Goal: Task Accomplishment & Management: Manage account settings

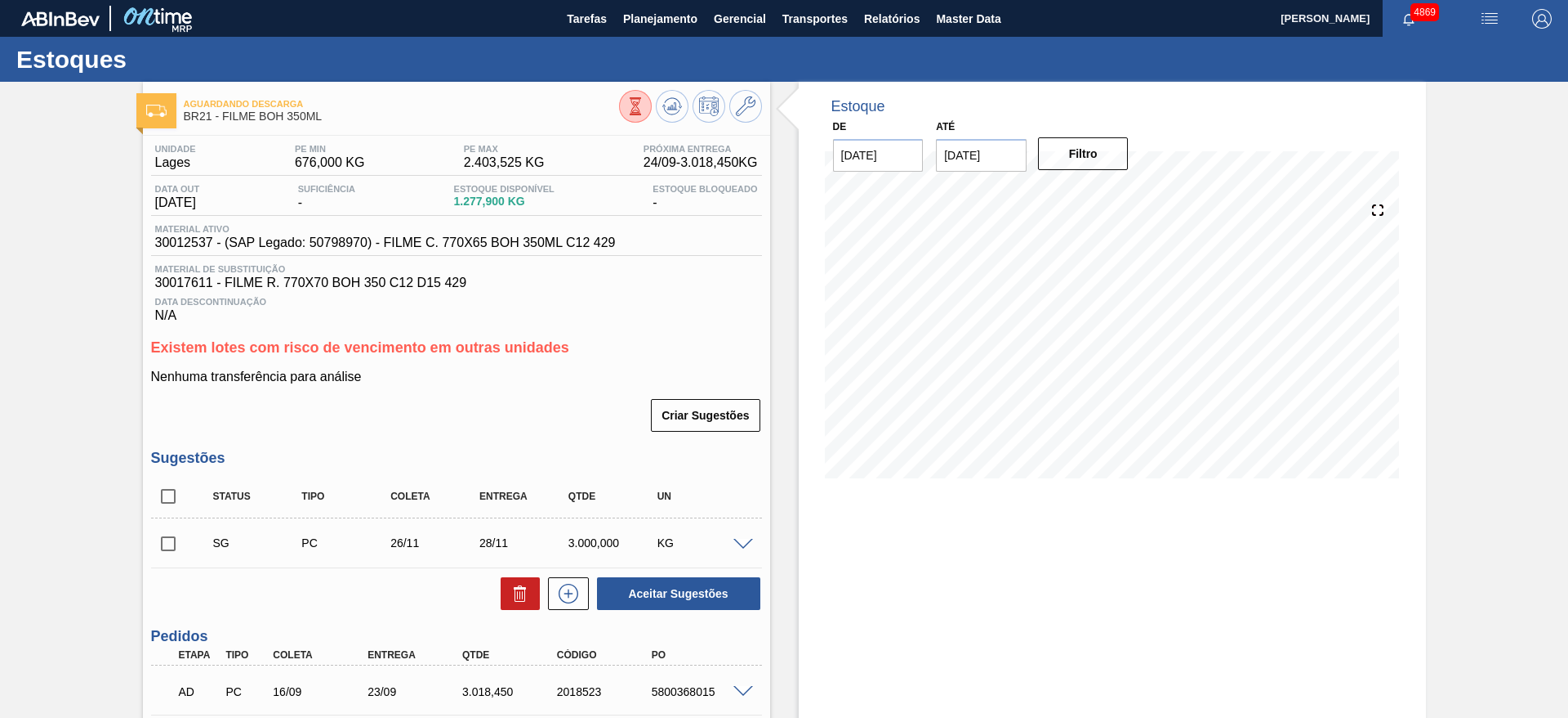
scroll to position [131, 0]
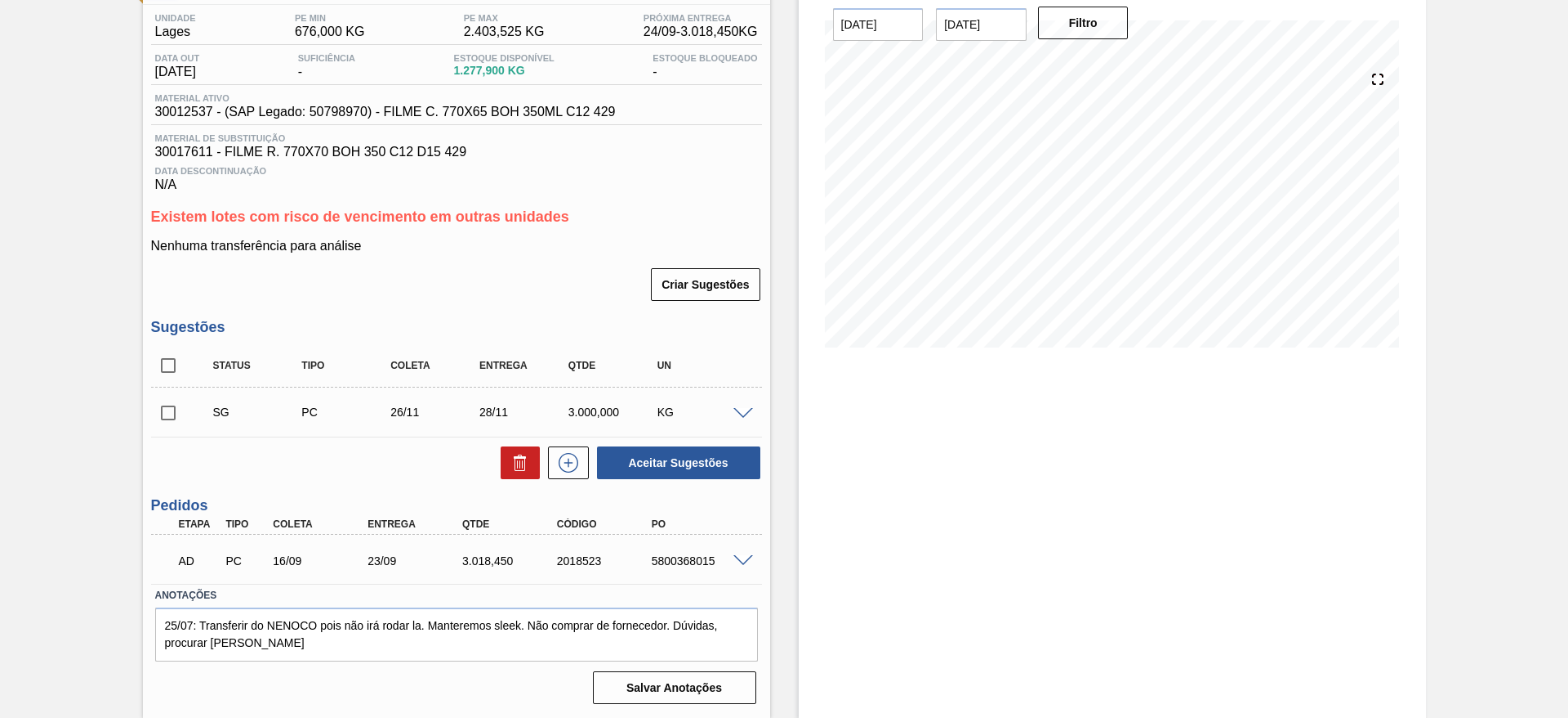
click at [735, 558] on span at bounding box center [743, 561] width 20 height 12
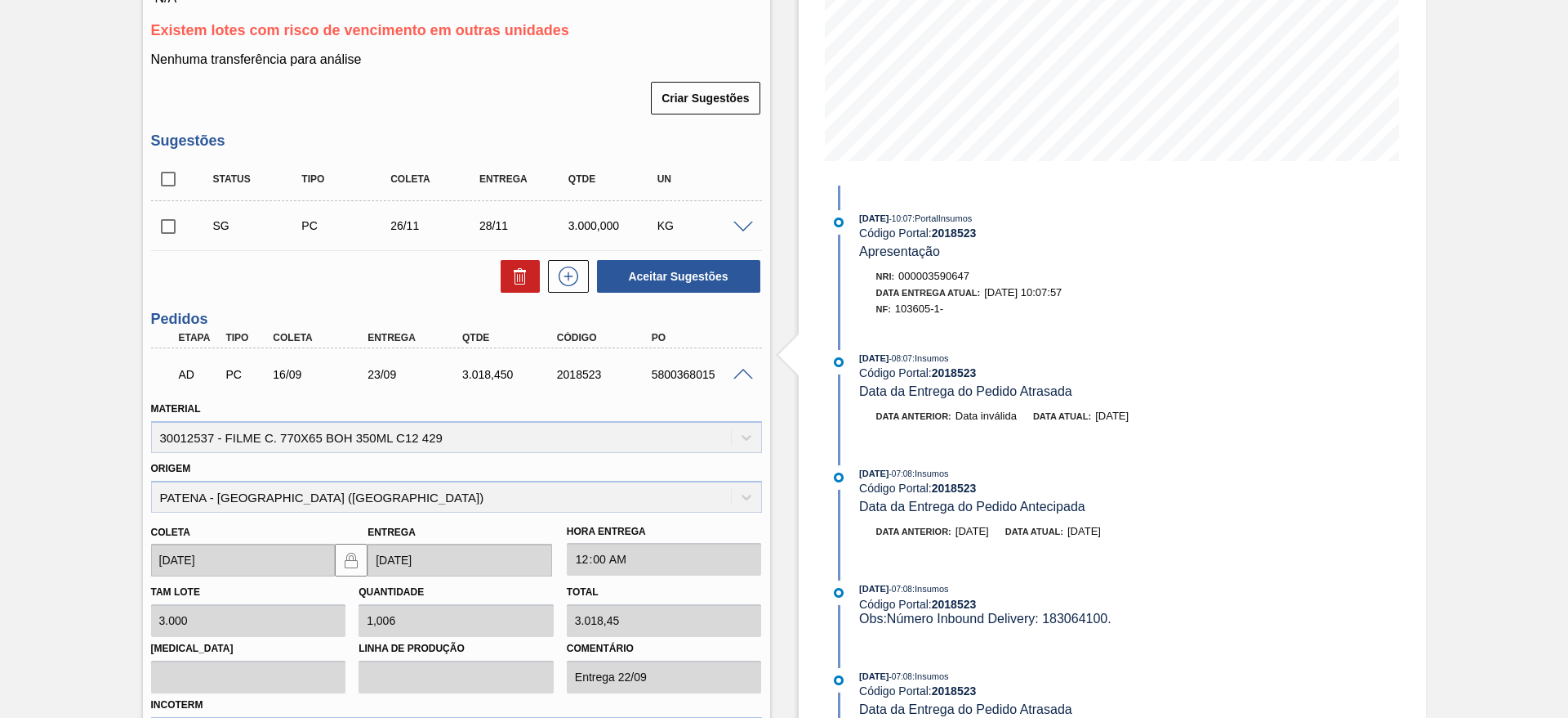
scroll to position [527, 0]
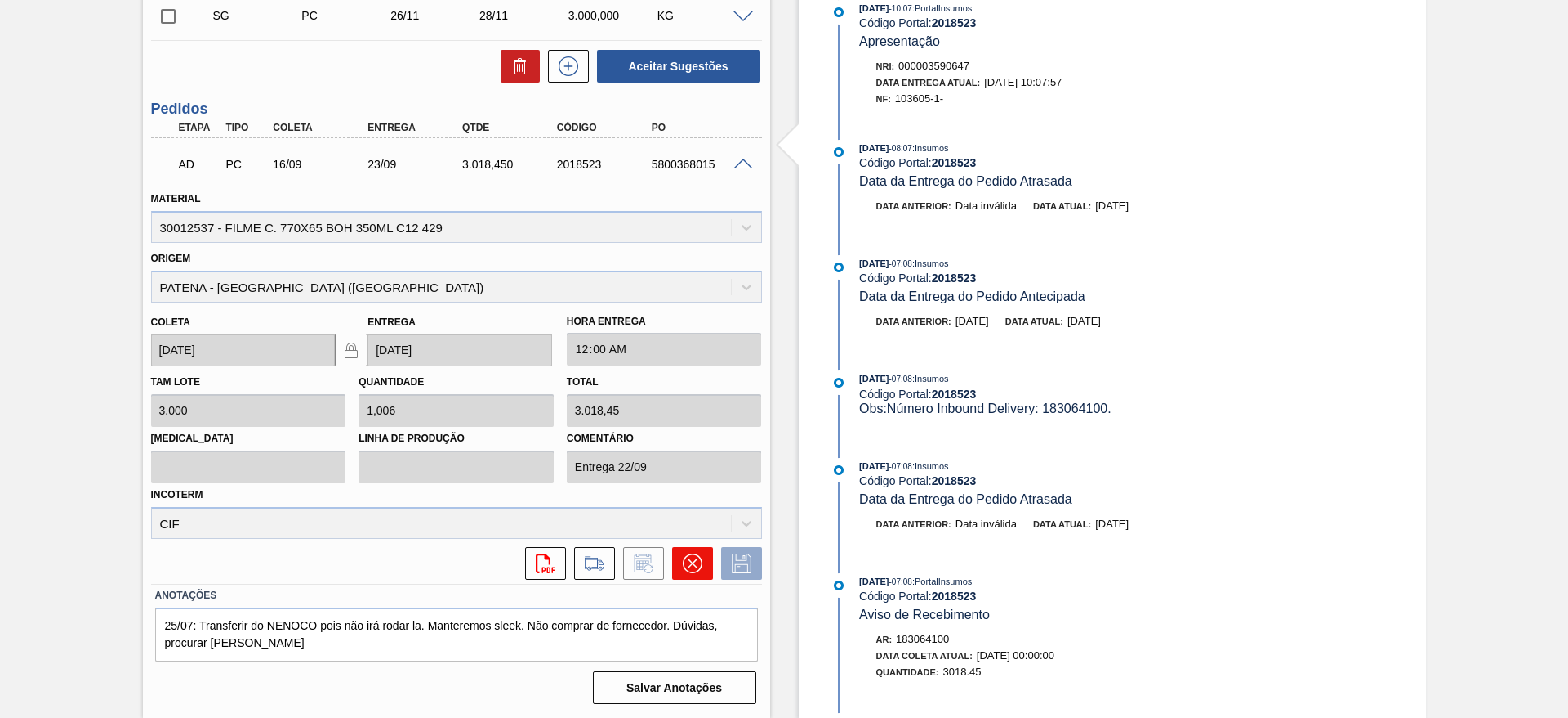
click at [702, 563] on button at bounding box center [692, 563] width 41 height 33
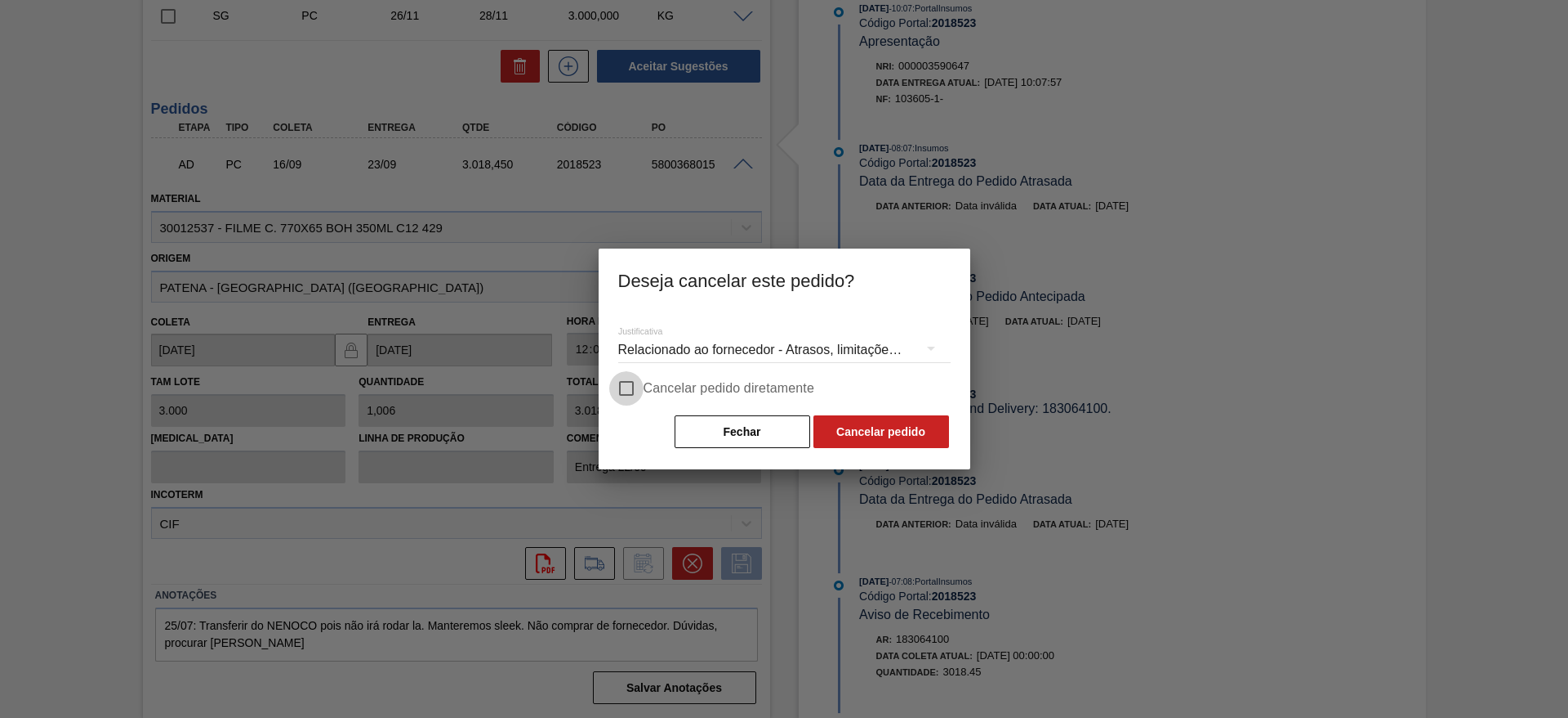
click at [635, 386] on input "Cancelar pedido diretamente" at bounding box center [626, 388] width 35 height 35
checkbox input "true"
click at [657, 353] on div "Relacionado ao fornecedor - Atrasos, limitações de capacidade, etc." at bounding box center [784, 350] width 332 height 46
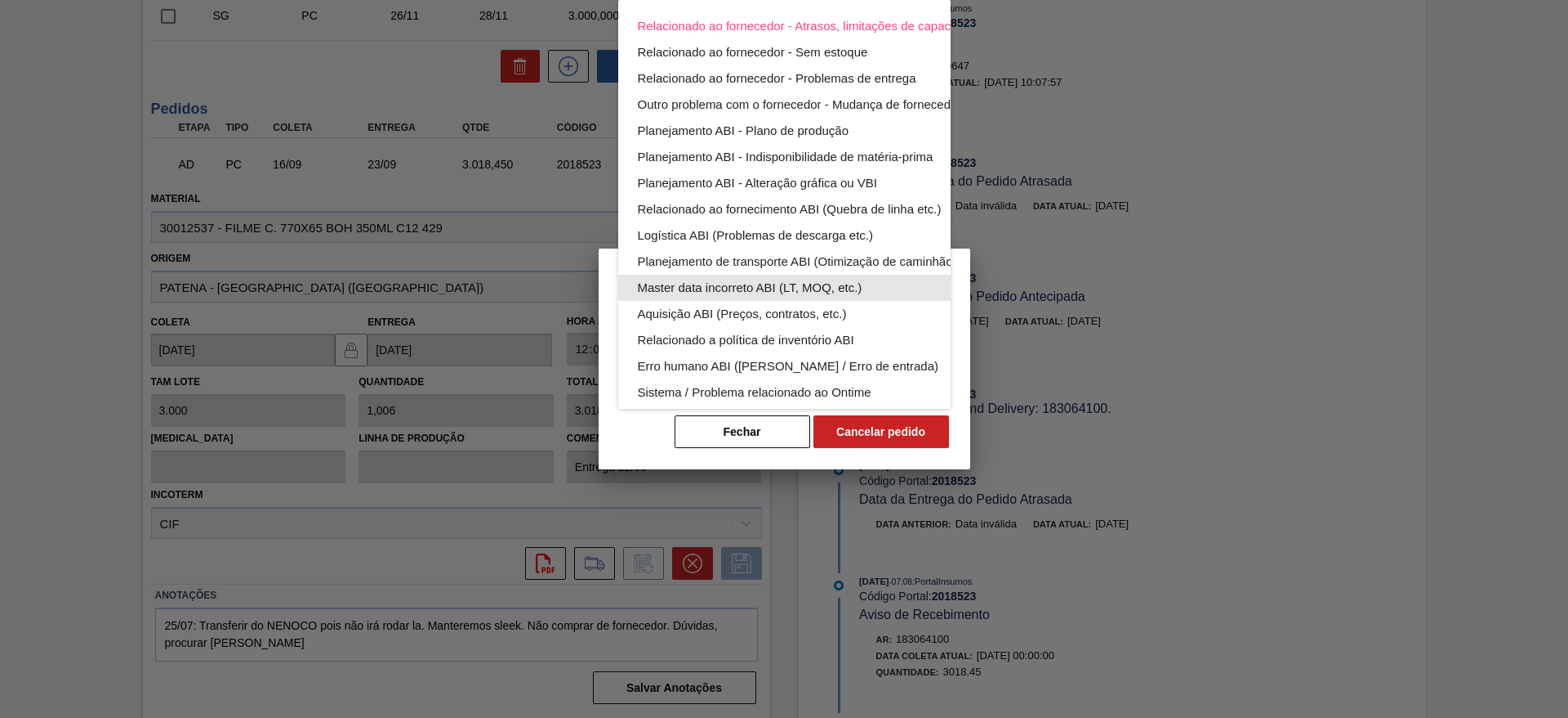
scroll to position [107, 0]
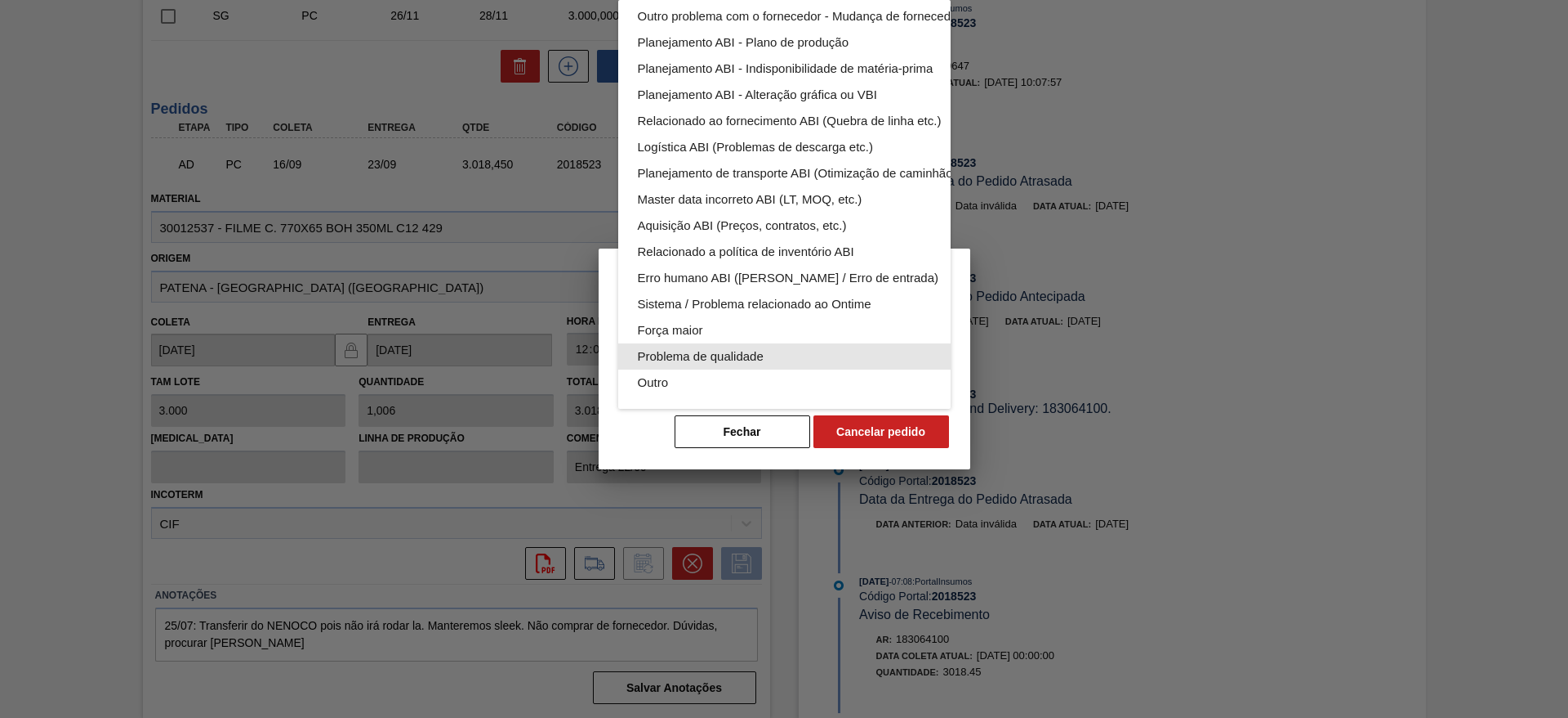
drag, startPoint x: 685, startPoint y: 371, endPoint x: 680, endPoint y: 326, distance: 45.3
click at [680, 326] on div "Relacionado ao fornecedor - Atrasos, limitações de capacidade, etc. Relacionado…" at bounding box center [823, 160] width 409 height 497
click at [684, 344] on div "Problema de qualidade" at bounding box center [823, 357] width 370 height 26
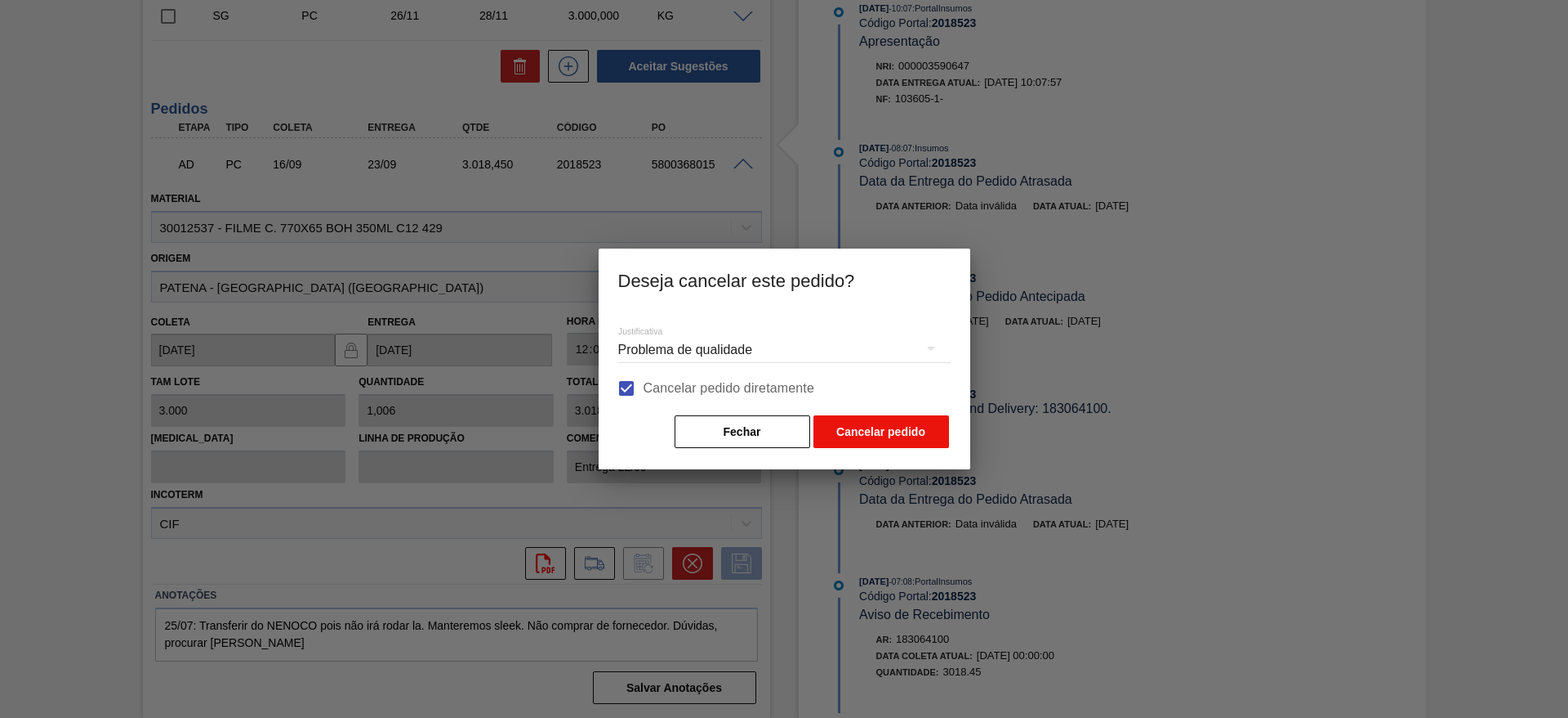
click at [870, 426] on button "Cancelar pedido" at bounding box center [881, 431] width 136 height 33
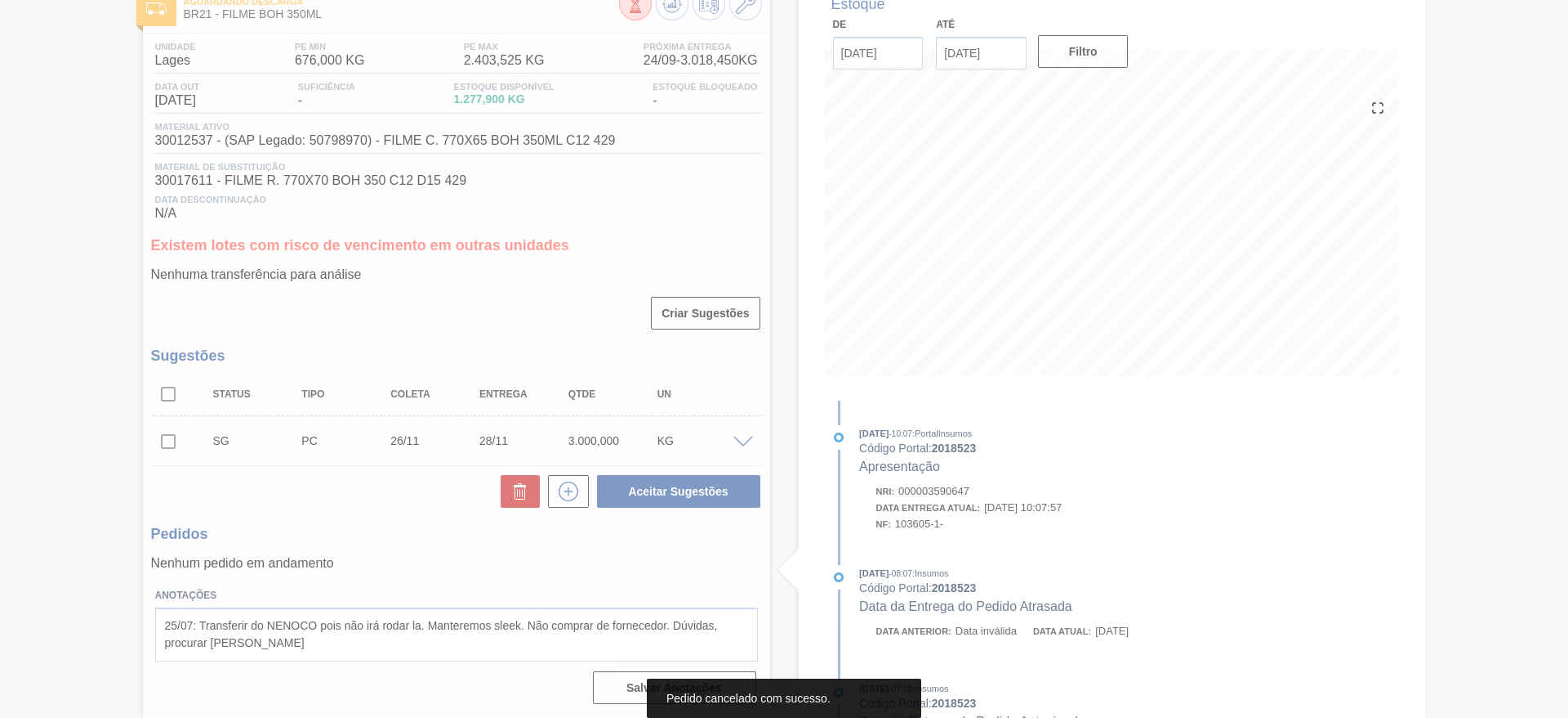
scroll to position [102, 0]
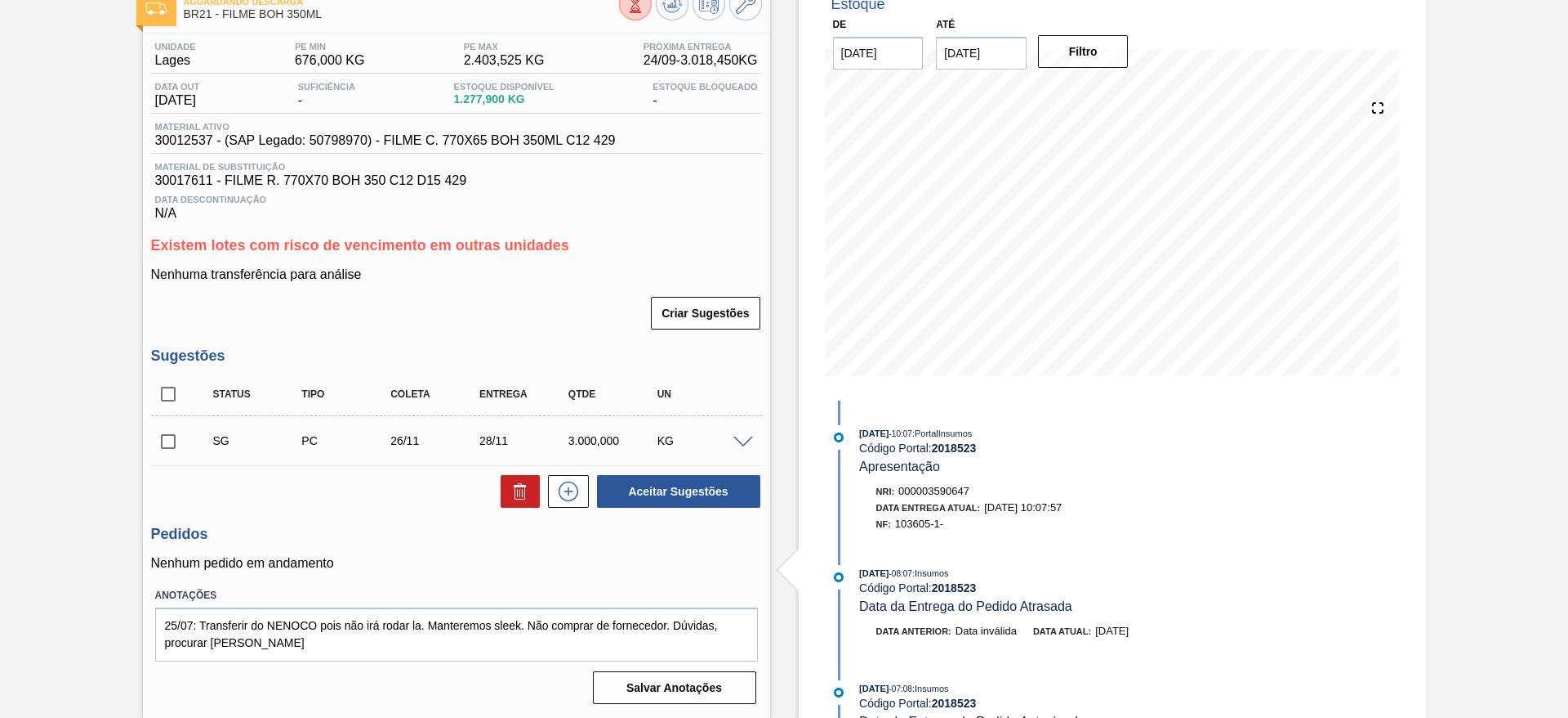
drag, startPoint x: 1564, startPoint y: 252, endPoint x: 1566, endPoint y: 70, distance: 182.0
click at [1566, 70] on main "Tarefas Planejamento Gerencial Transportes Relatórios Master Data [PERSON_NAME]…" at bounding box center [784, 359] width 1568 height 718
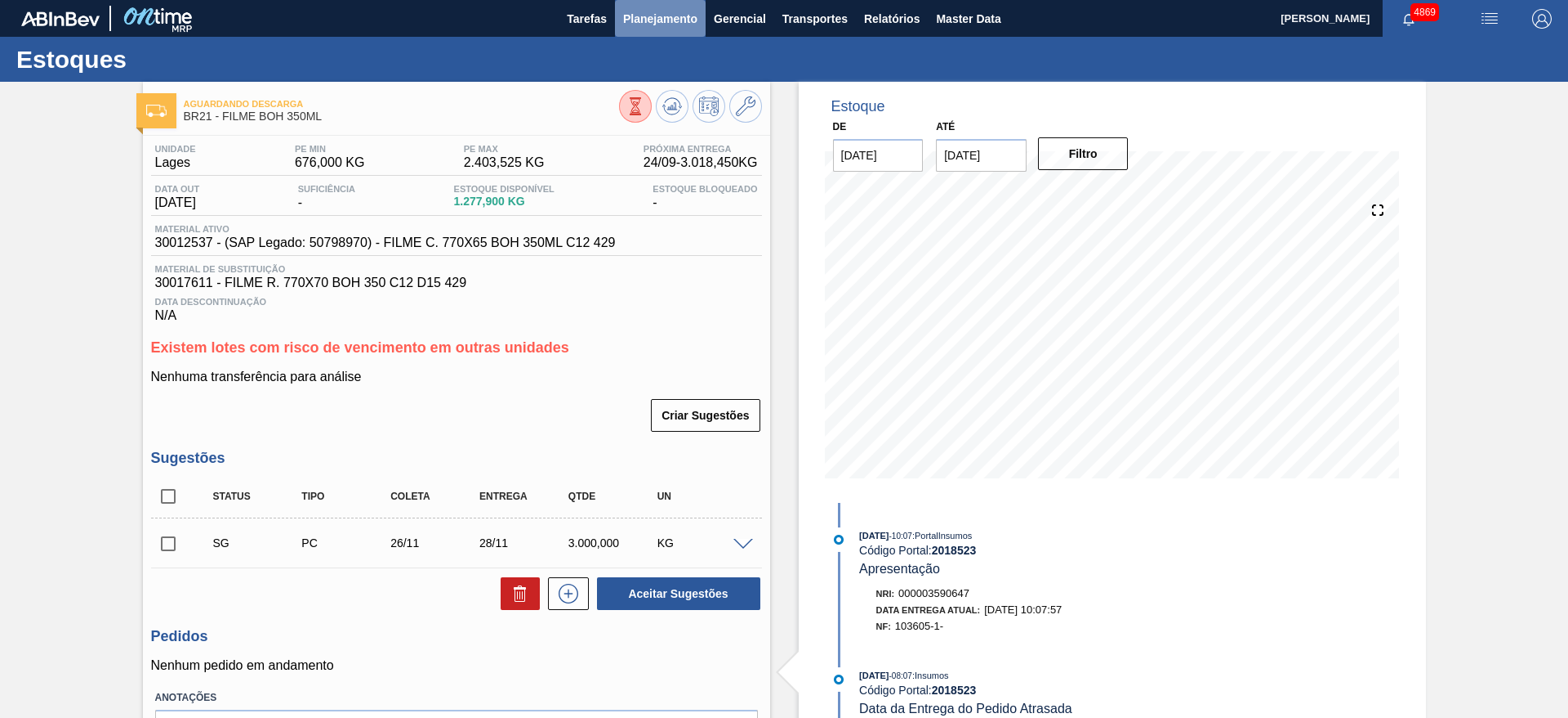
click at [644, 7] on button "Planejamento" at bounding box center [660, 18] width 90 height 37
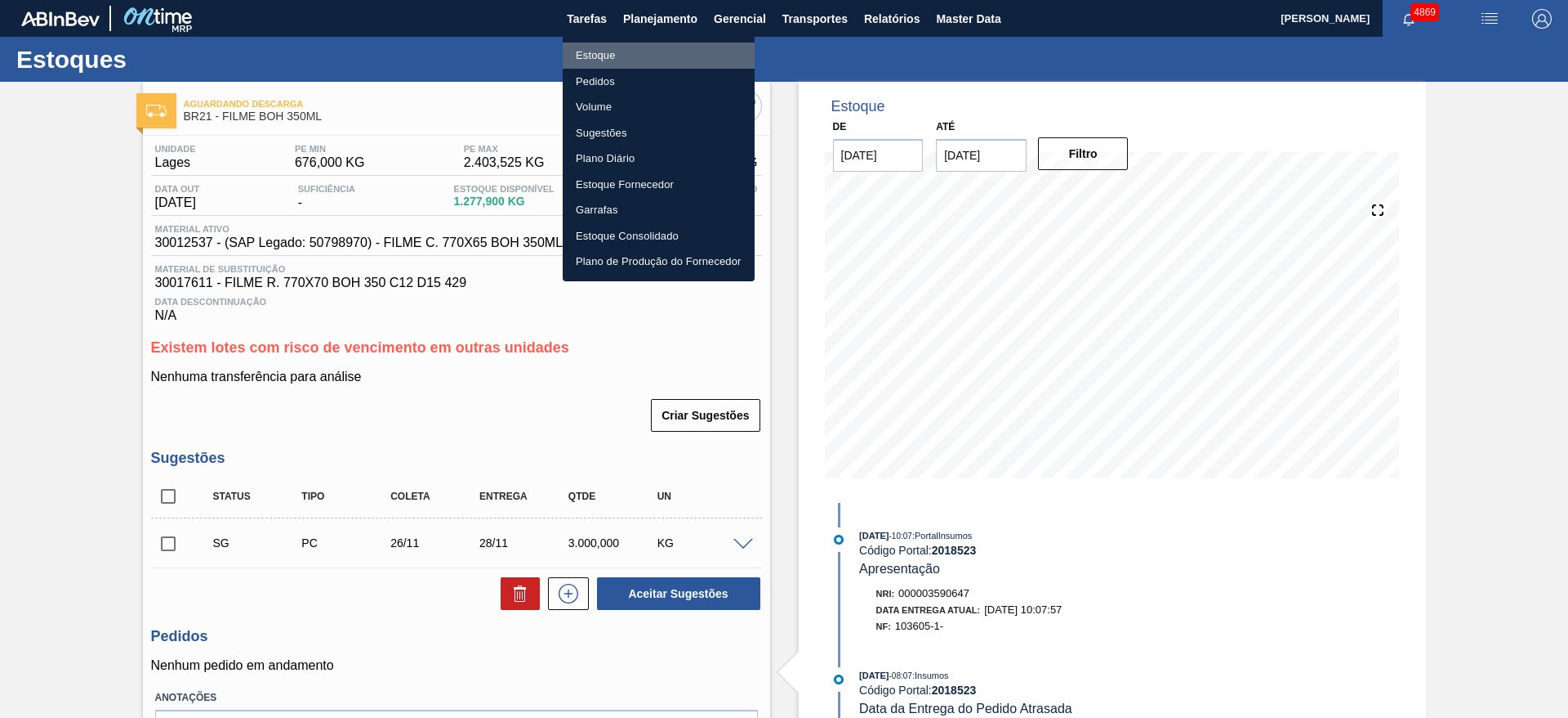
click at [611, 61] on li "Estoque" at bounding box center [658, 56] width 192 height 26
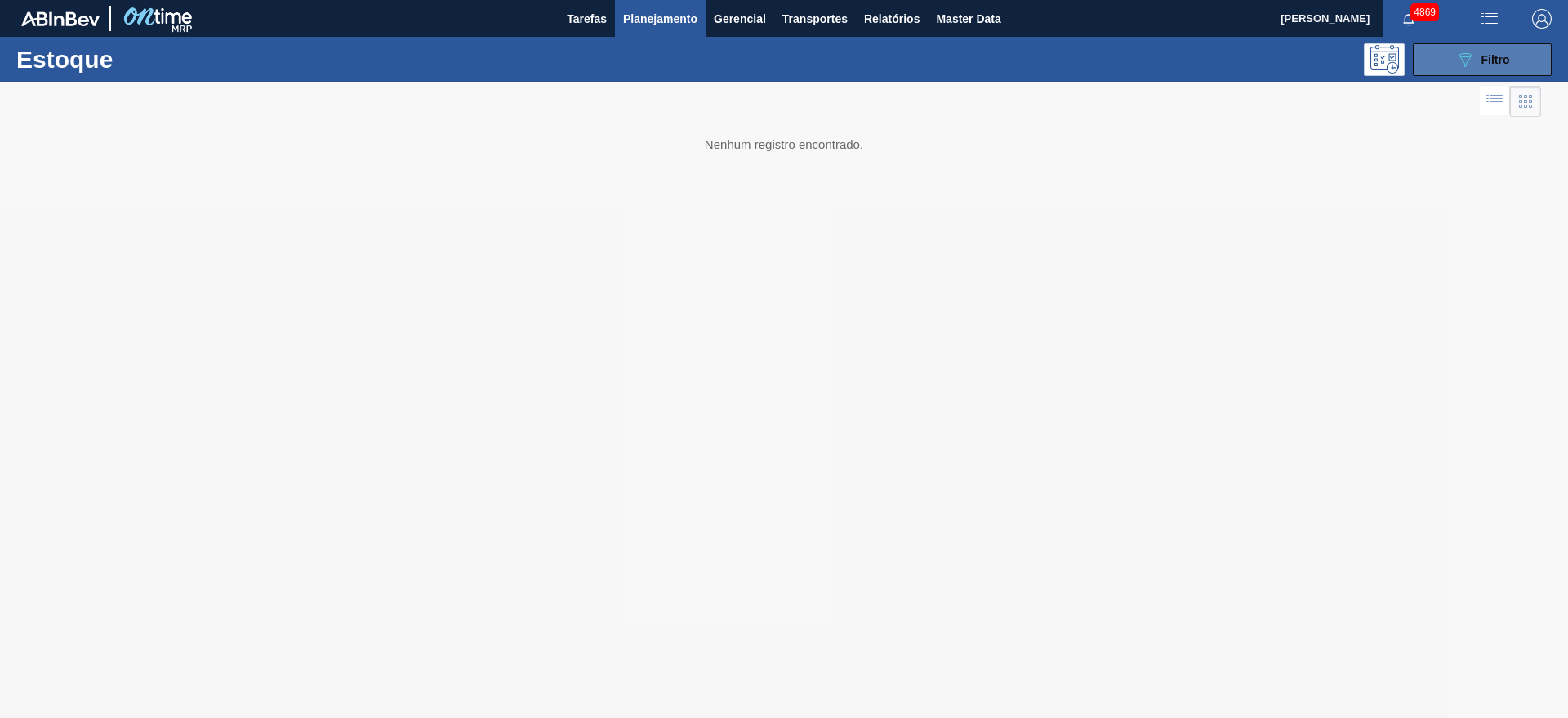
click at [1528, 65] on button "089F7B8B-B2A5-4AFE-B5C0-19BA573D28AC Filtro" at bounding box center [1483, 60] width 139 height 33
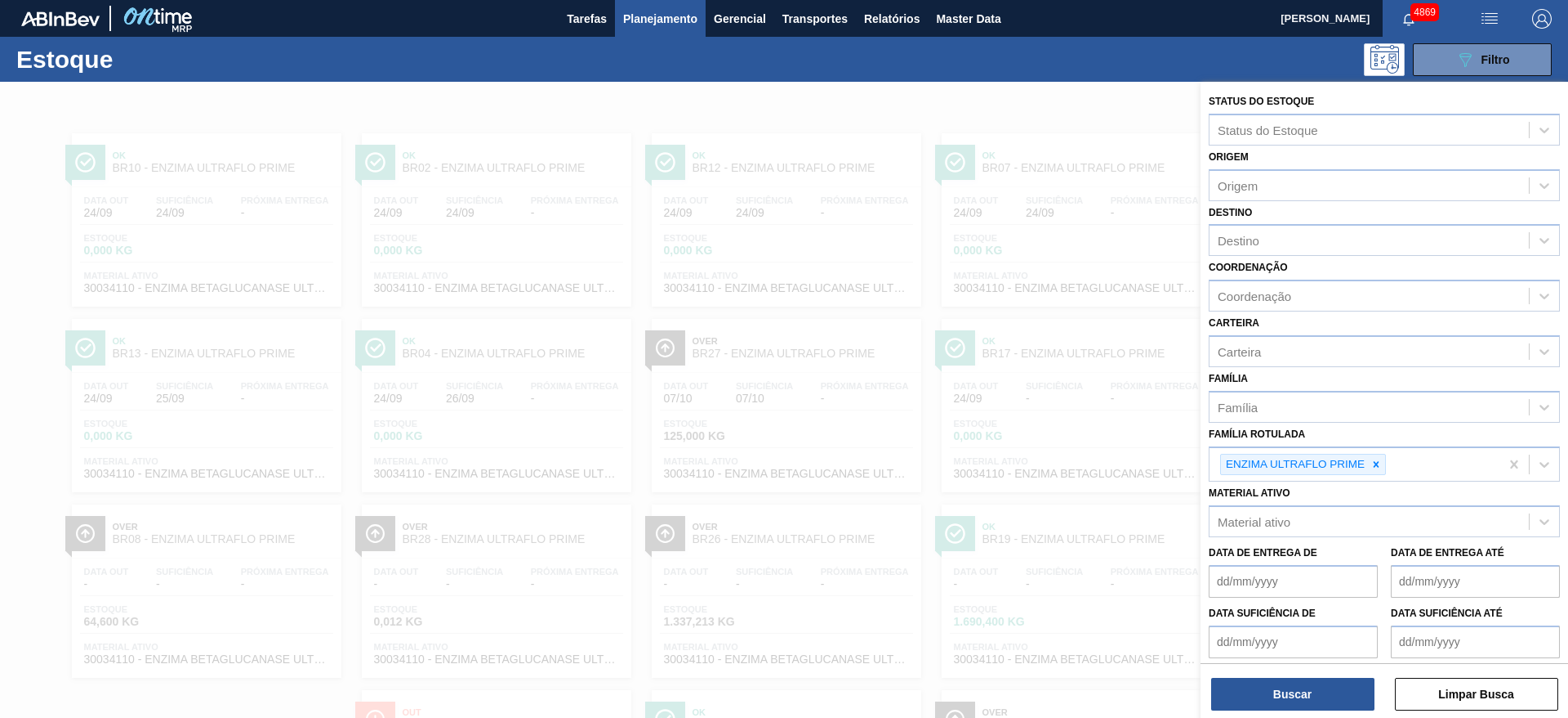
click at [1378, 464] on icon at bounding box center [1376, 465] width 12 height 12
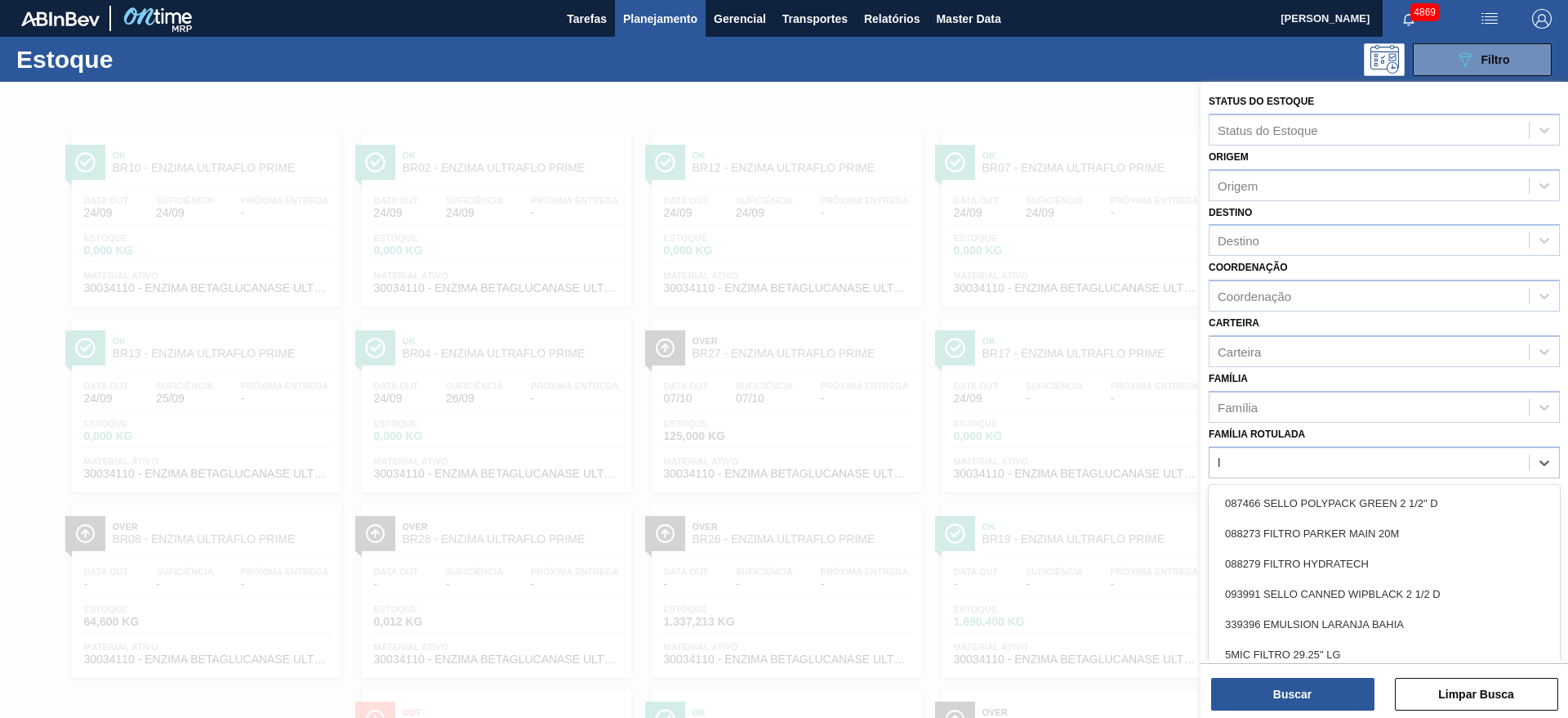
scroll to position [19, 0]
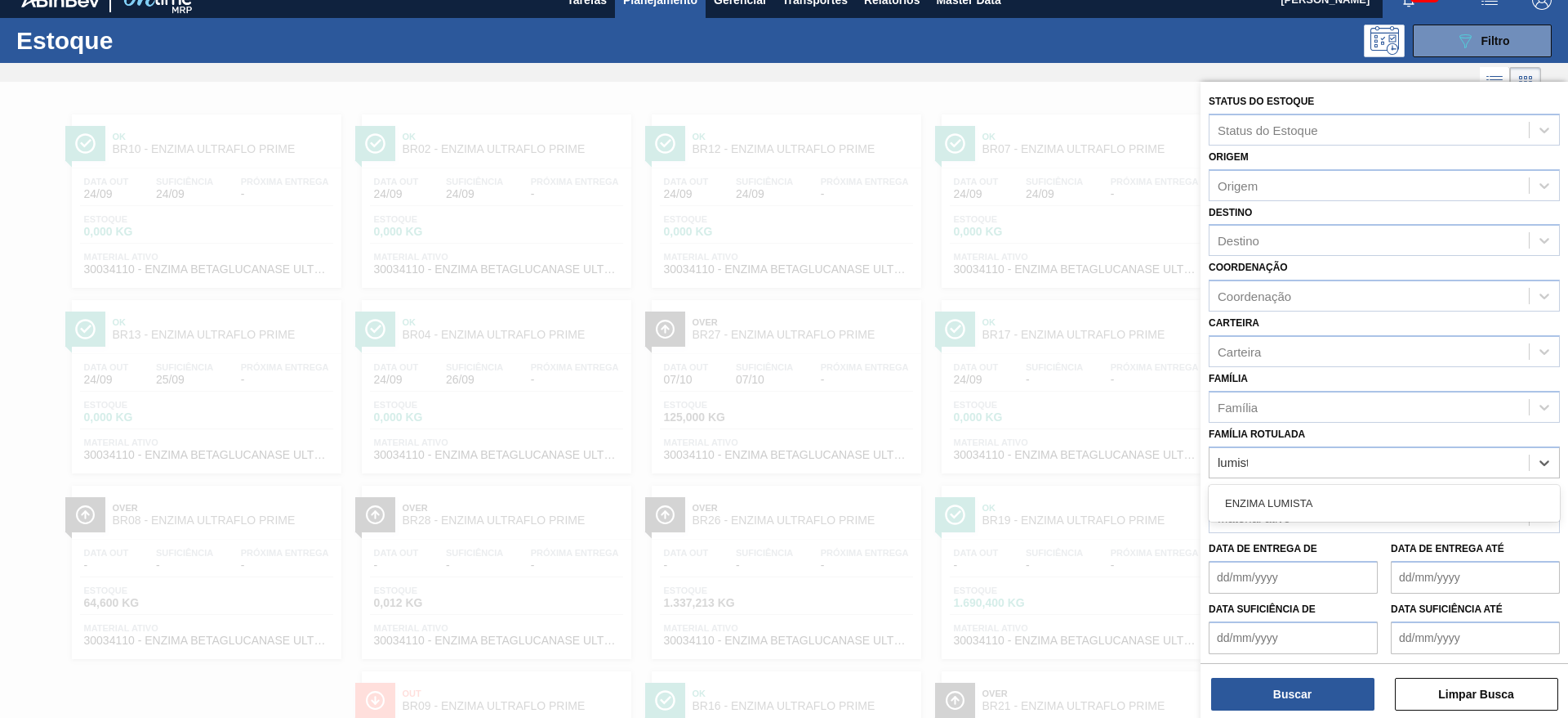
type Rotulada "lumista"
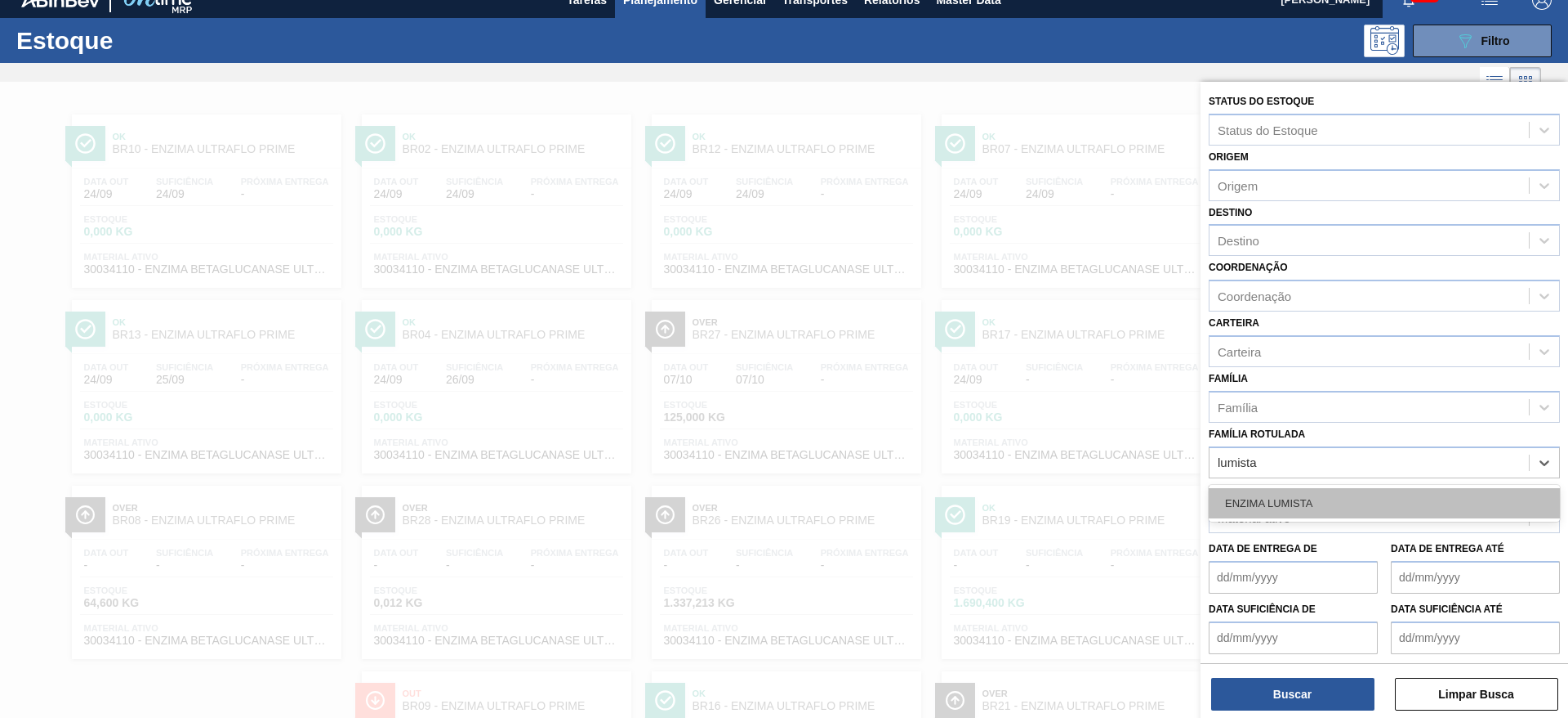
drag, startPoint x: 1288, startPoint y: 518, endPoint x: 1284, endPoint y: 503, distance: 15.5
click at [1284, 503] on div "ENZIMA LUMISTA" at bounding box center [1384, 503] width 351 height 37
click at [1284, 503] on div "ENZIMA LUMISTA" at bounding box center [1384, 503] width 351 height 30
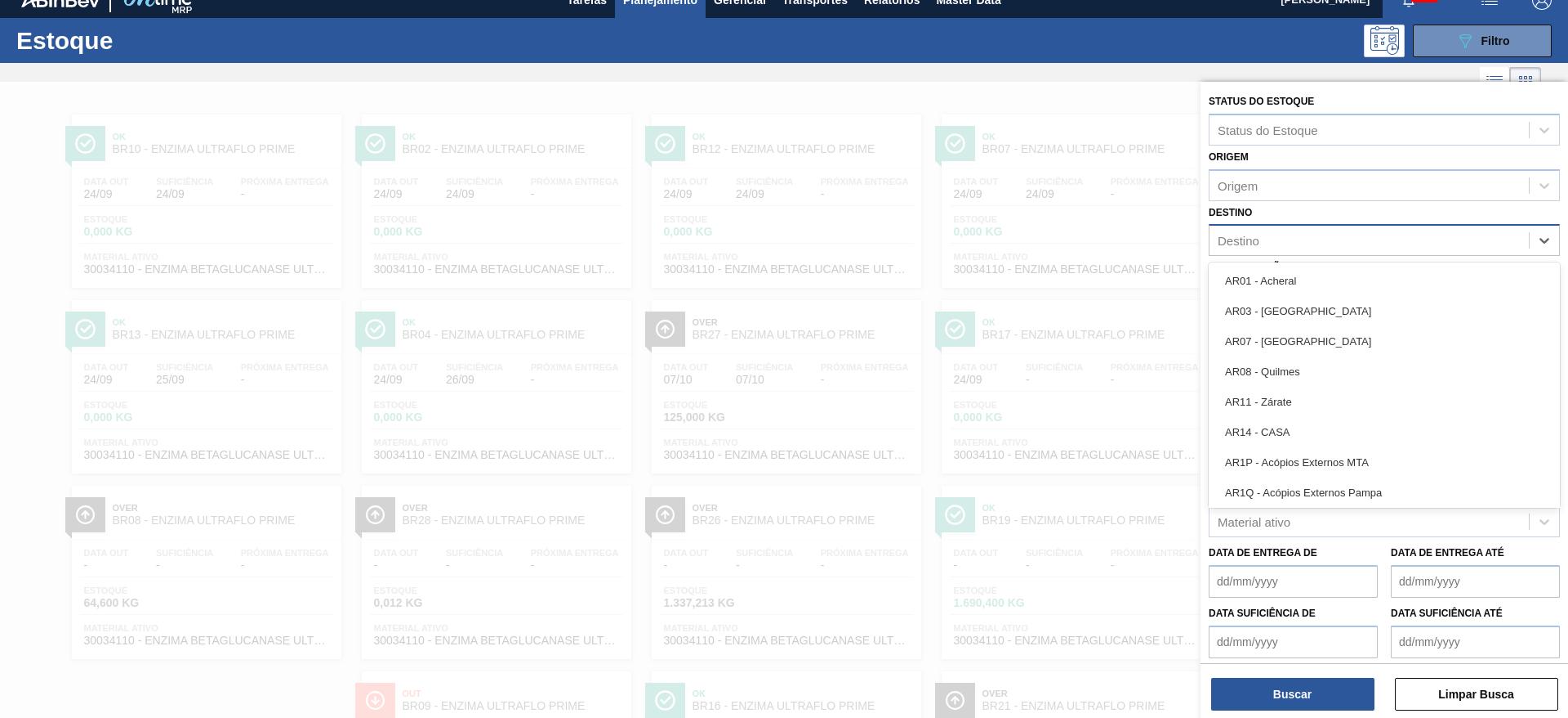
click at [1272, 239] on div "Destino" at bounding box center [1370, 240] width 320 height 24
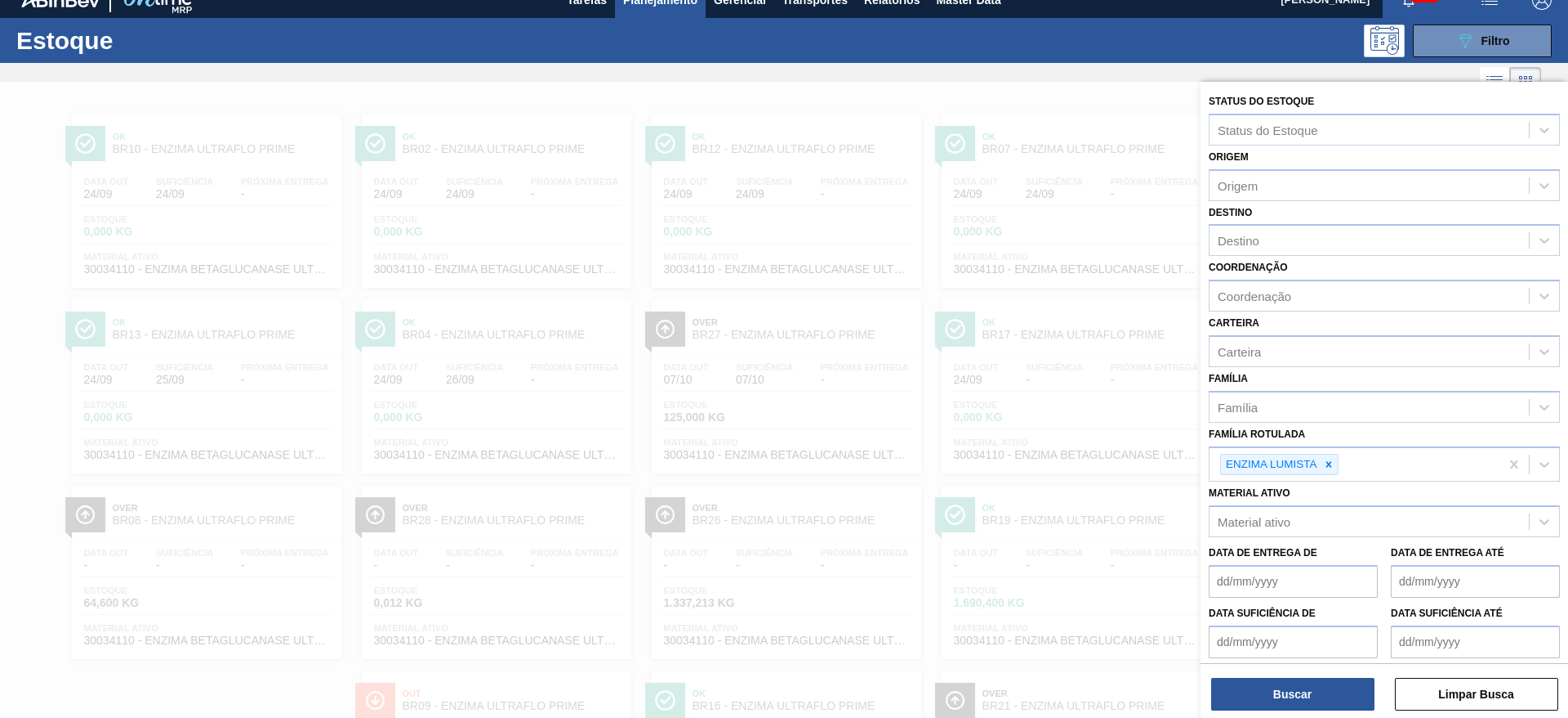
click at [1003, 89] on div at bounding box center [784, 440] width 1568 height 718
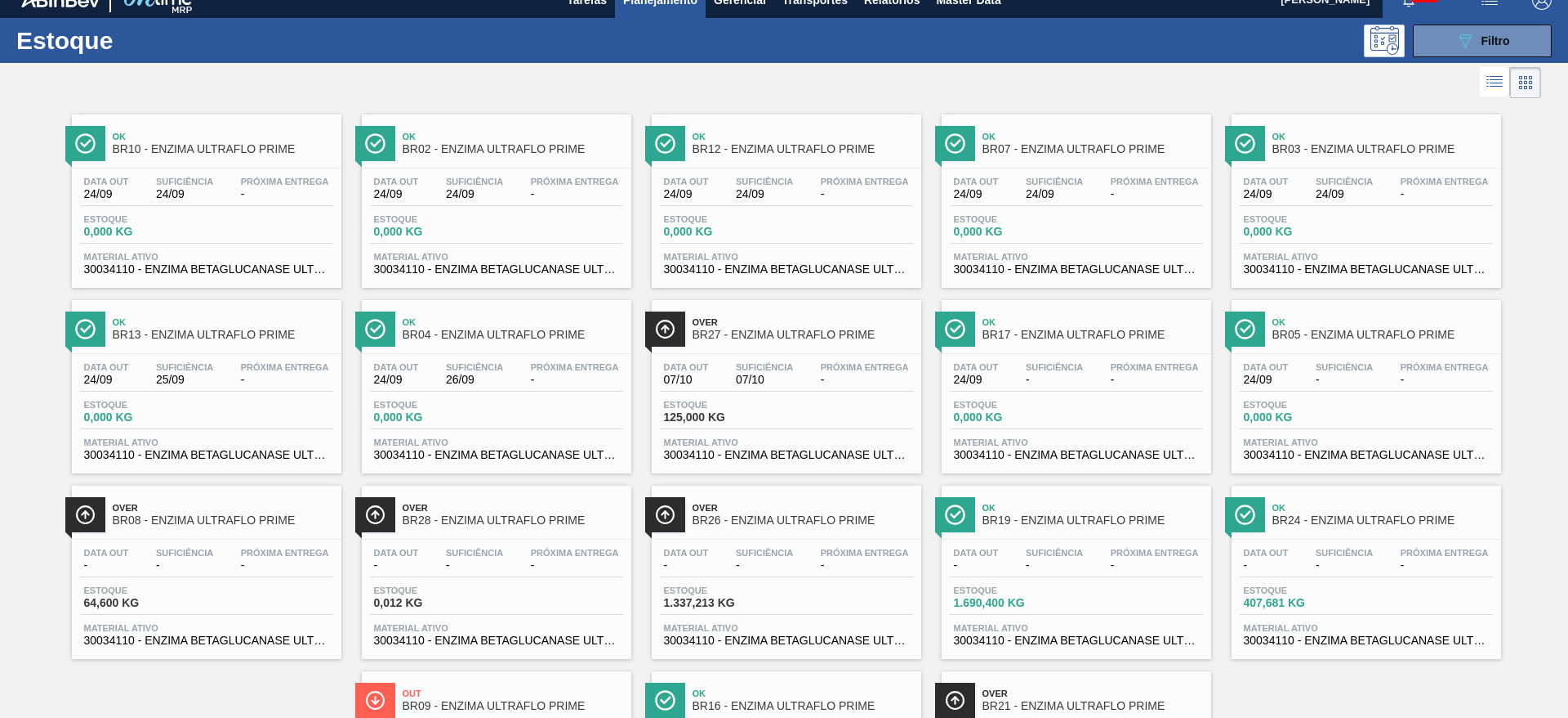
click at [657, 0] on span "Planejamento" at bounding box center [660, 0] width 74 height 20
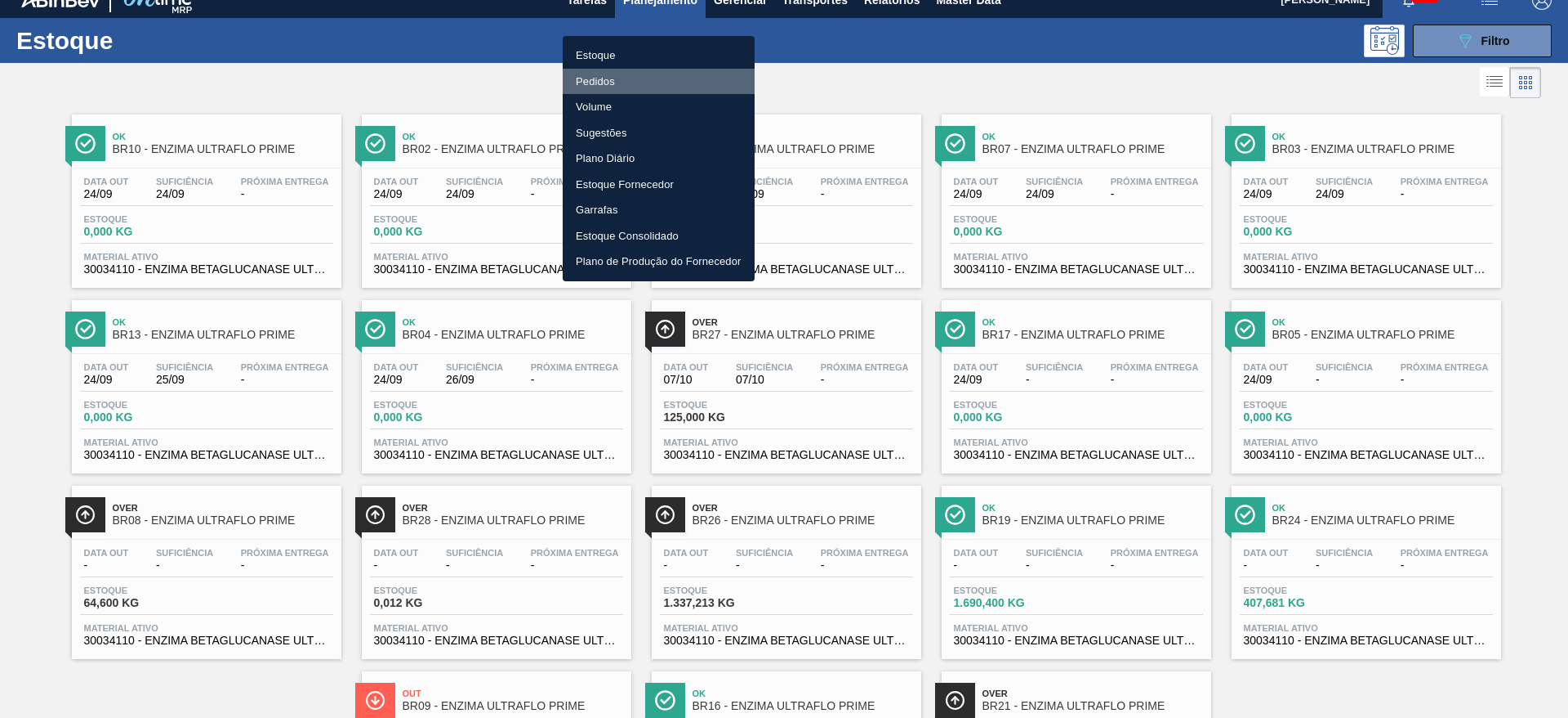
click at [644, 74] on li "Pedidos" at bounding box center [658, 81] width 192 height 26
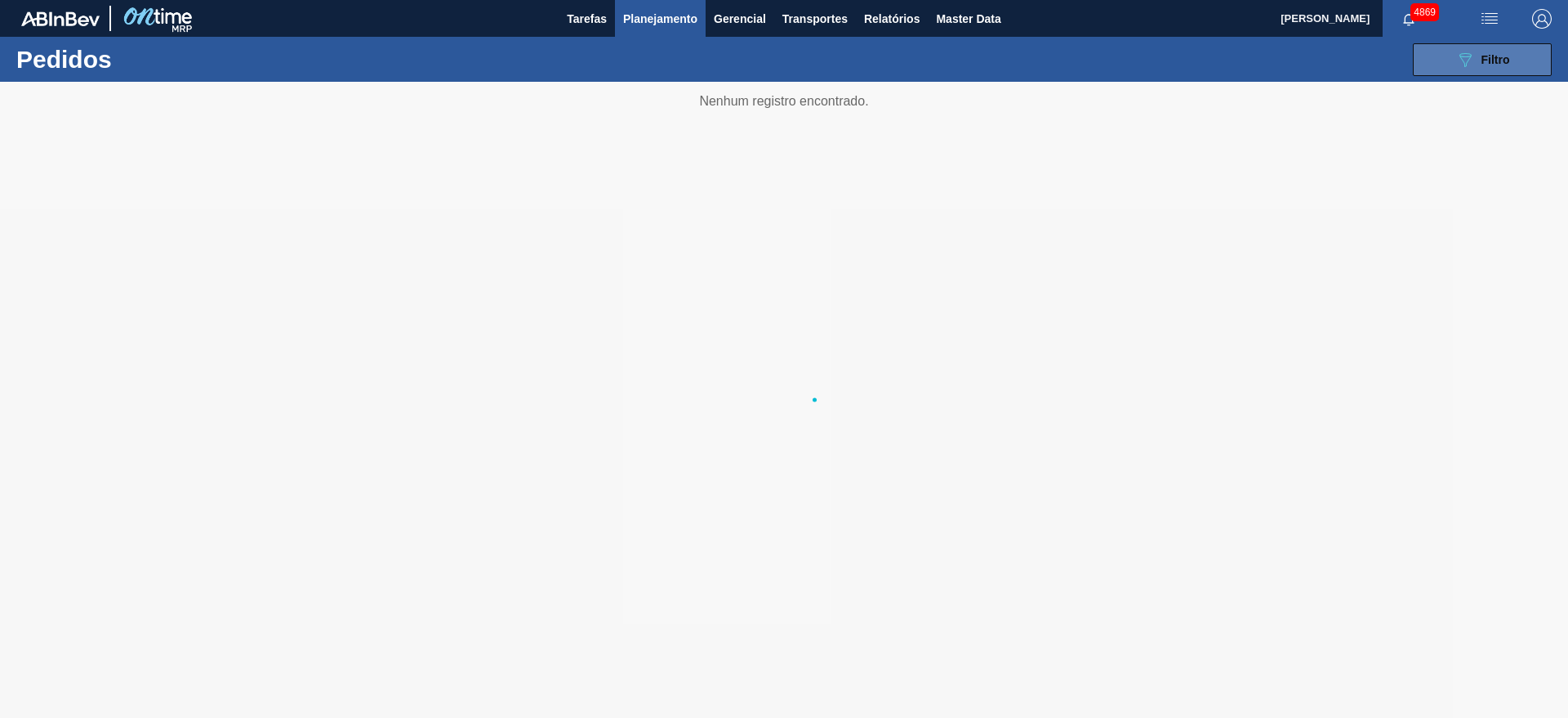
click at [1447, 61] on button "089F7B8B-B2A5-4AFE-B5C0-19BA573D28AC Filtro" at bounding box center [1483, 60] width 139 height 33
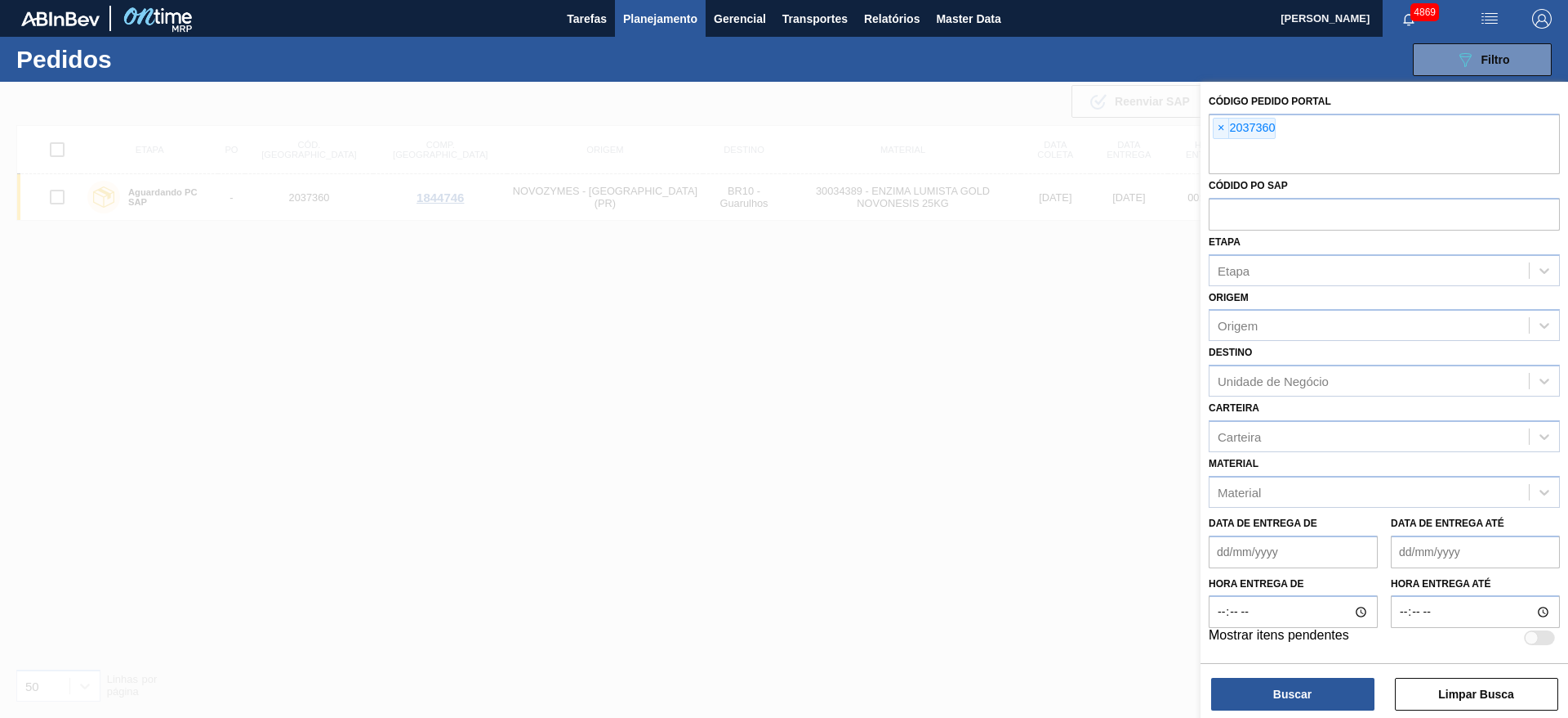
click at [1221, 132] on span "×" at bounding box center [1222, 128] width 16 height 20
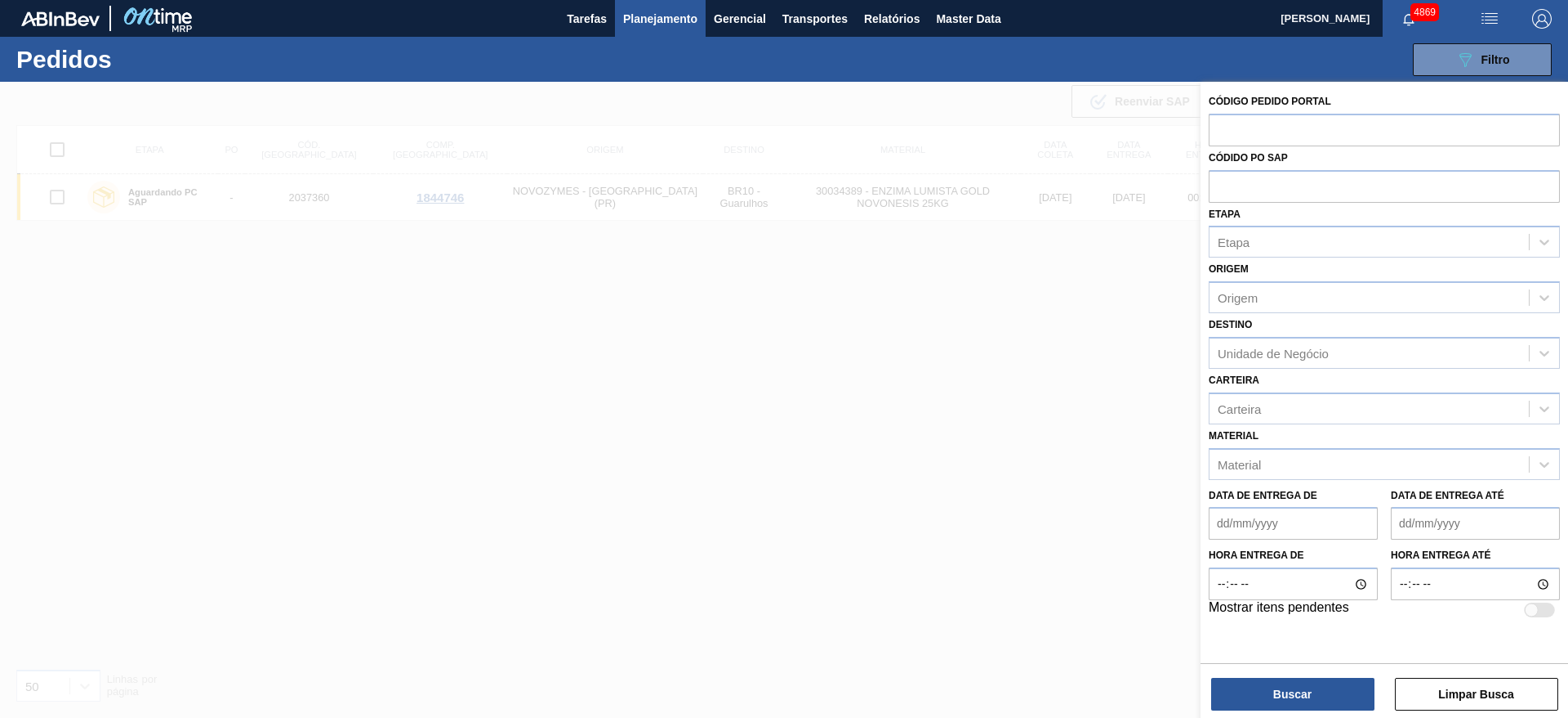
click at [1055, 276] on div at bounding box center [784, 440] width 1568 height 718
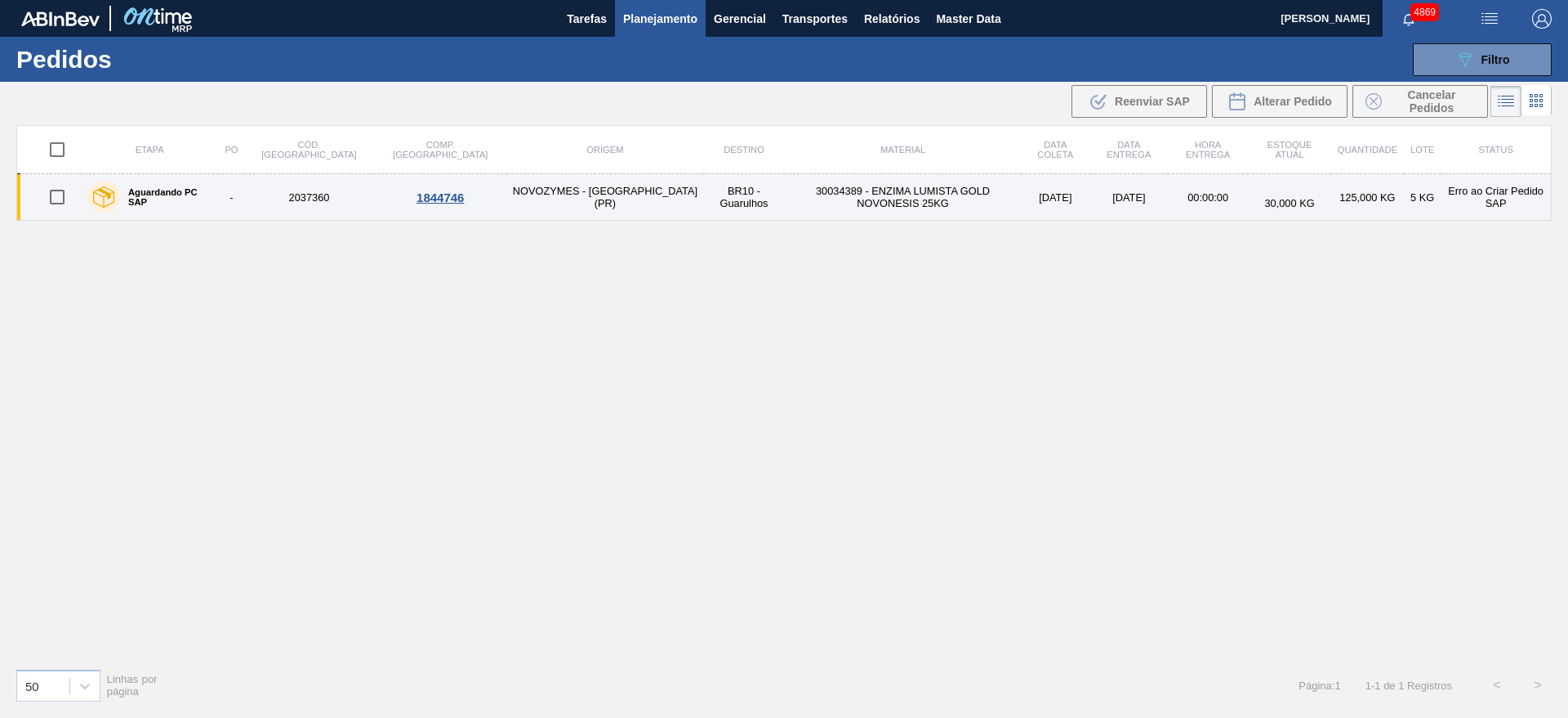
click at [384, 195] on div "1844746" at bounding box center [441, 198] width 129 height 14
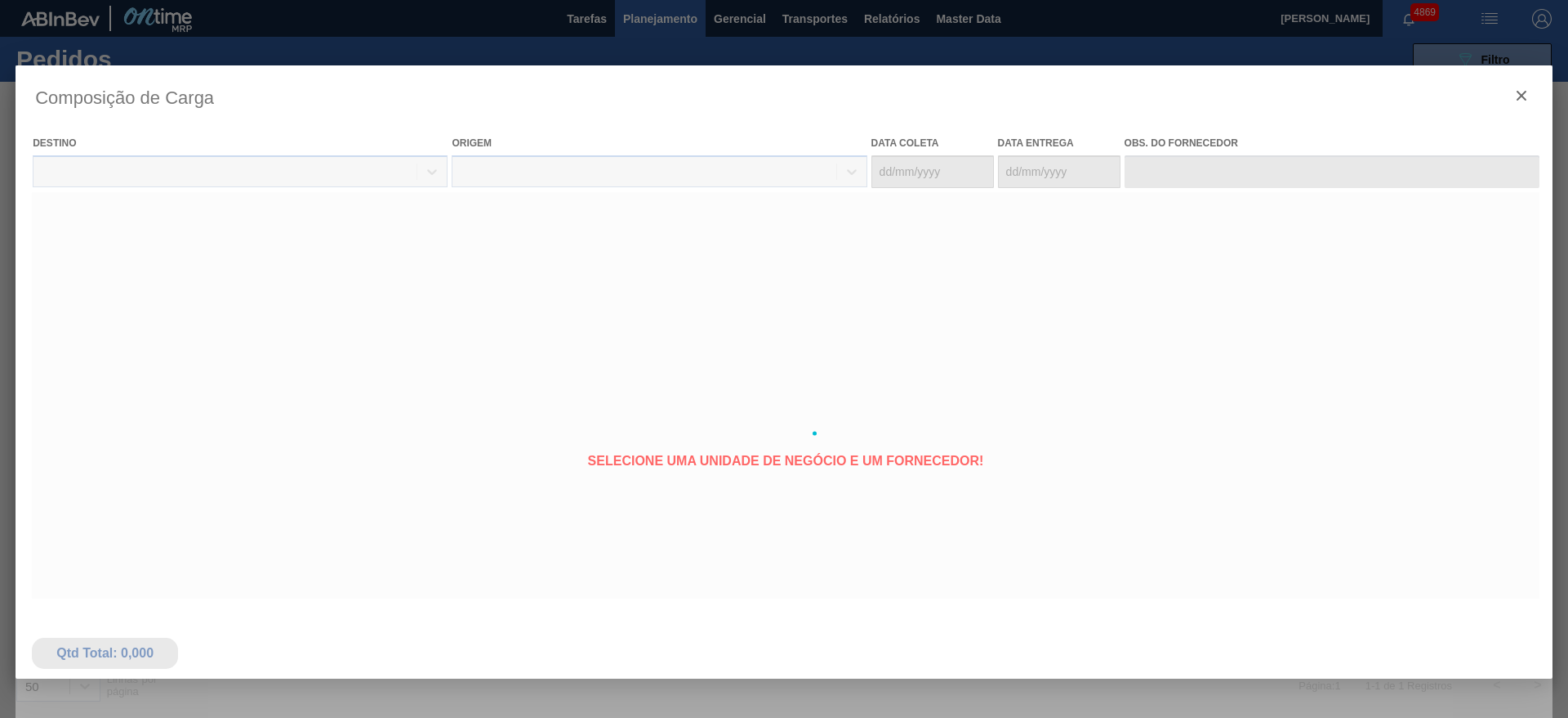
type coleta "[DATE]"
type entrega "[DATE]"
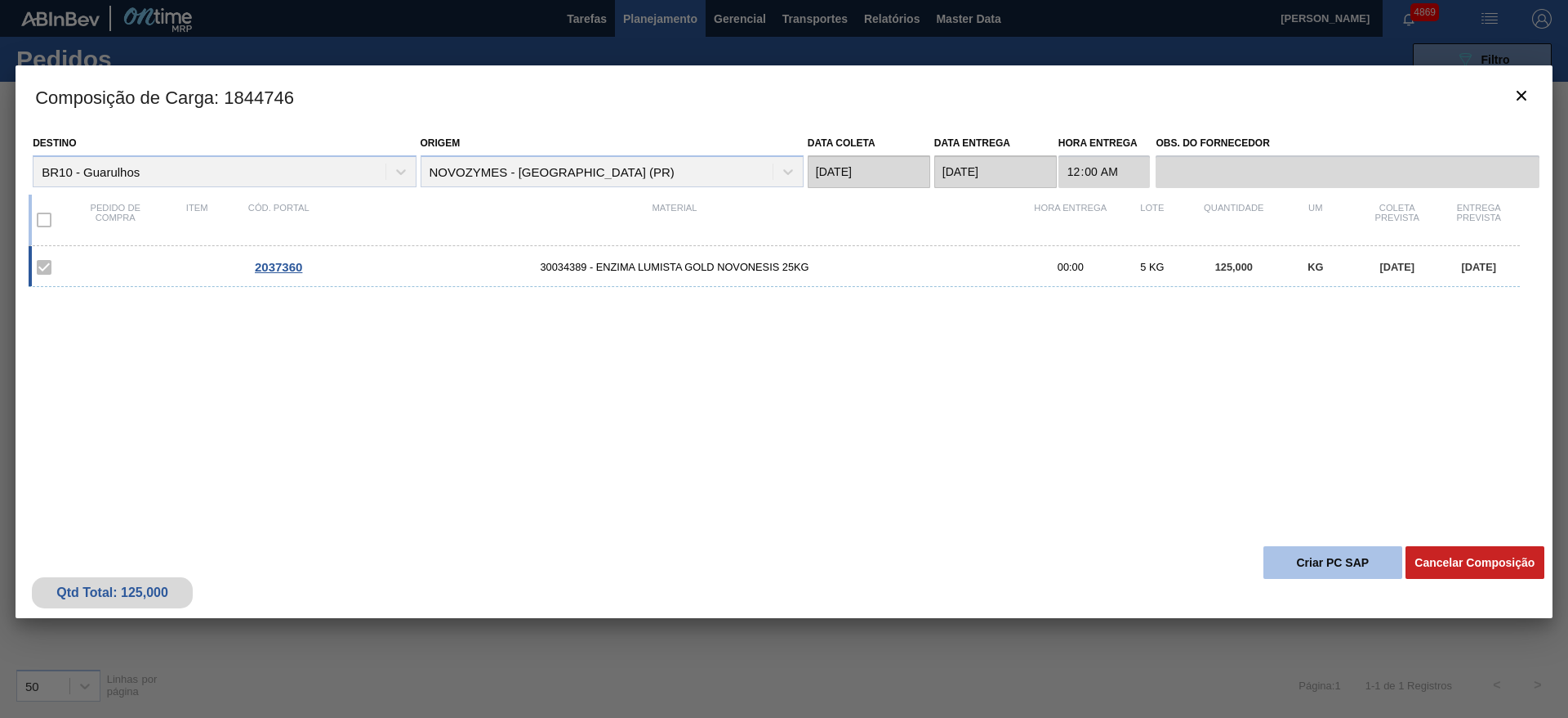
click at [1331, 565] on button "Criar PC SAP" at bounding box center [1333, 562] width 139 height 33
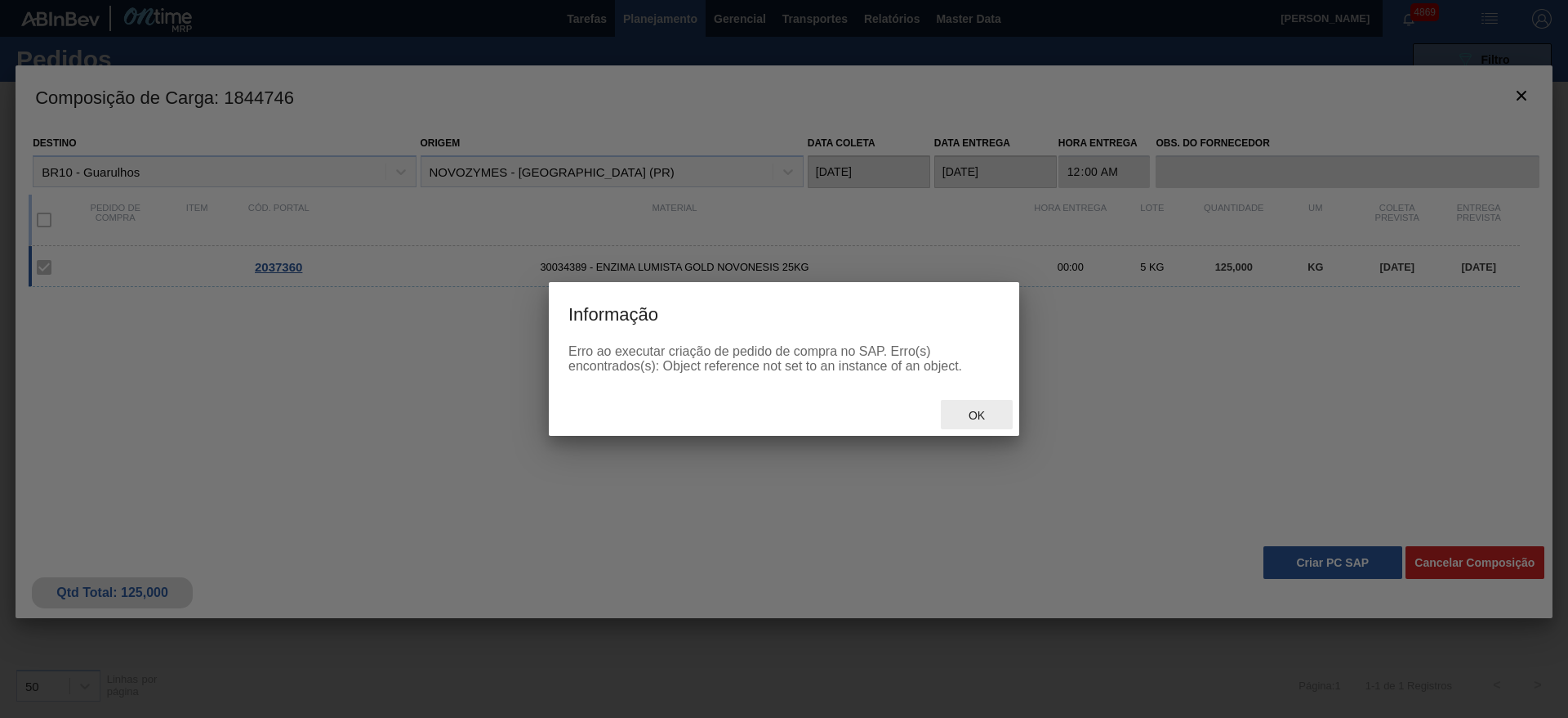
click at [1000, 425] on div "Ok" at bounding box center [977, 414] width 71 height 30
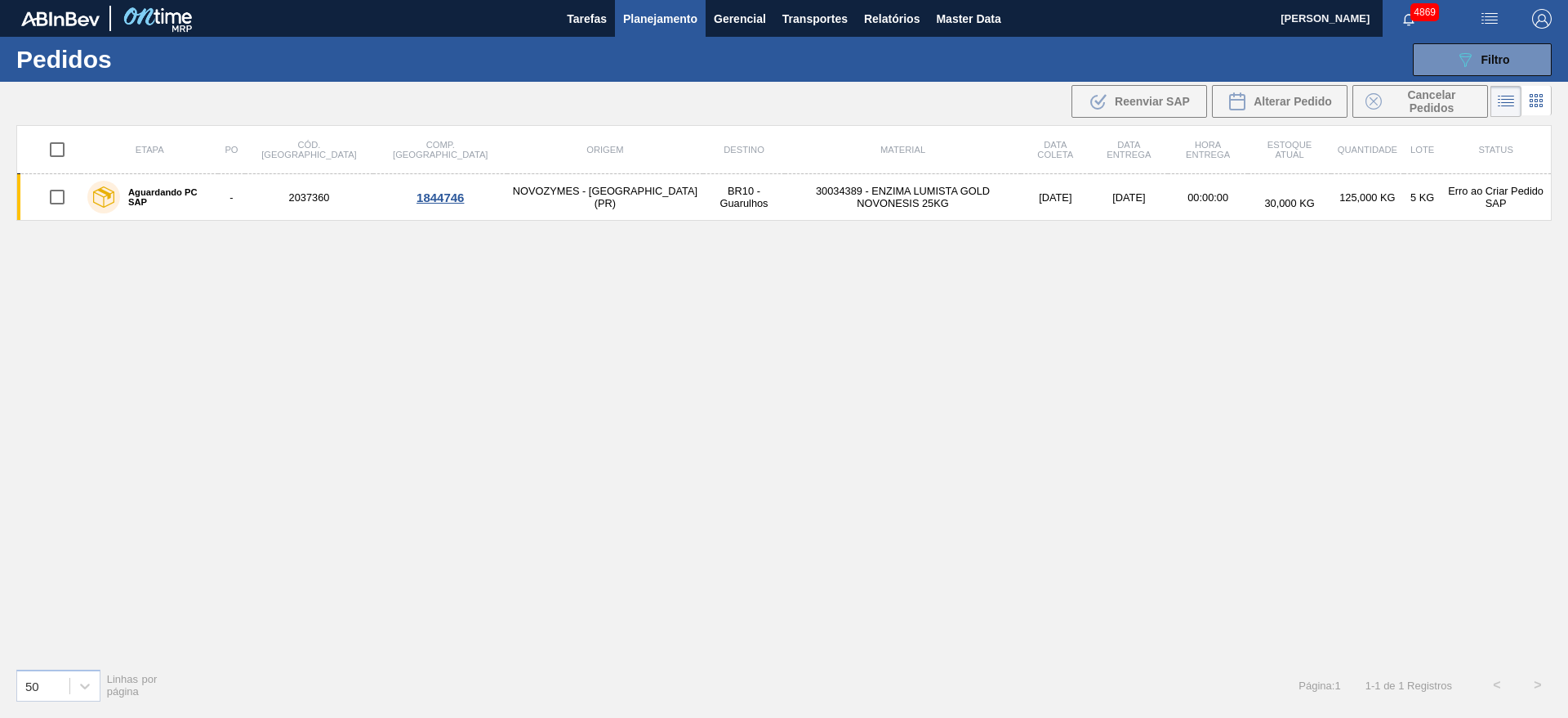
click at [633, 15] on span "Planejamento" at bounding box center [660, 19] width 74 height 20
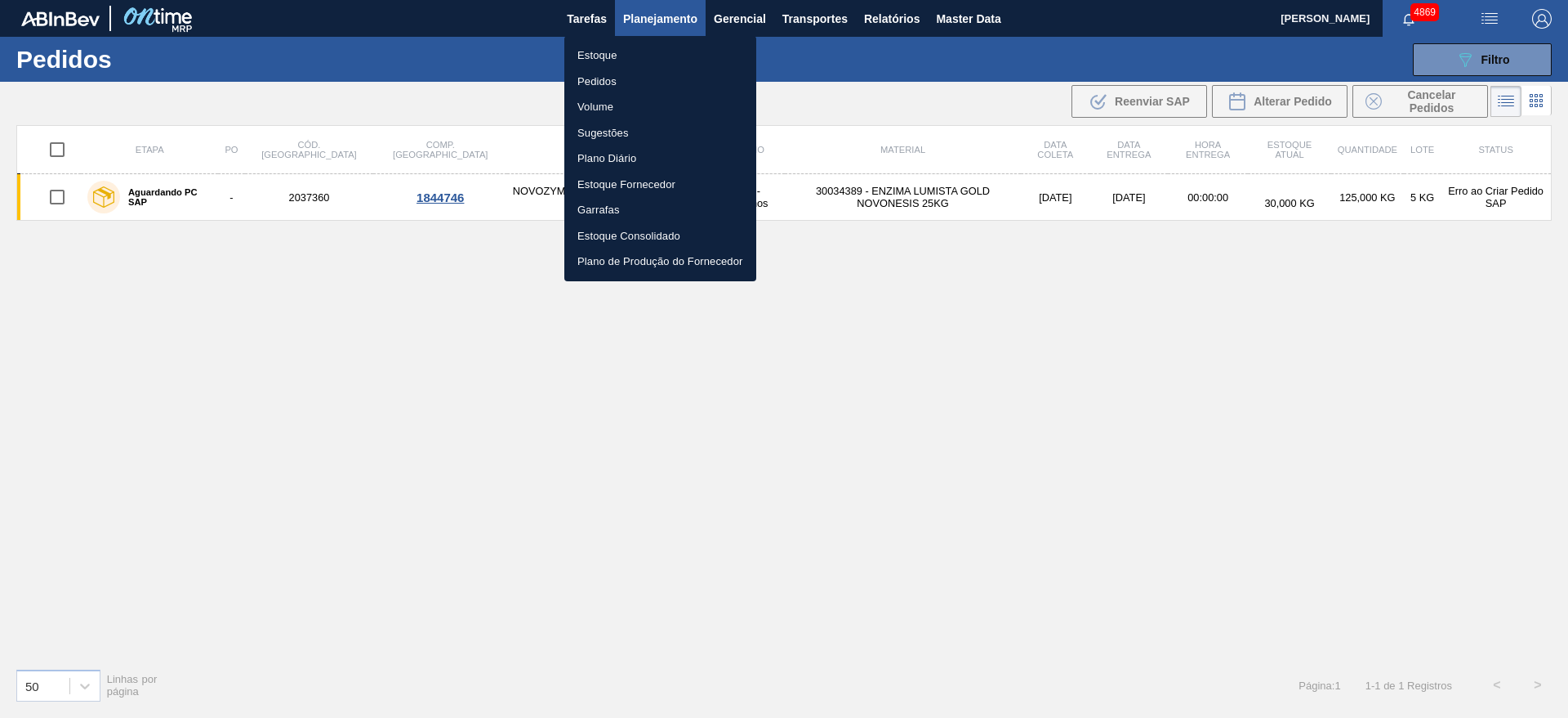
click at [606, 53] on li "Estoque" at bounding box center [660, 56] width 192 height 26
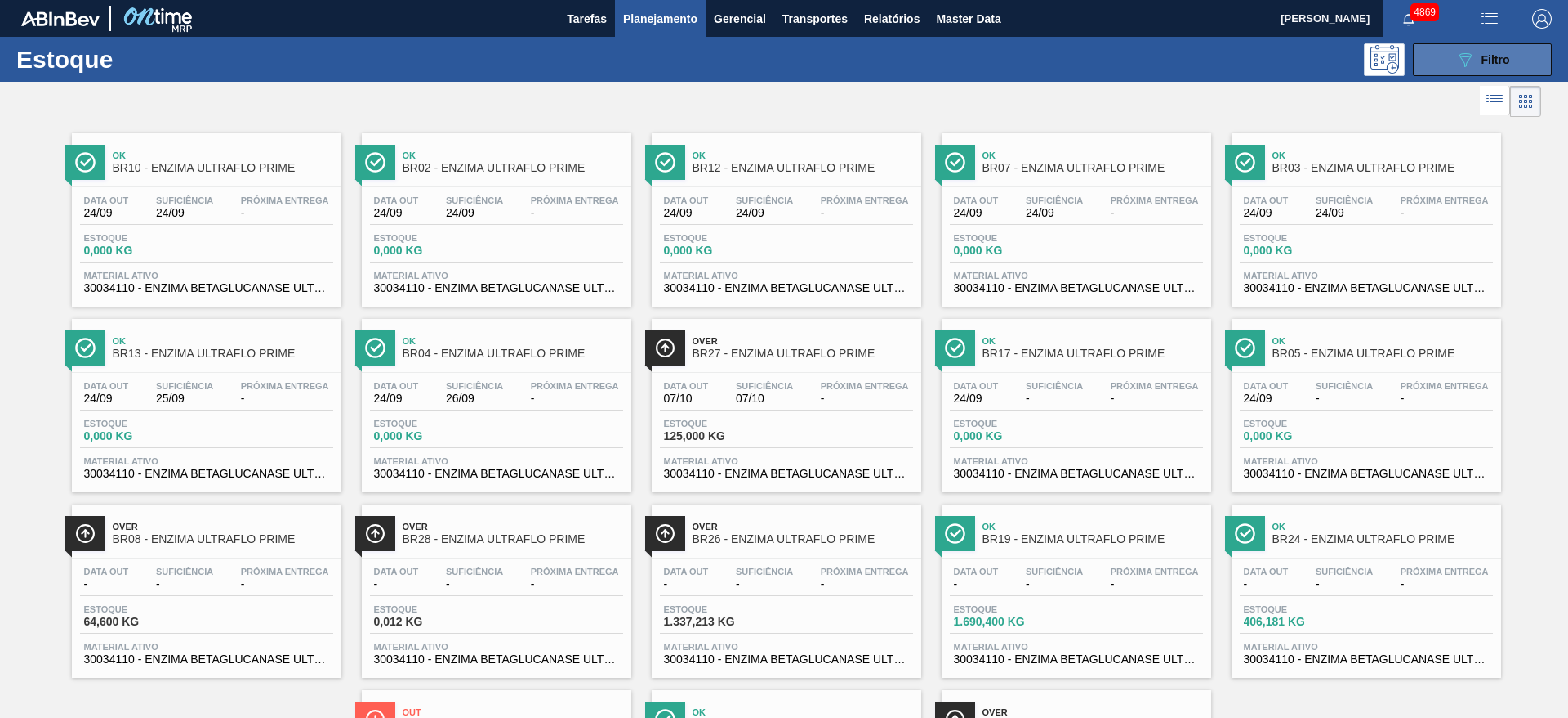
click at [1465, 50] on icon "089F7B8B-B2A5-4AFE-B5C0-19BA573D28AC" at bounding box center [1465, 60] width 20 height 20
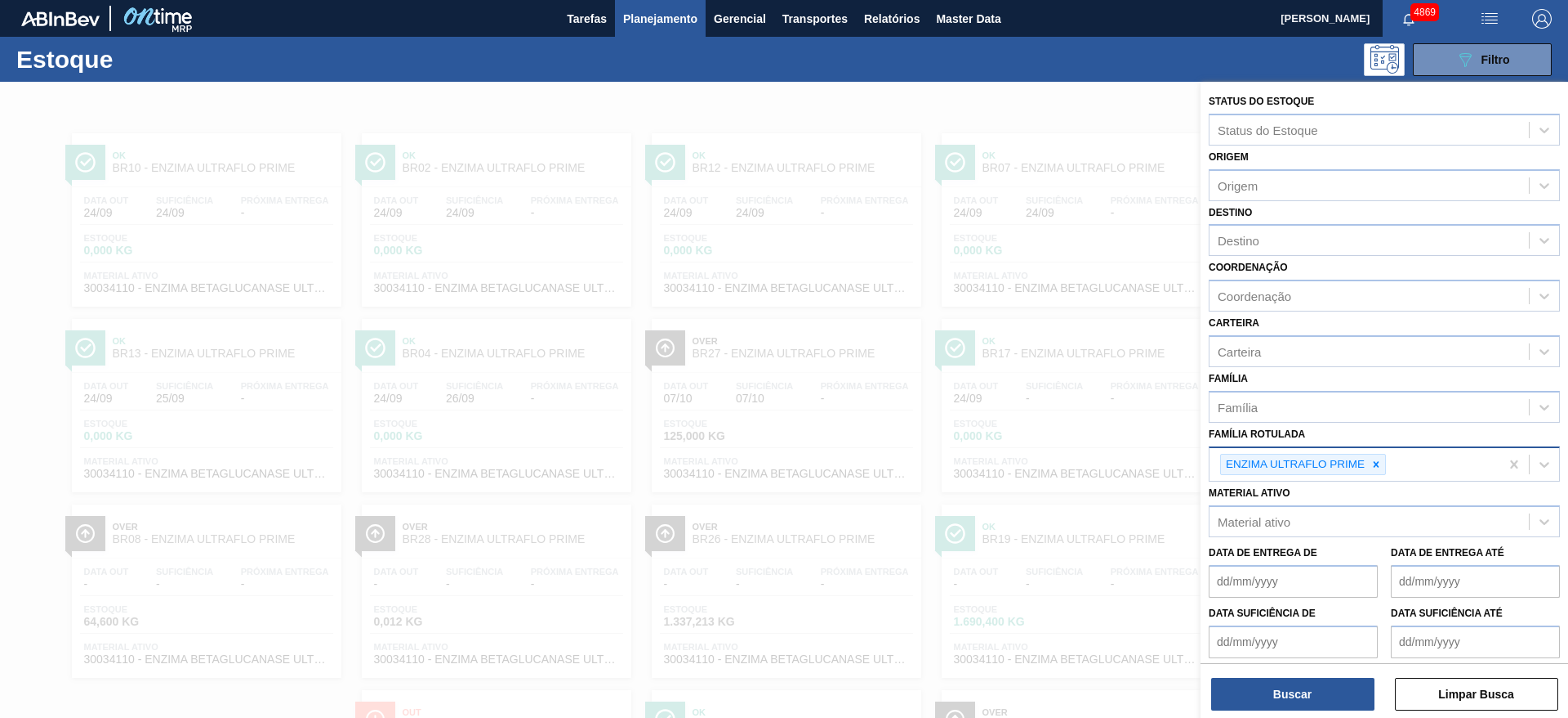
click at [1376, 465] on icon at bounding box center [1376, 465] width 12 height 12
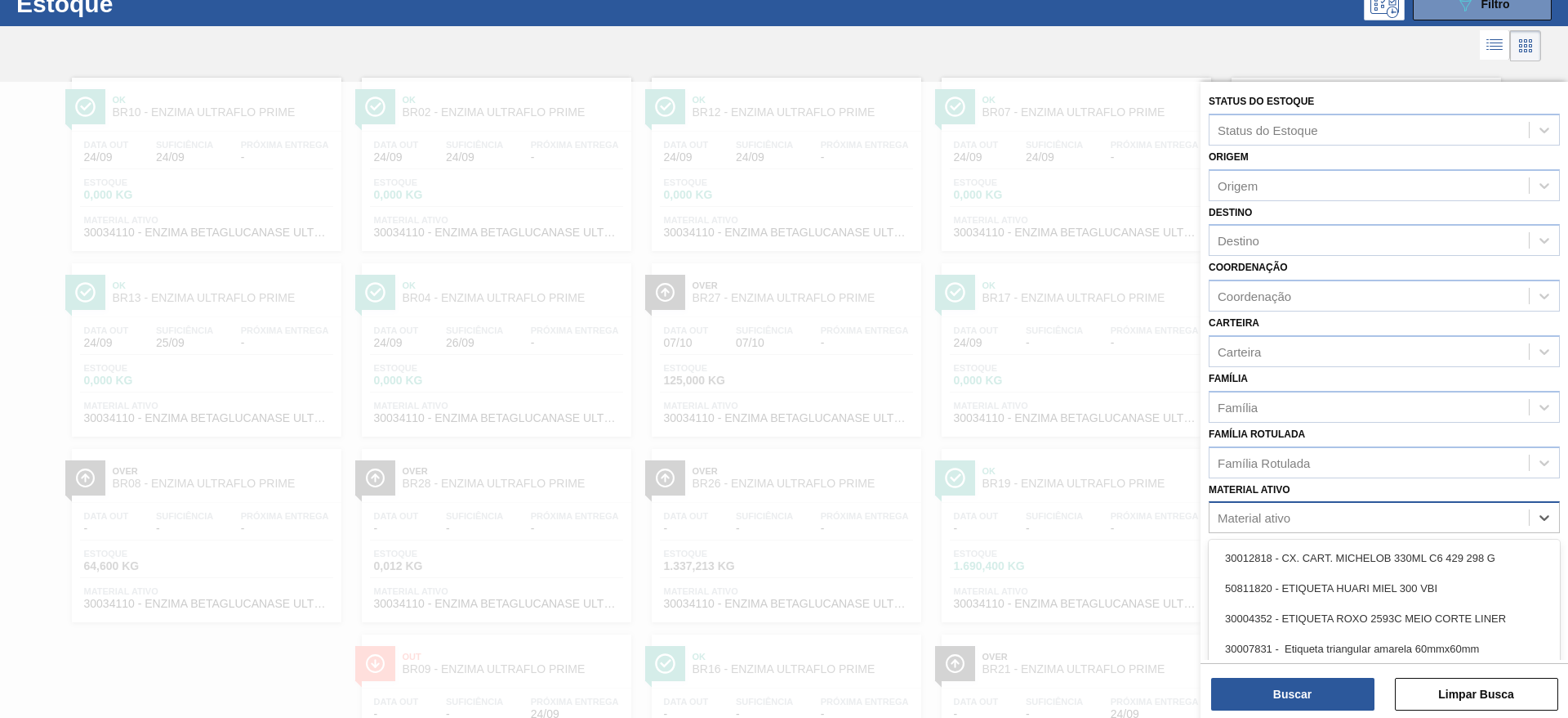
click at [1351, 522] on div "Material ativo" at bounding box center [1370, 517] width 320 height 24
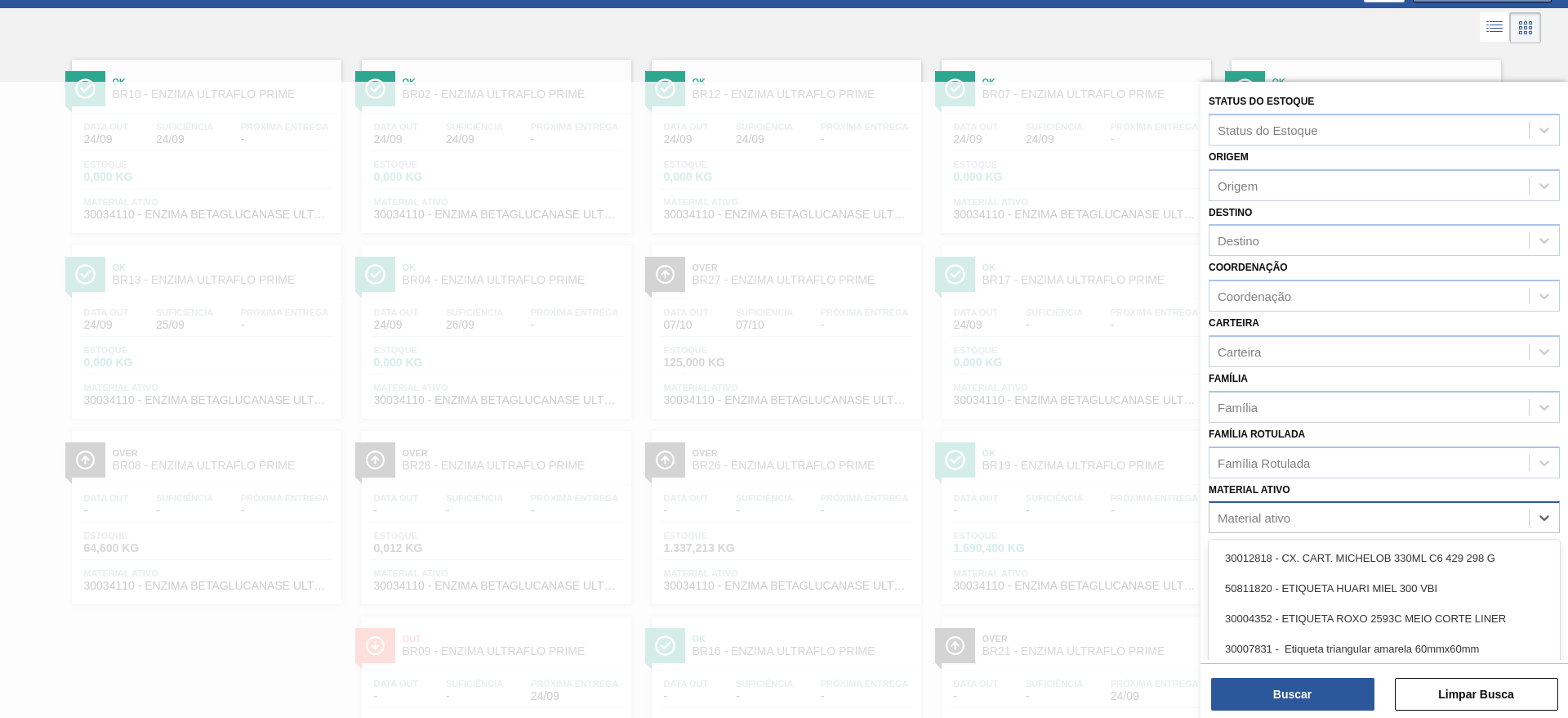
scroll to position [73, 0]
type ativo "30029557"
click at [1367, 562] on div "30029557 - CX PAP PATAG IPA 355ML C12 NIV24" at bounding box center [1384, 557] width 351 height 30
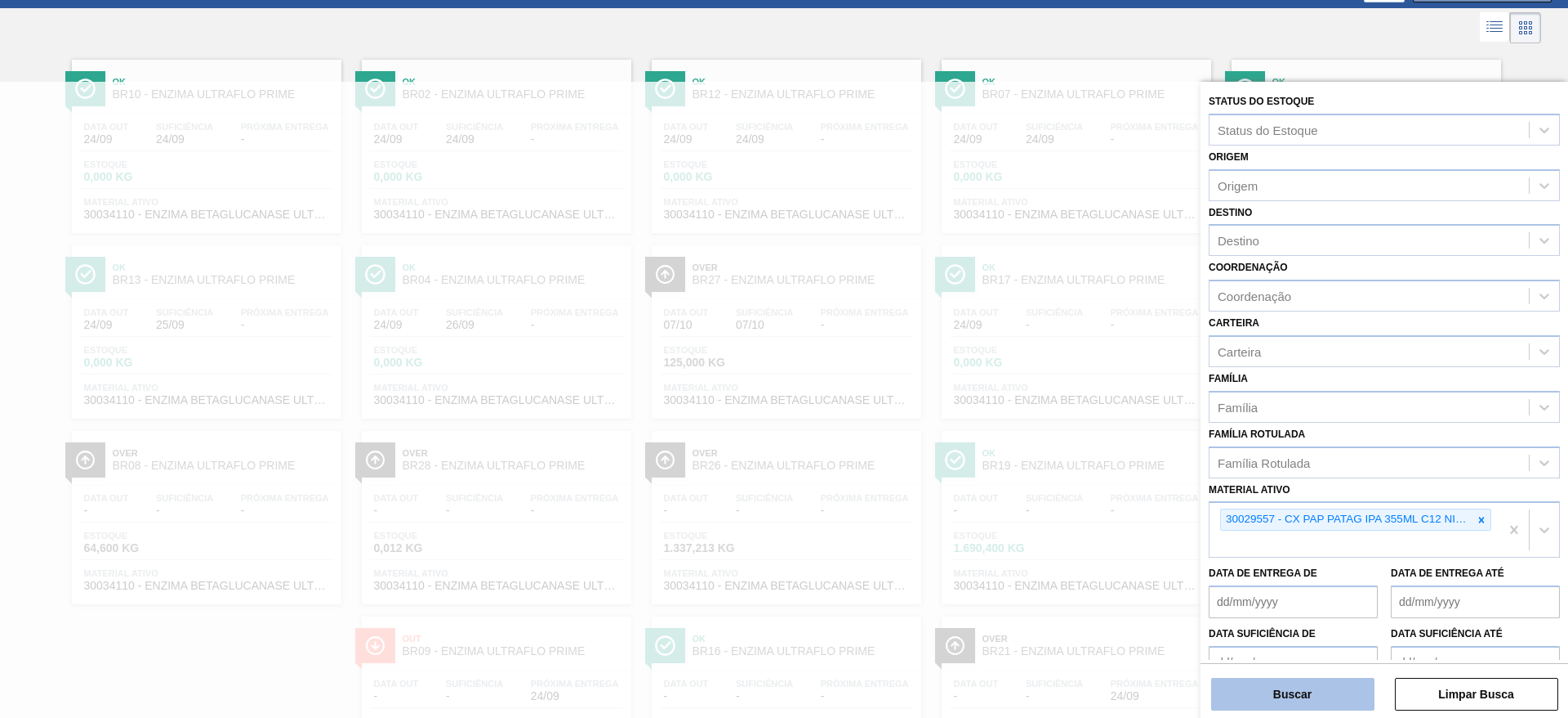
click at [1309, 697] on button "Buscar" at bounding box center [1292, 693] width 164 height 33
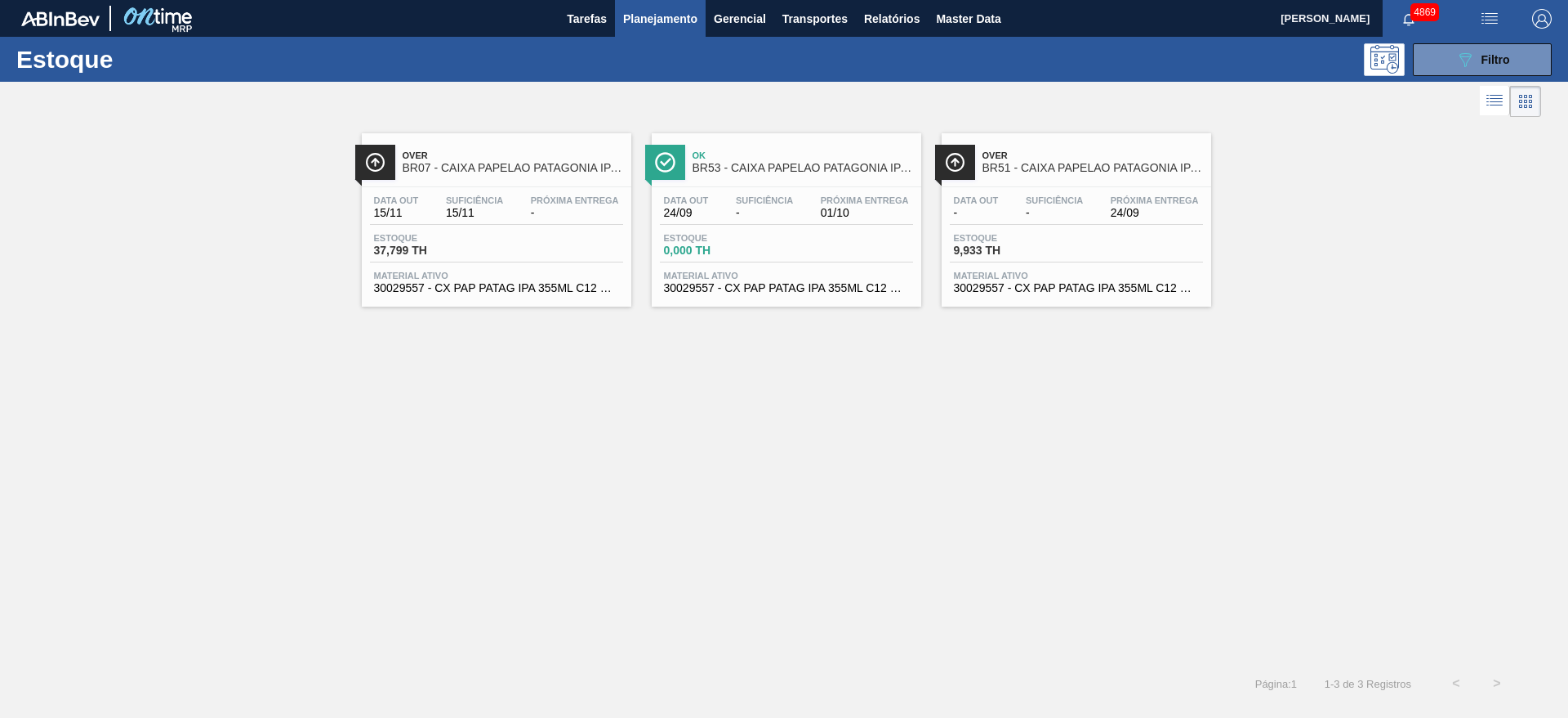
click at [888, 282] on span "30029557 - CX PAP PATAG IPA 355ML C12 NIV24" at bounding box center [786, 288] width 245 height 12
click at [1082, 201] on span "Suficiência" at bounding box center [1055, 201] width 58 height 10
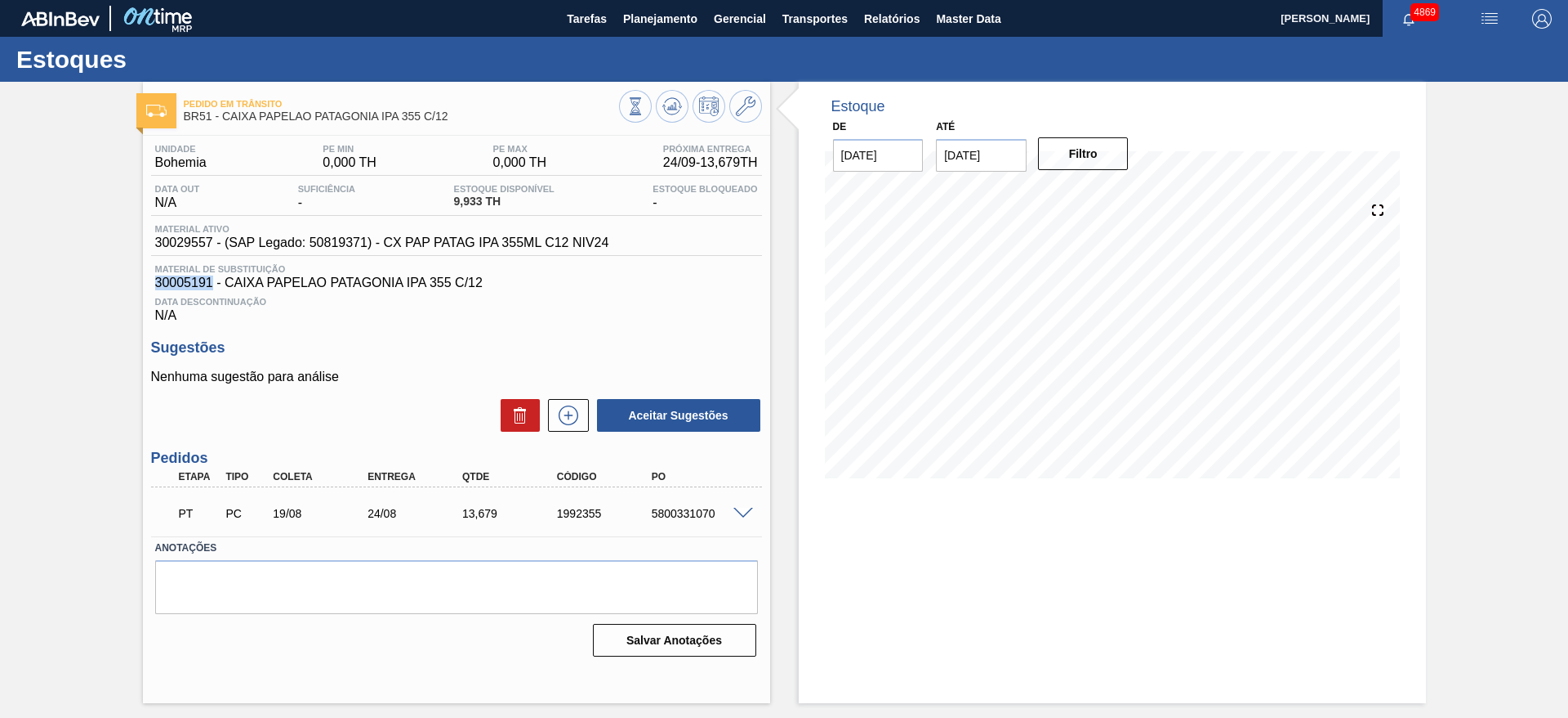
drag, startPoint x: 158, startPoint y: 279, endPoint x: 212, endPoint y: 283, distance: 54.1
click at [212, 283] on span "30005191 - CAIXA PAPELAO PATAGONIA IPA 355 C/12" at bounding box center [456, 282] width 602 height 15
copy span "30005191"
drag, startPoint x: 158, startPoint y: 238, endPoint x: 208, endPoint y: 239, distance: 50.0
click at [208, 239] on span "30029557 - (SAP Legado: 50819371) - CX PAP PATAG IPA 355ML C12 NIV24" at bounding box center [382, 242] width 455 height 15
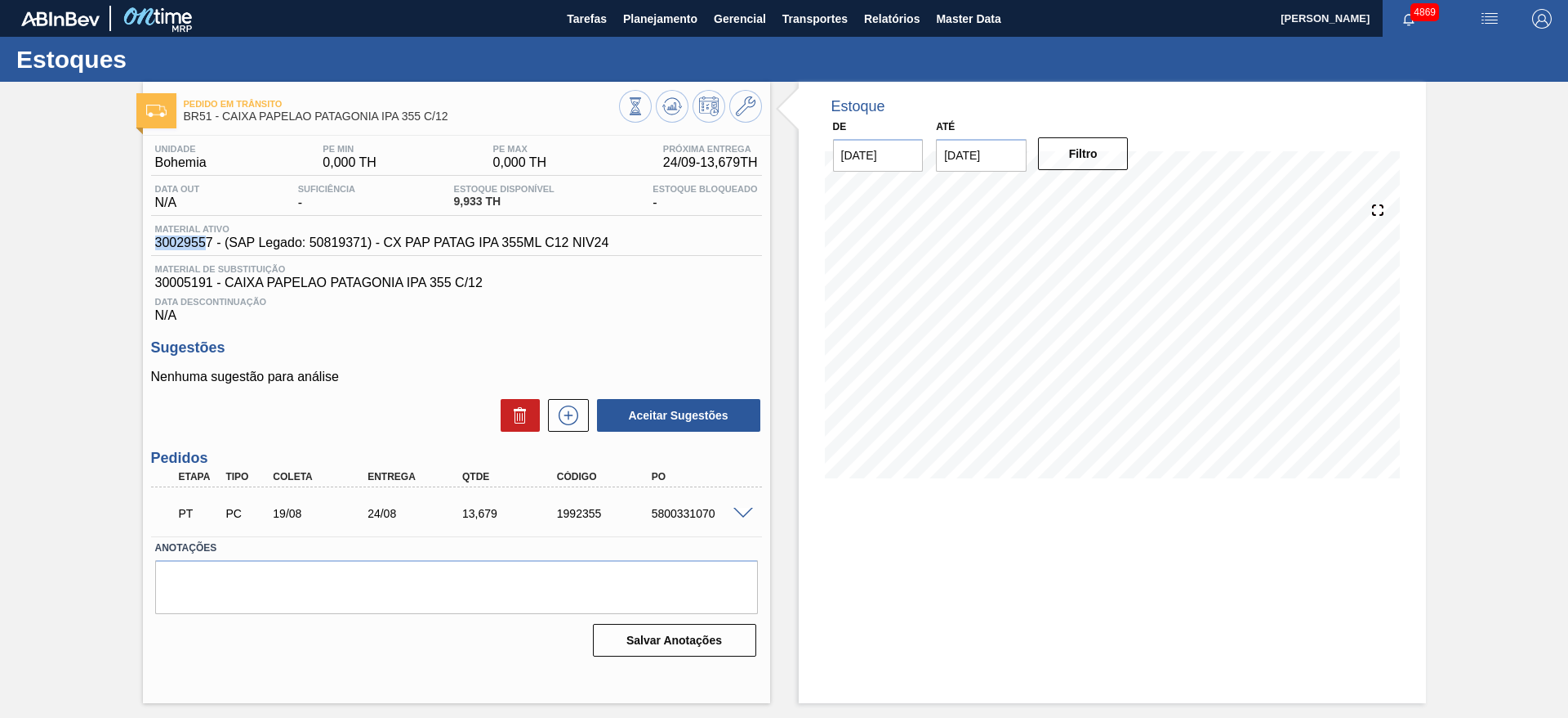
copy span "3002955"
click at [644, 29] on button "Planejamento" at bounding box center [660, 18] width 90 height 37
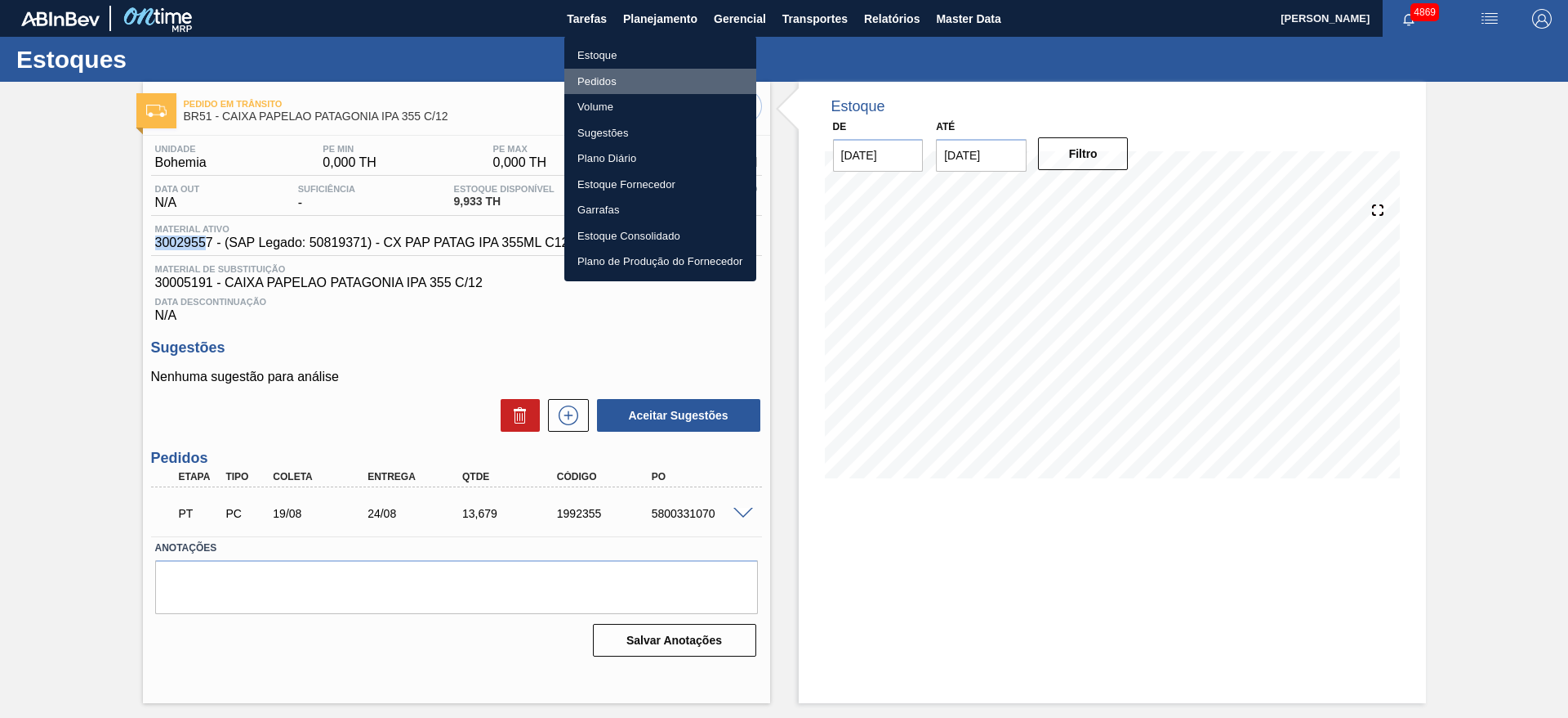
click at [598, 89] on li "Pedidos" at bounding box center [660, 81] width 192 height 26
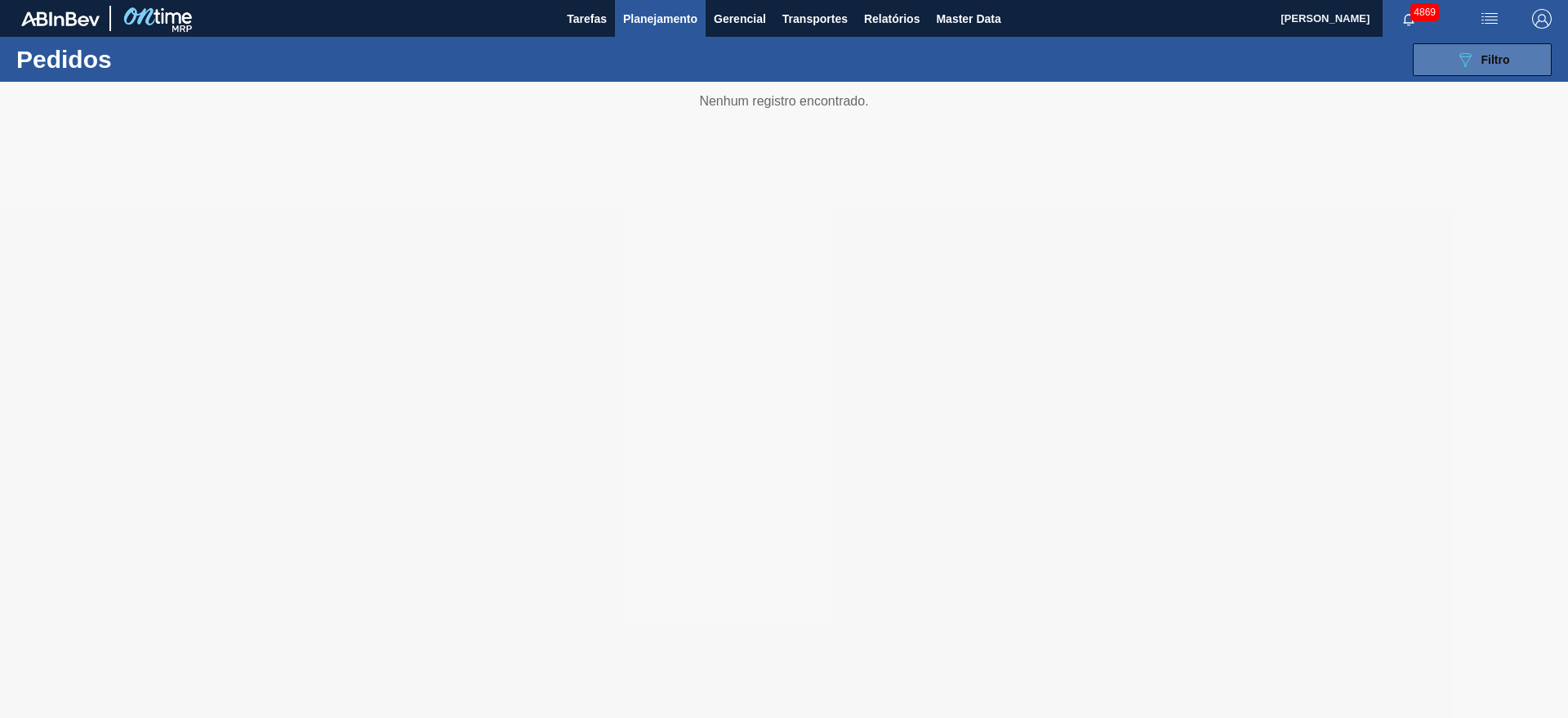
click at [1519, 60] on button "089F7B8B-B2A5-4AFE-B5C0-19BA573D28AC Filtro" at bounding box center [1483, 60] width 139 height 33
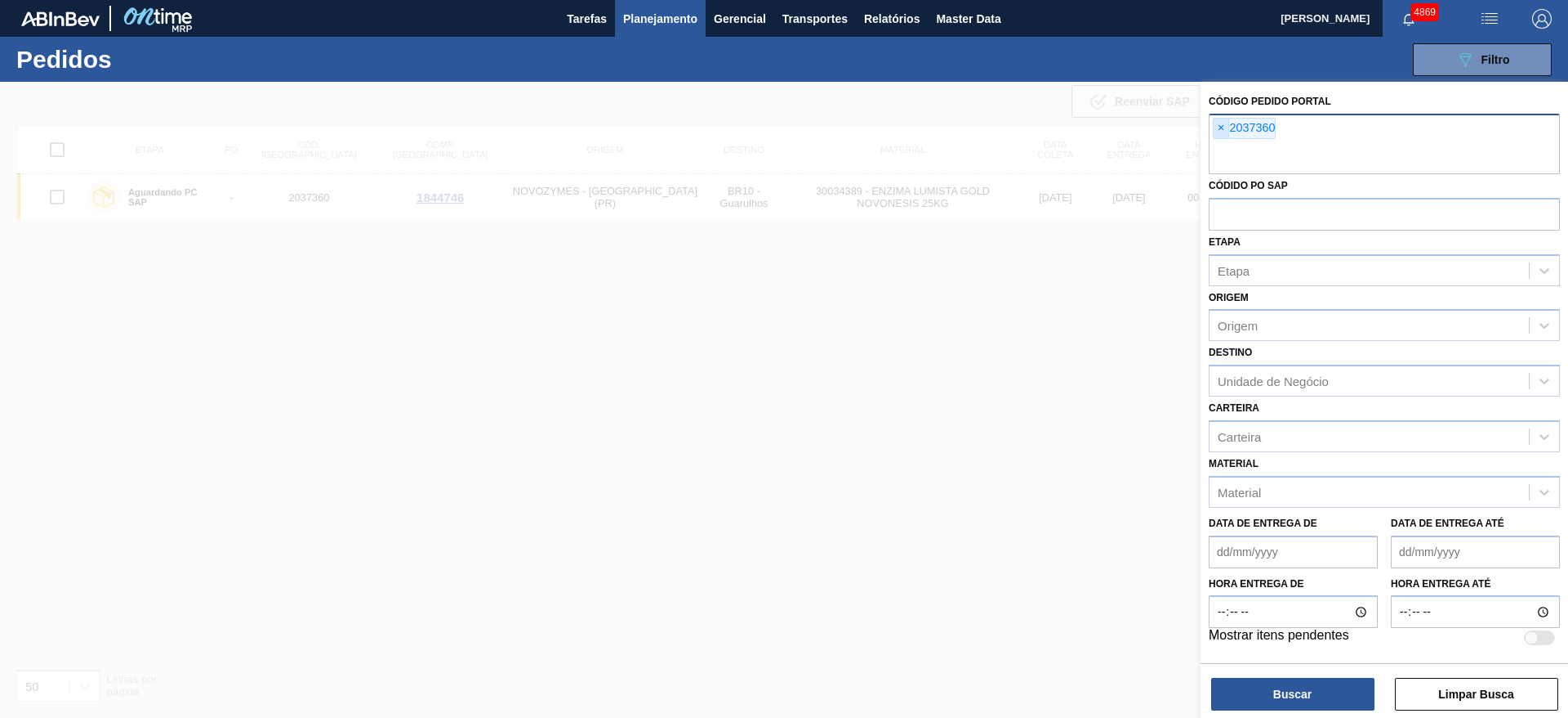
click at [1224, 122] on span "×" at bounding box center [1222, 128] width 16 height 20
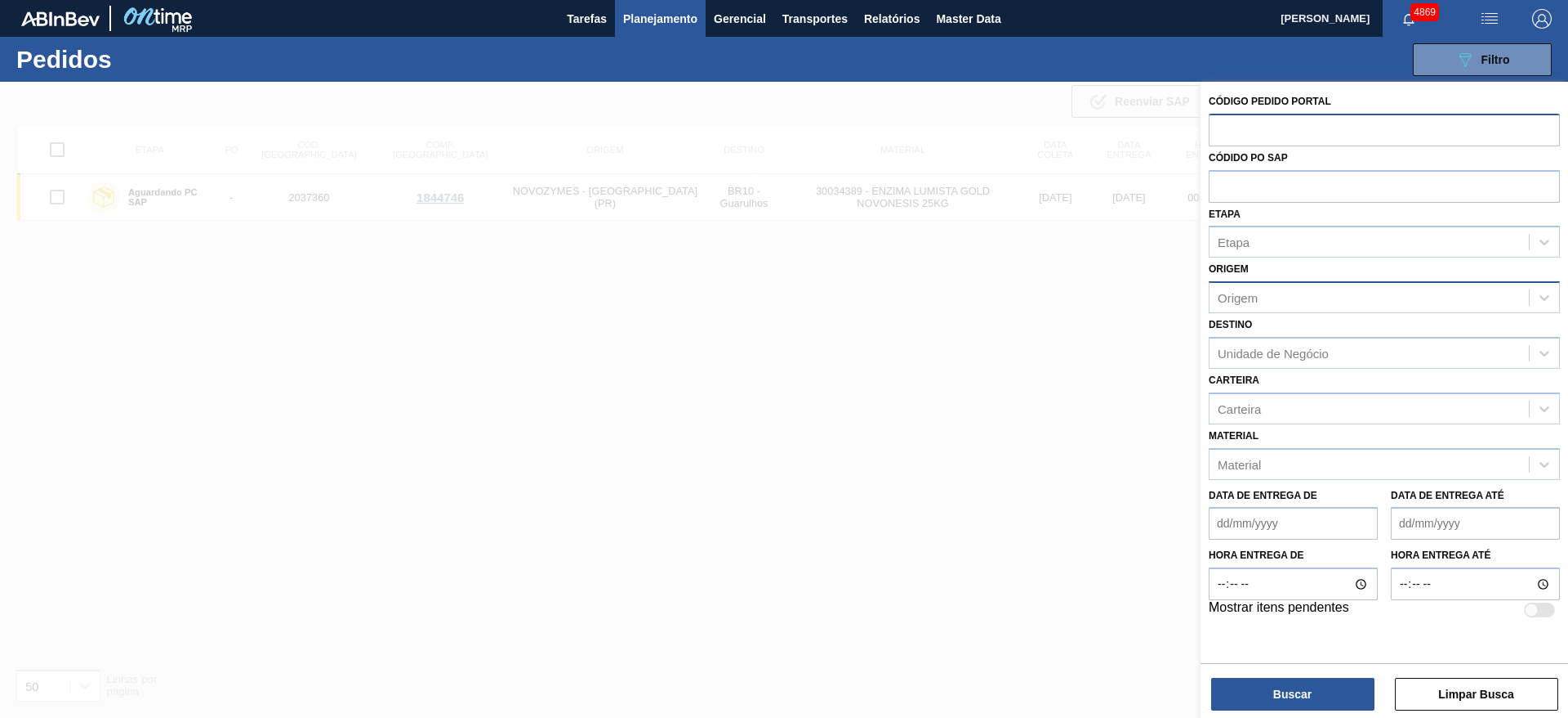
click at [1307, 302] on div "Origem" at bounding box center [1370, 298] width 320 height 24
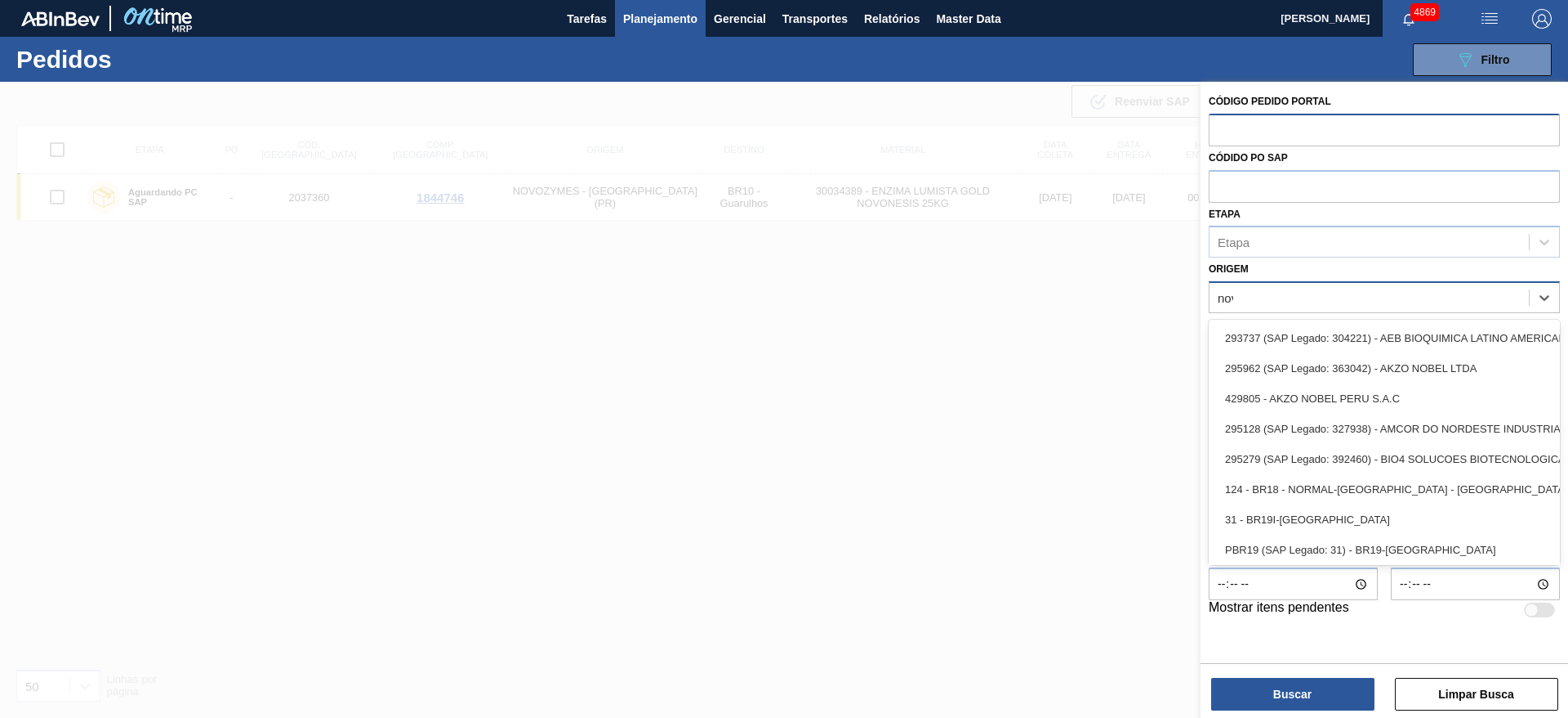
type input "novo"
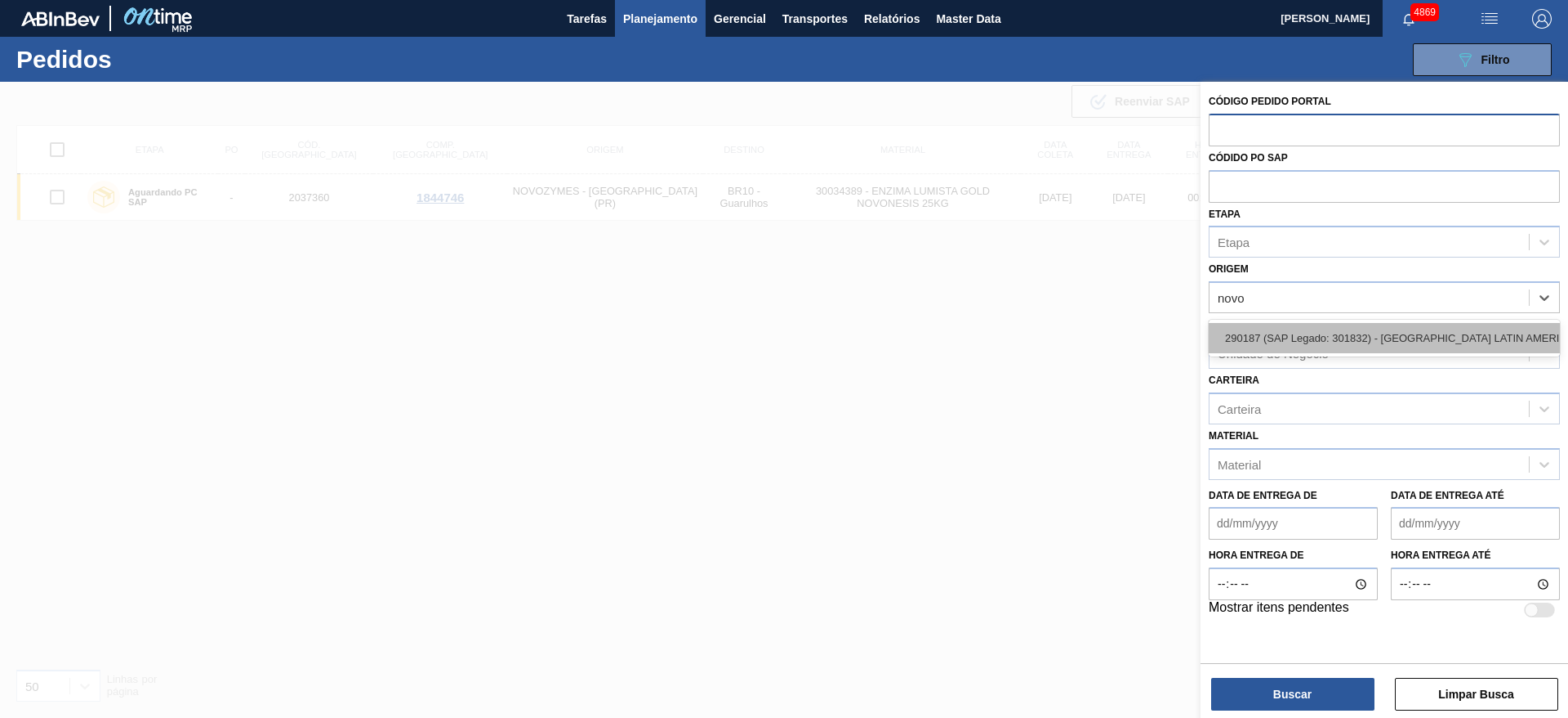
click at [1277, 330] on div "290187 (SAP Legado: 301832) - NOVOZYMES LATIN AMERICA LTDA" at bounding box center [1384, 338] width 351 height 30
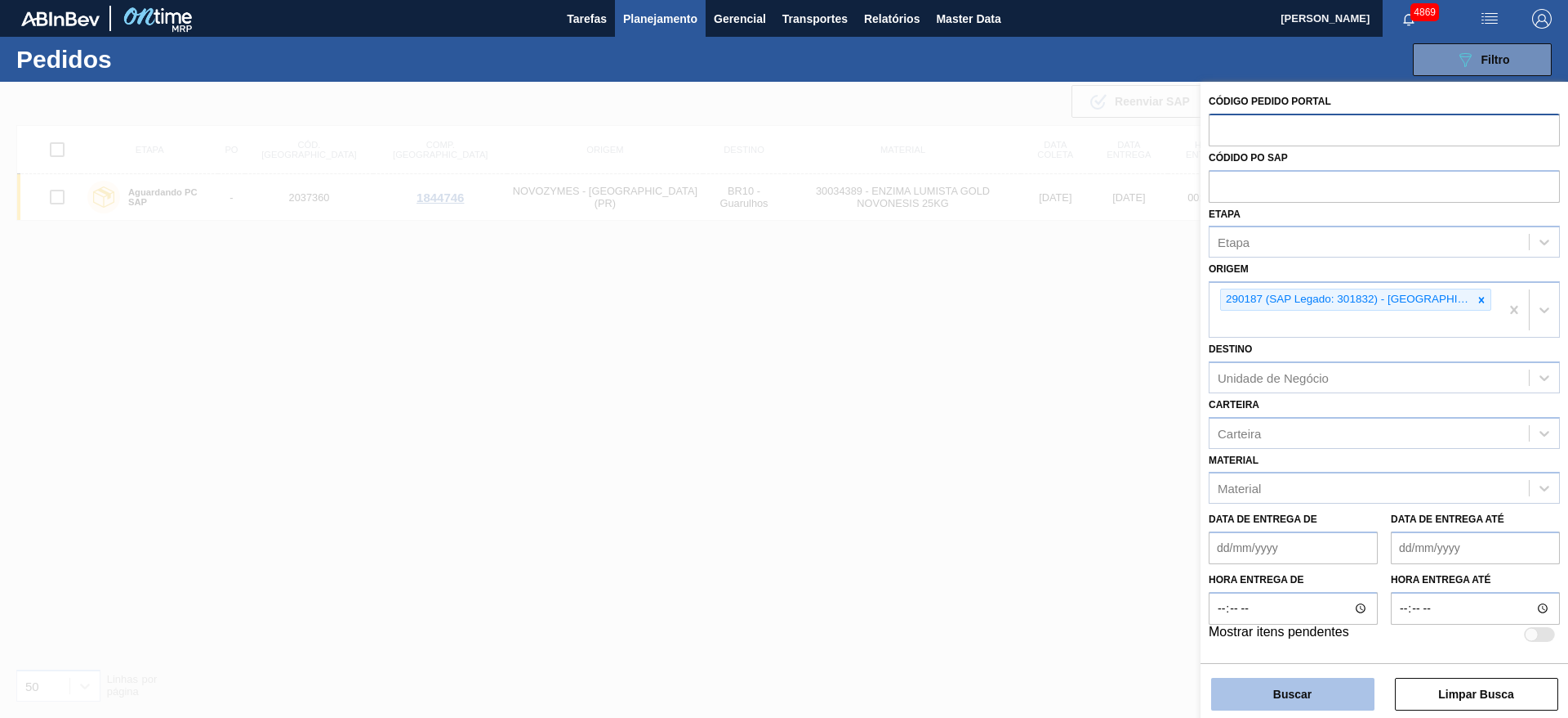
click at [1326, 682] on button "Buscar" at bounding box center [1292, 693] width 164 height 33
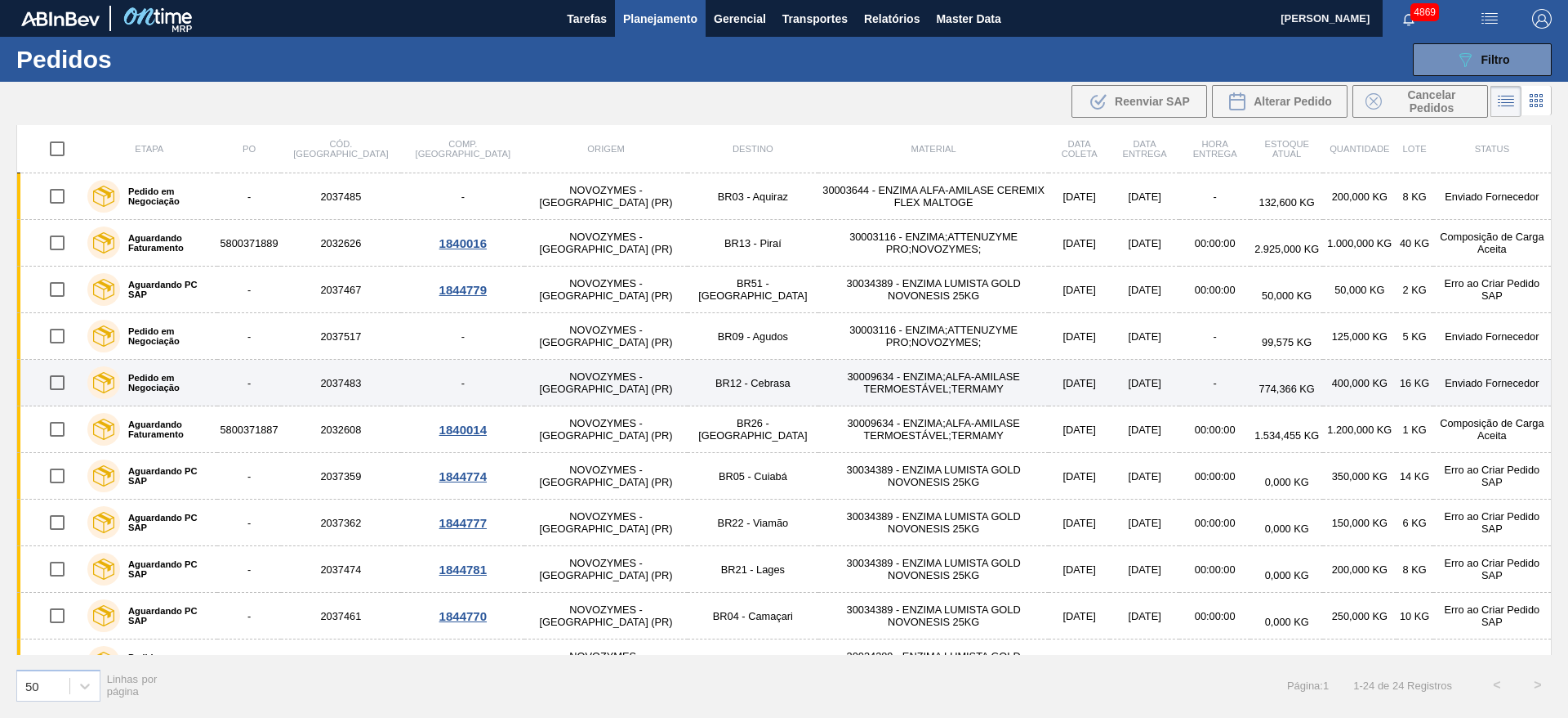
scroll to position [392, 0]
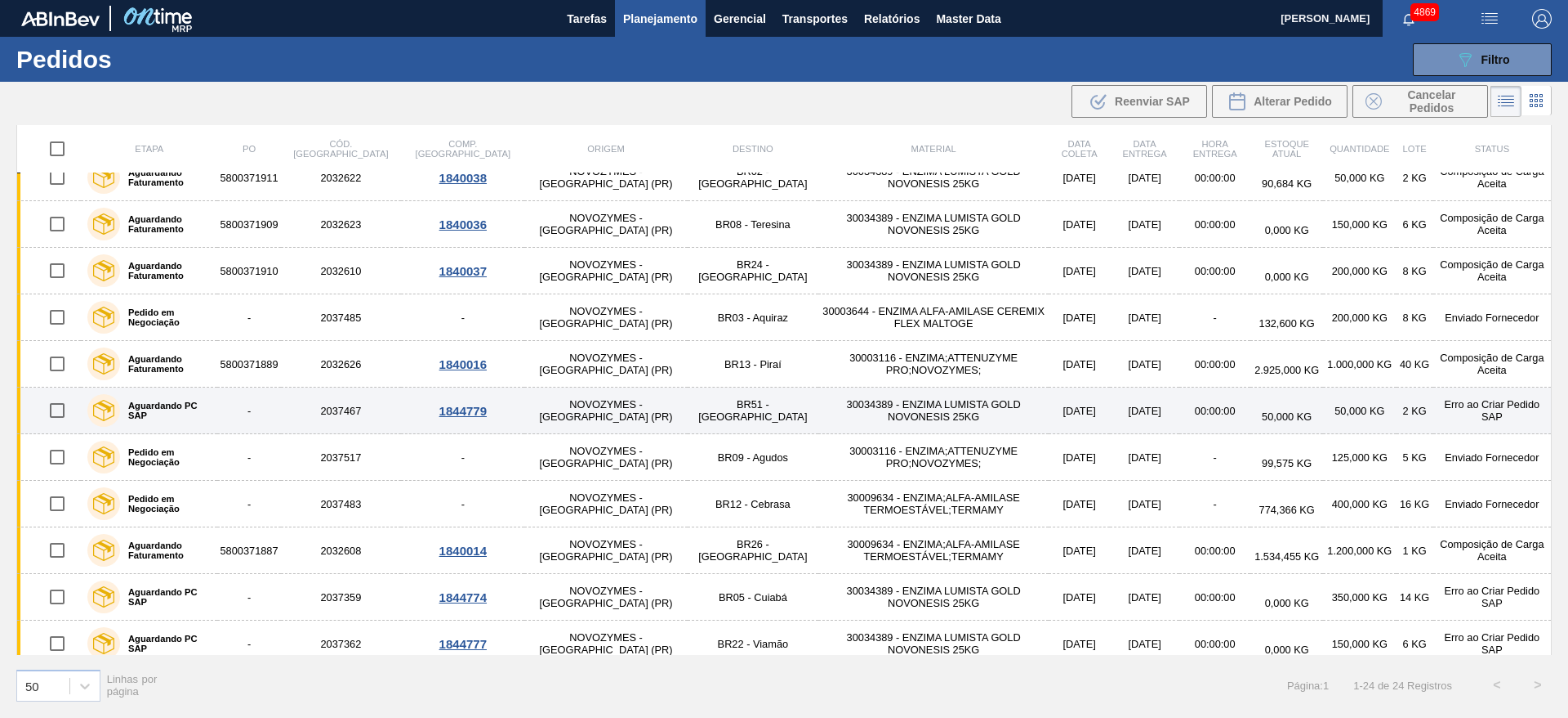
click at [688, 413] on td "BR51 - [GEOGRAPHIC_DATA]" at bounding box center [753, 410] width 131 height 47
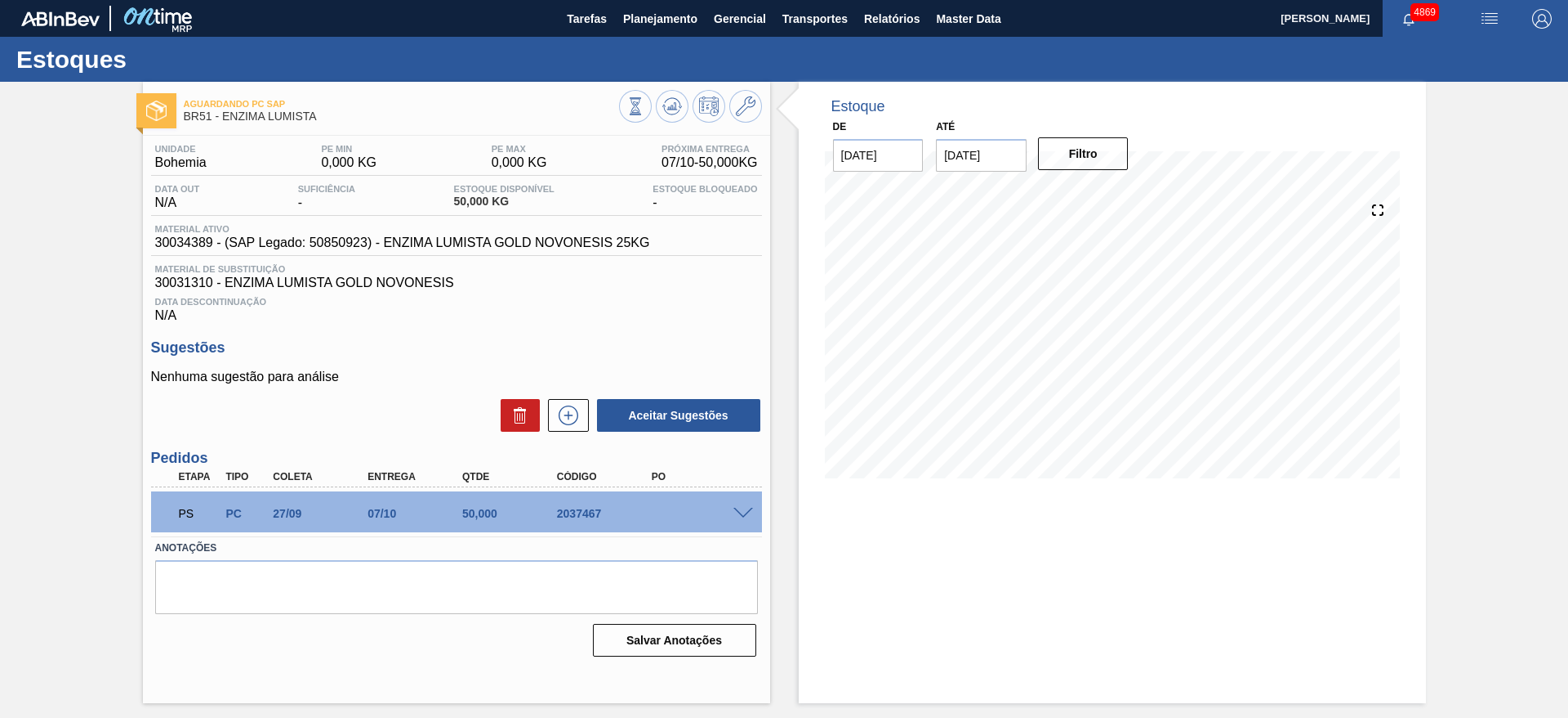
click at [739, 512] on span at bounding box center [743, 513] width 20 height 12
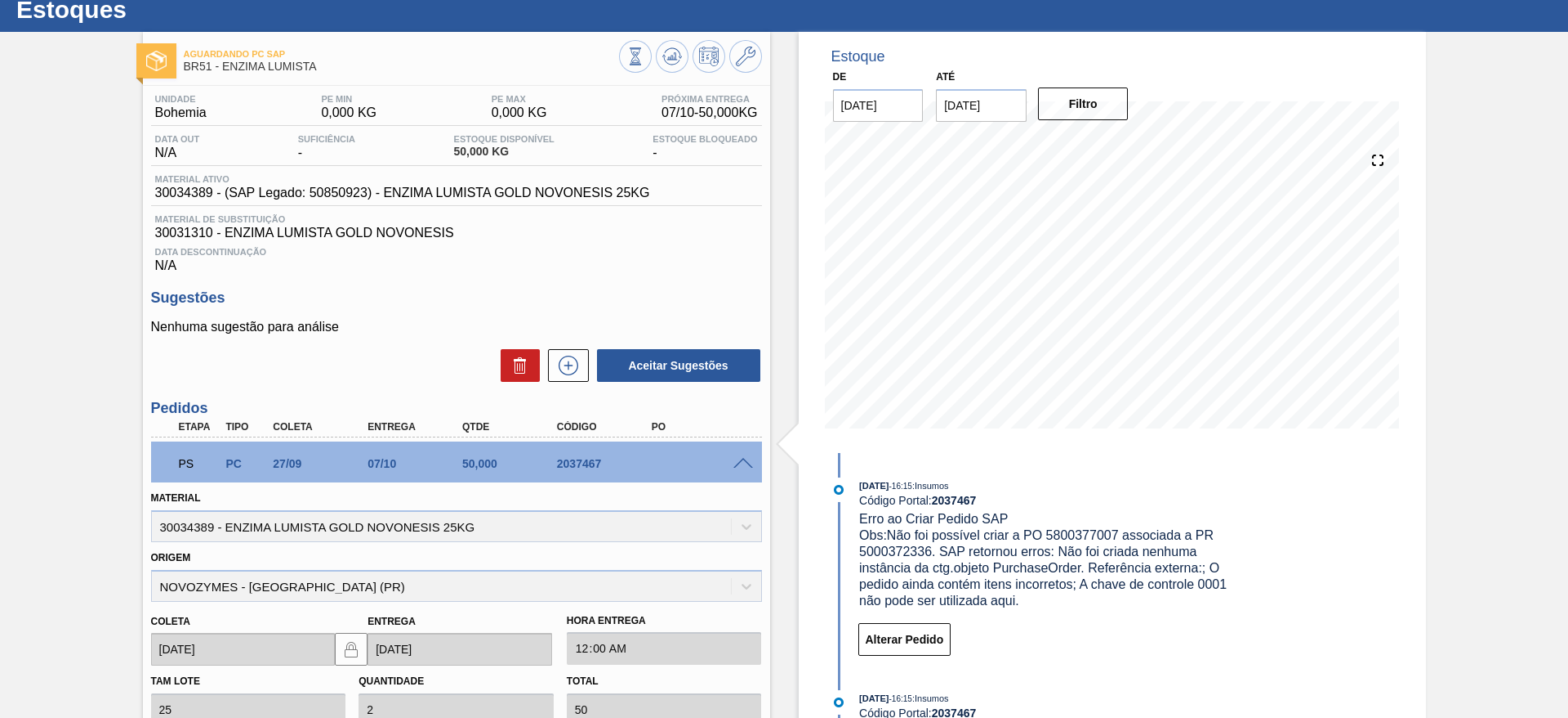
scroll to position [349, 0]
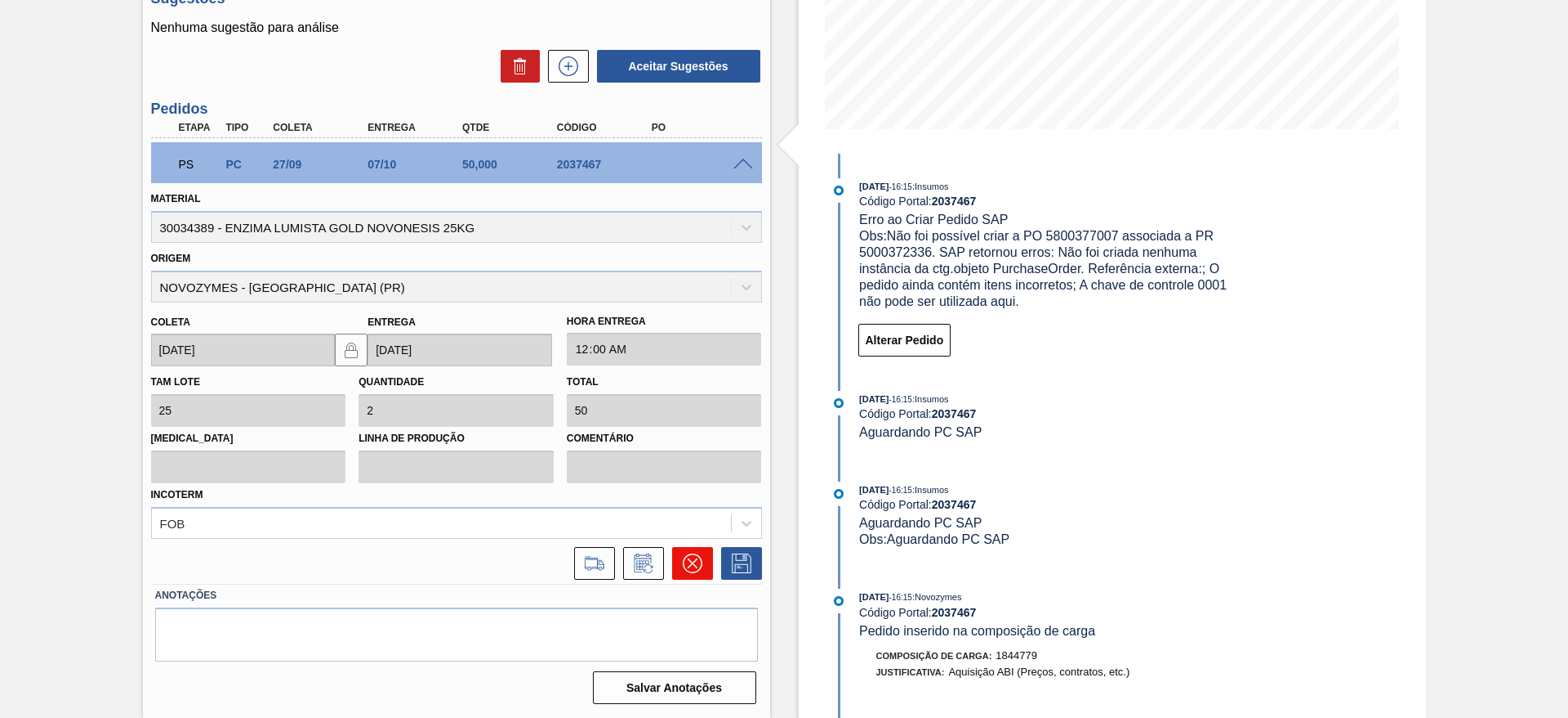
click at [699, 566] on icon at bounding box center [693, 563] width 20 height 20
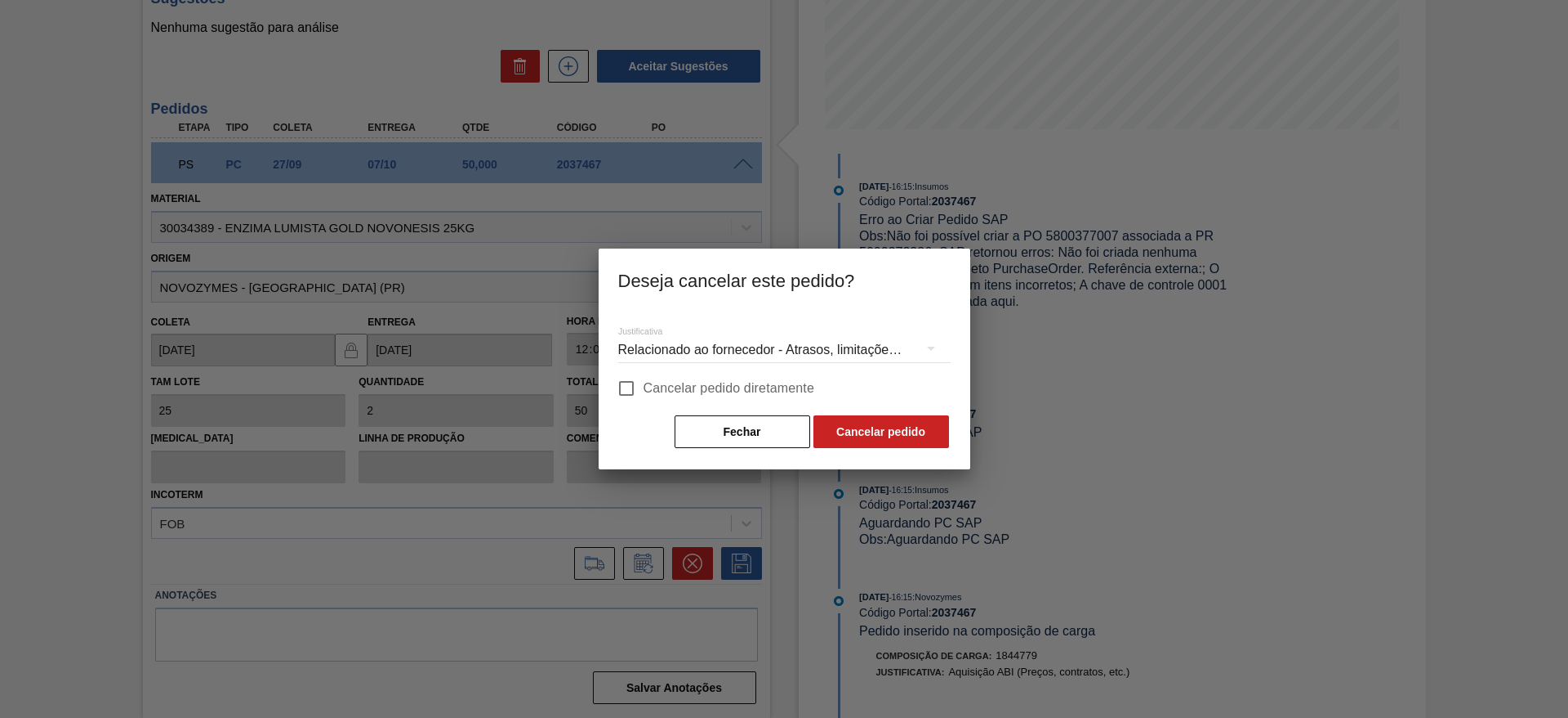
click at [626, 388] on input "Cancelar pedido diretamente" at bounding box center [626, 388] width 35 height 35
checkbox input "true"
click at [775, 339] on div "Relacionado ao fornecedor - Atrasos, limitações de capacidade, etc." at bounding box center [784, 350] width 332 height 46
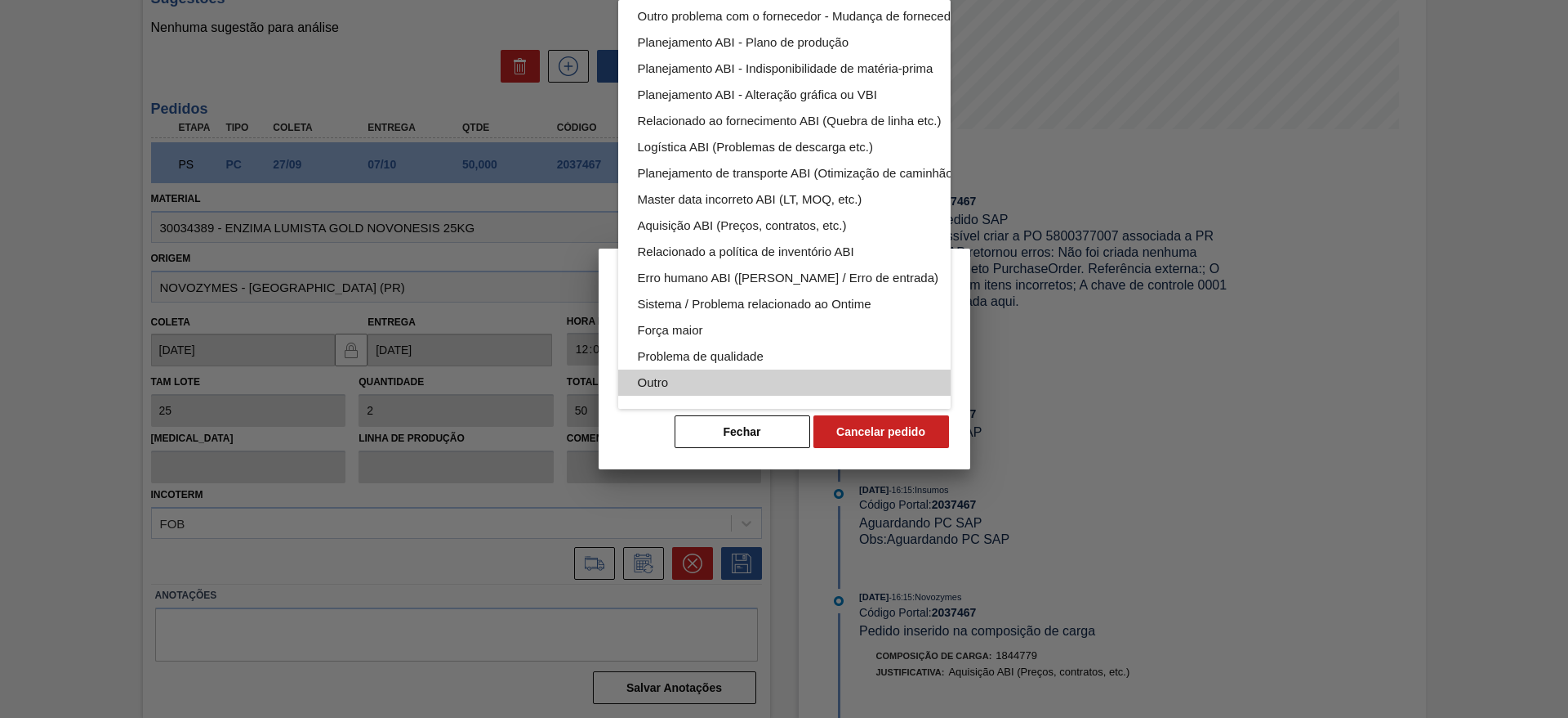
click at [740, 369] on div "Outro" at bounding box center [823, 382] width 370 height 26
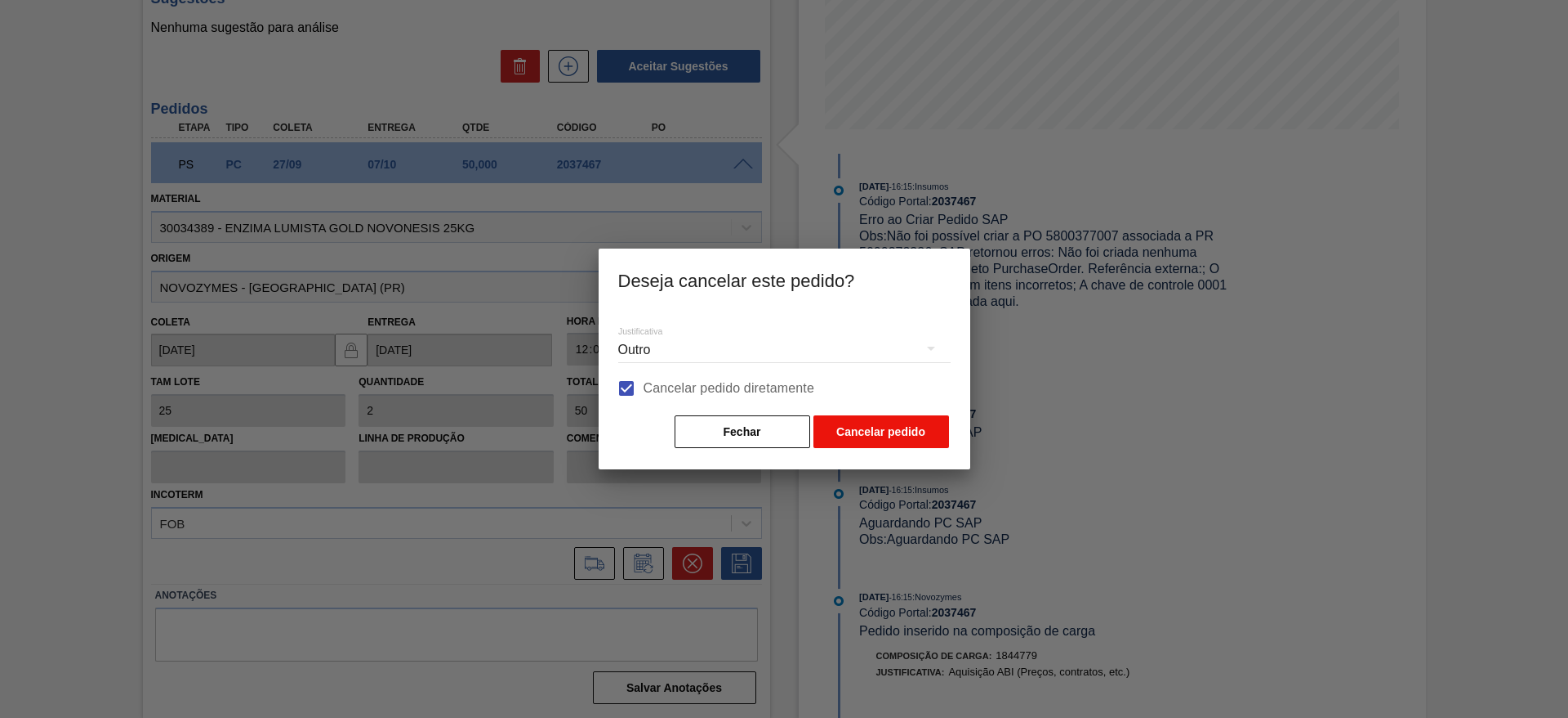
click at [874, 431] on button "Cancelar pedido" at bounding box center [881, 431] width 136 height 33
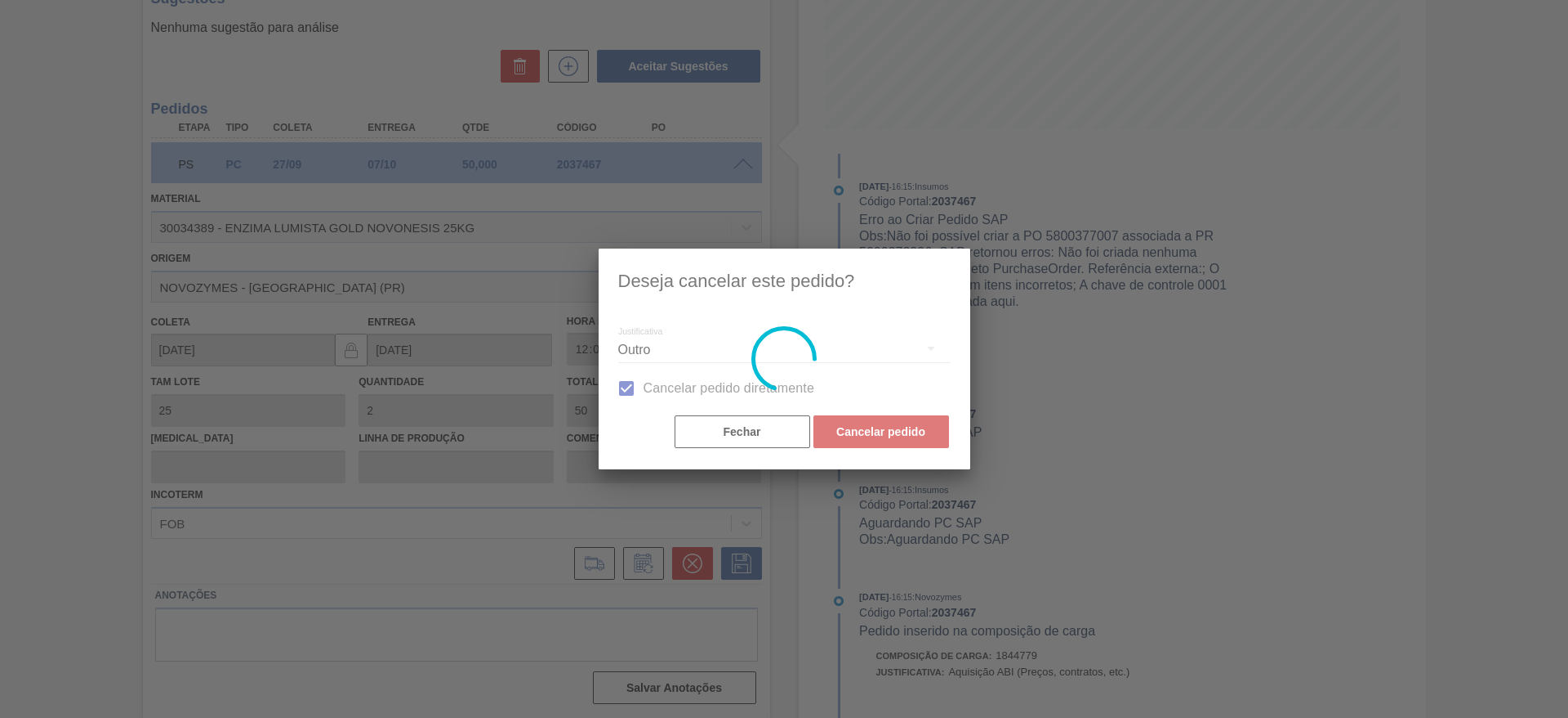
scroll to position [0, 0]
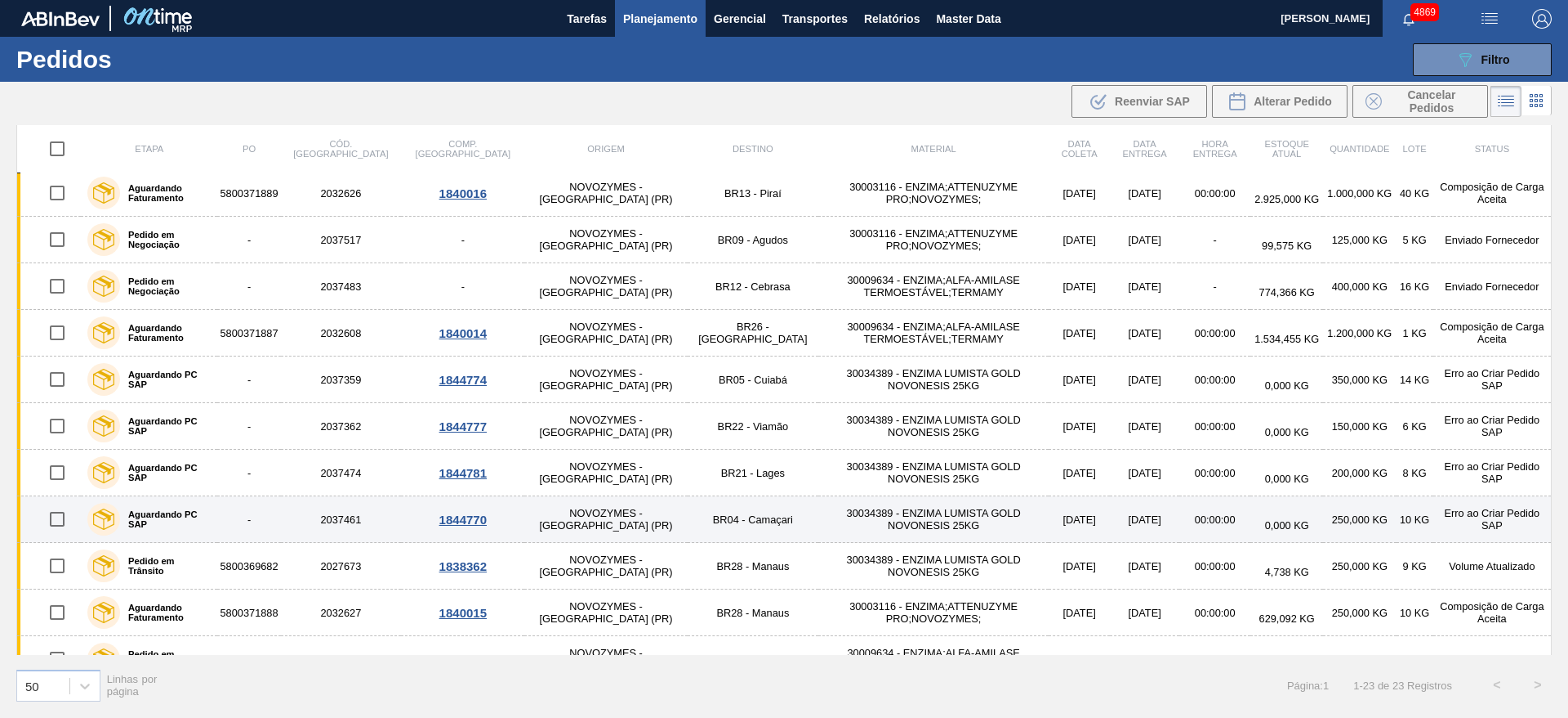
scroll to position [591, 0]
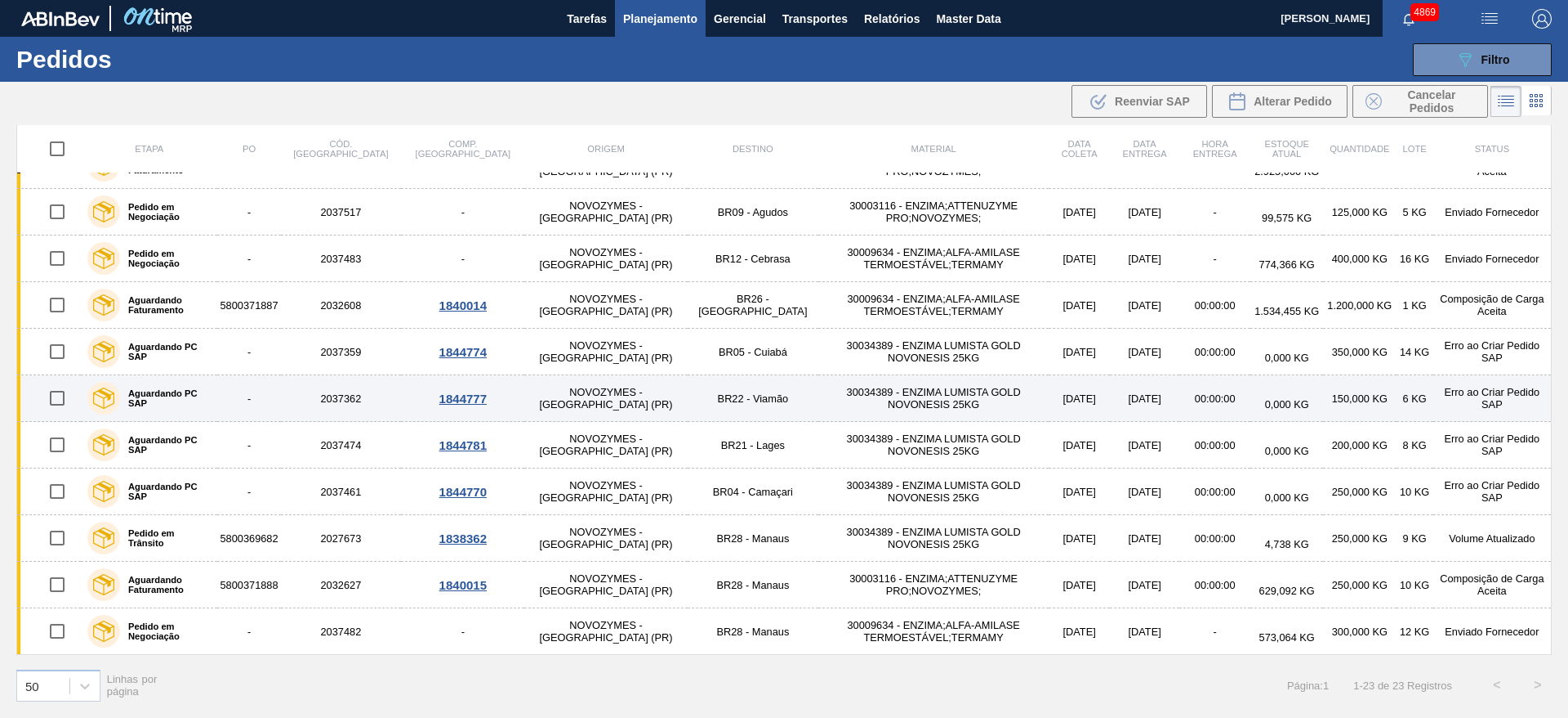
click at [405, 395] on div "1844777" at bounding box center [462, 398] width 118 height 14
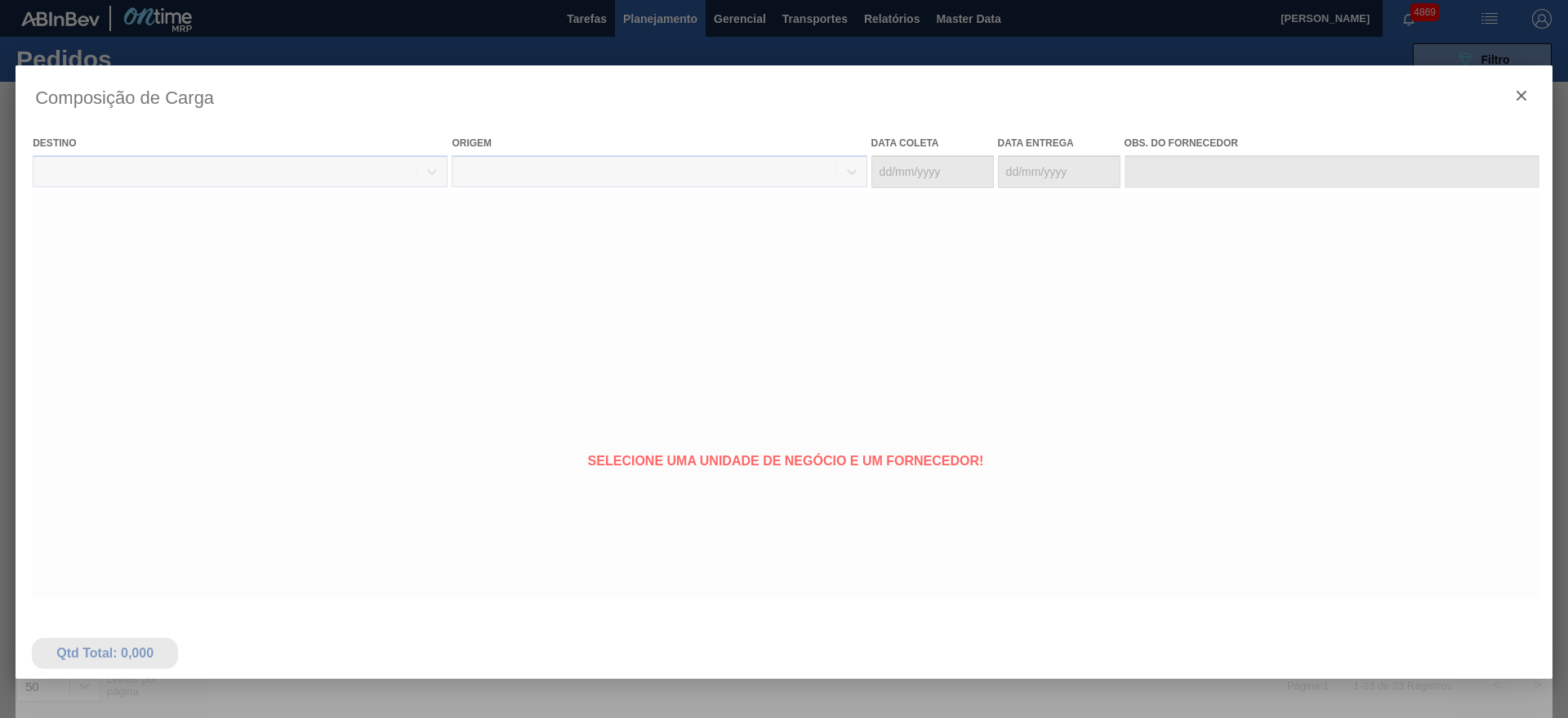
type coleta "30/09/2025"
type entrega "10/10/2025"
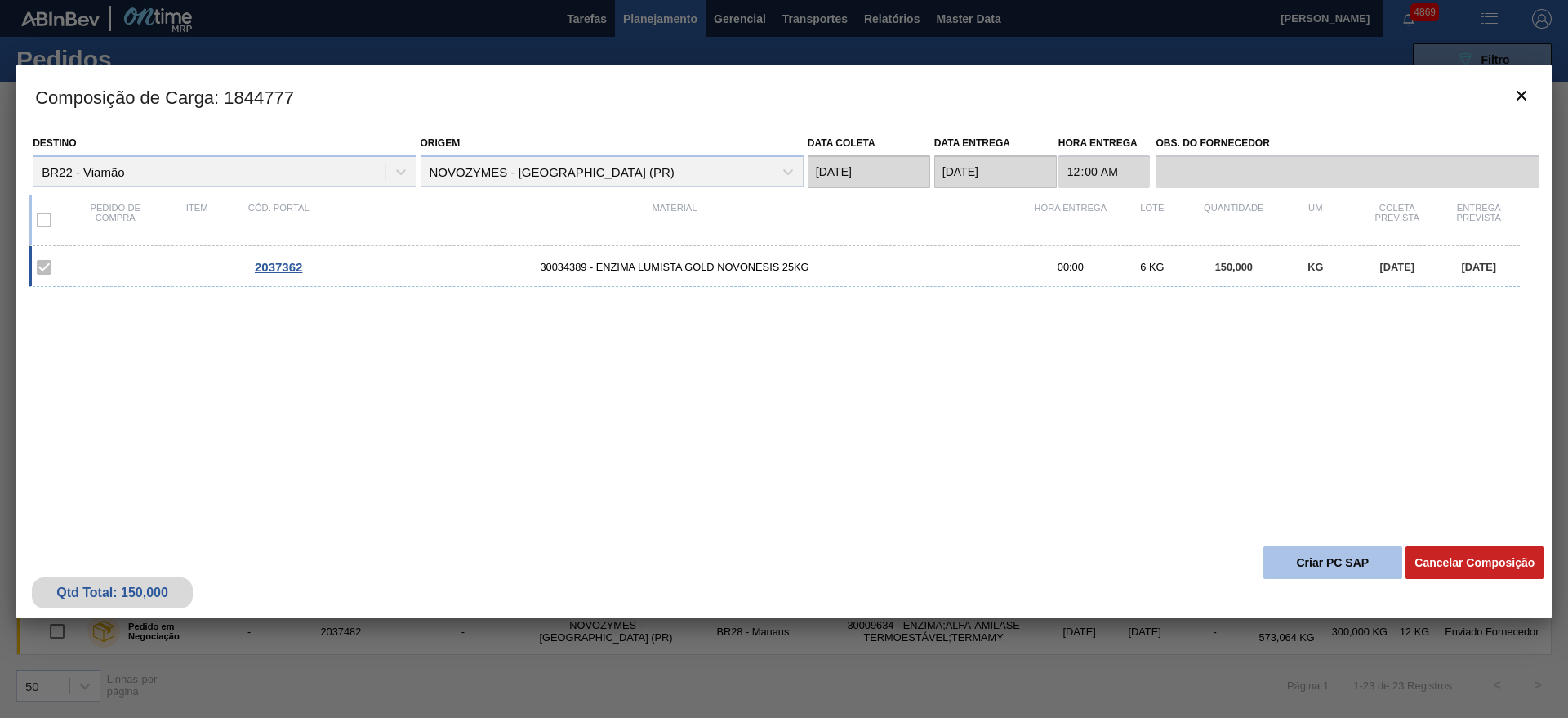
click at [1319, 555] on button "Criar PC SAP" at bounding box center [1333, 562] width 139 height 33
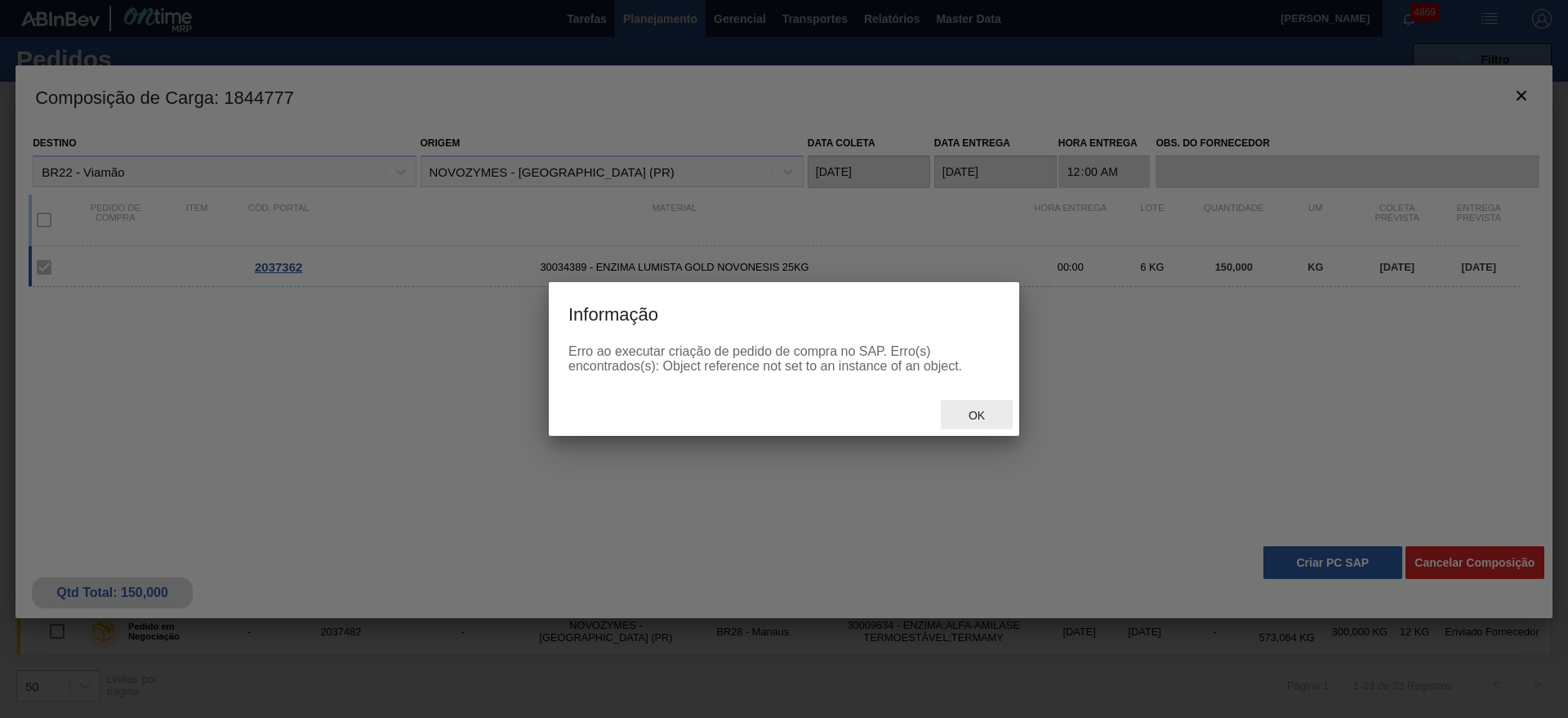
click at [976, 409] on span "Ok" at bounding box center [977, 414] width 43 height 13
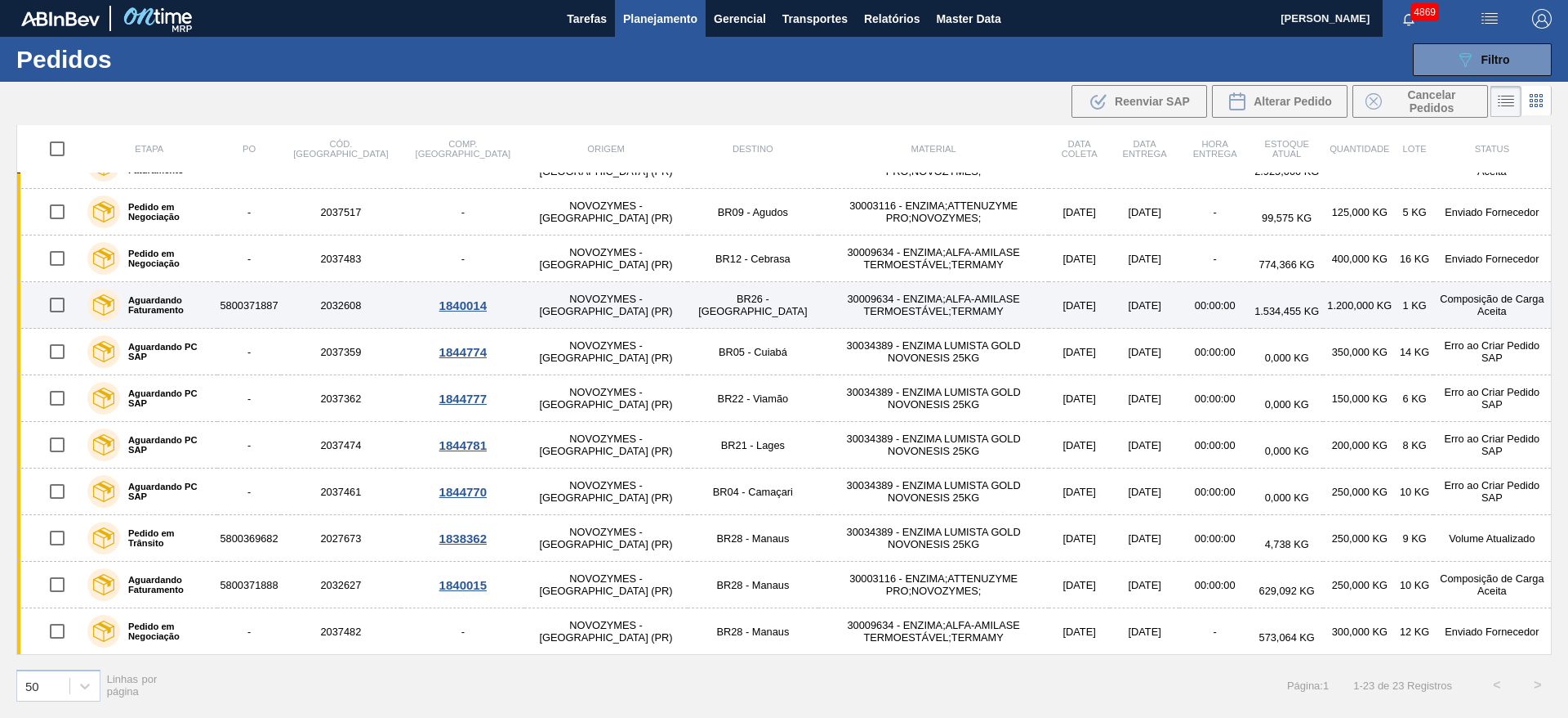
click at [404, 303] on div "1840014" at bounding box center [462, 305] width 118 height 14
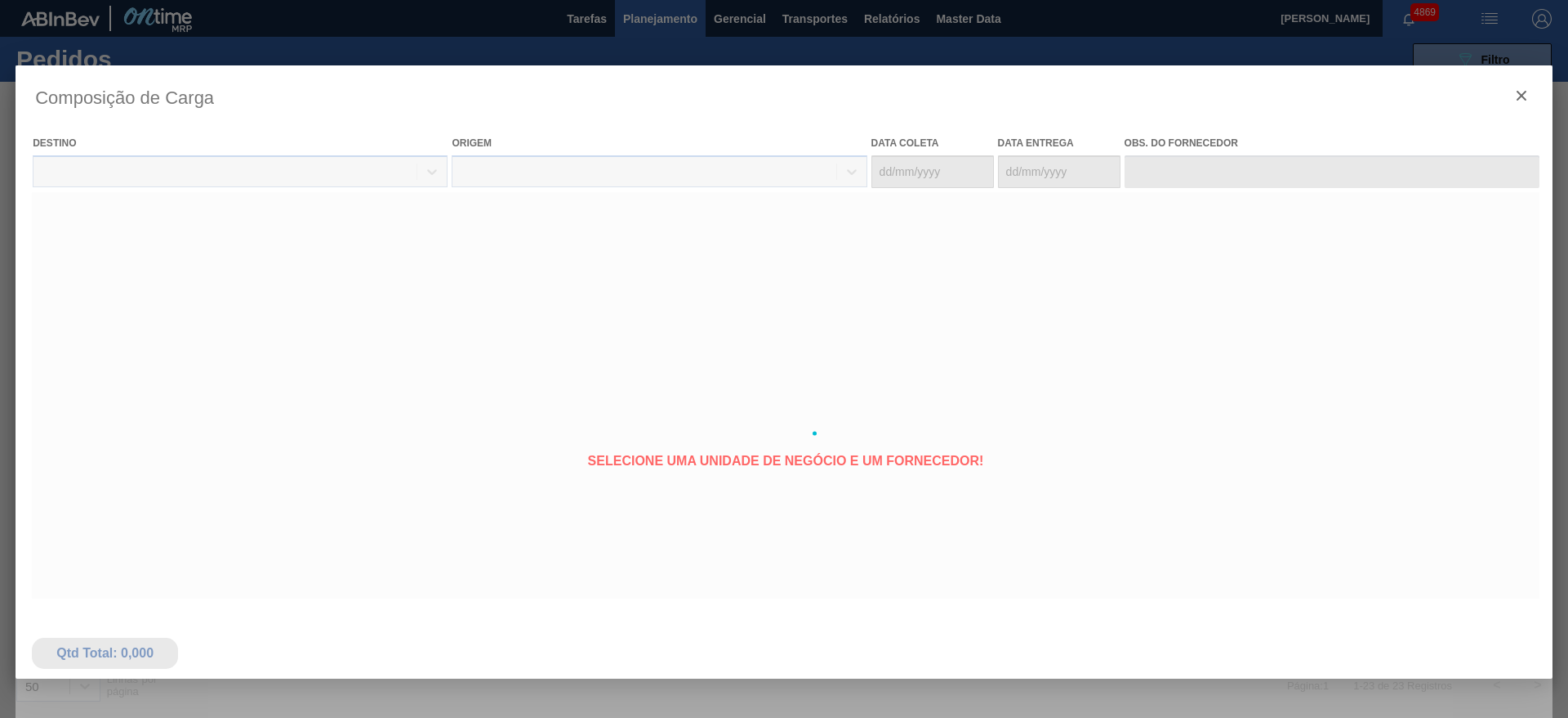
type coleta "[DATE]"
type entrega "09/10/2025"
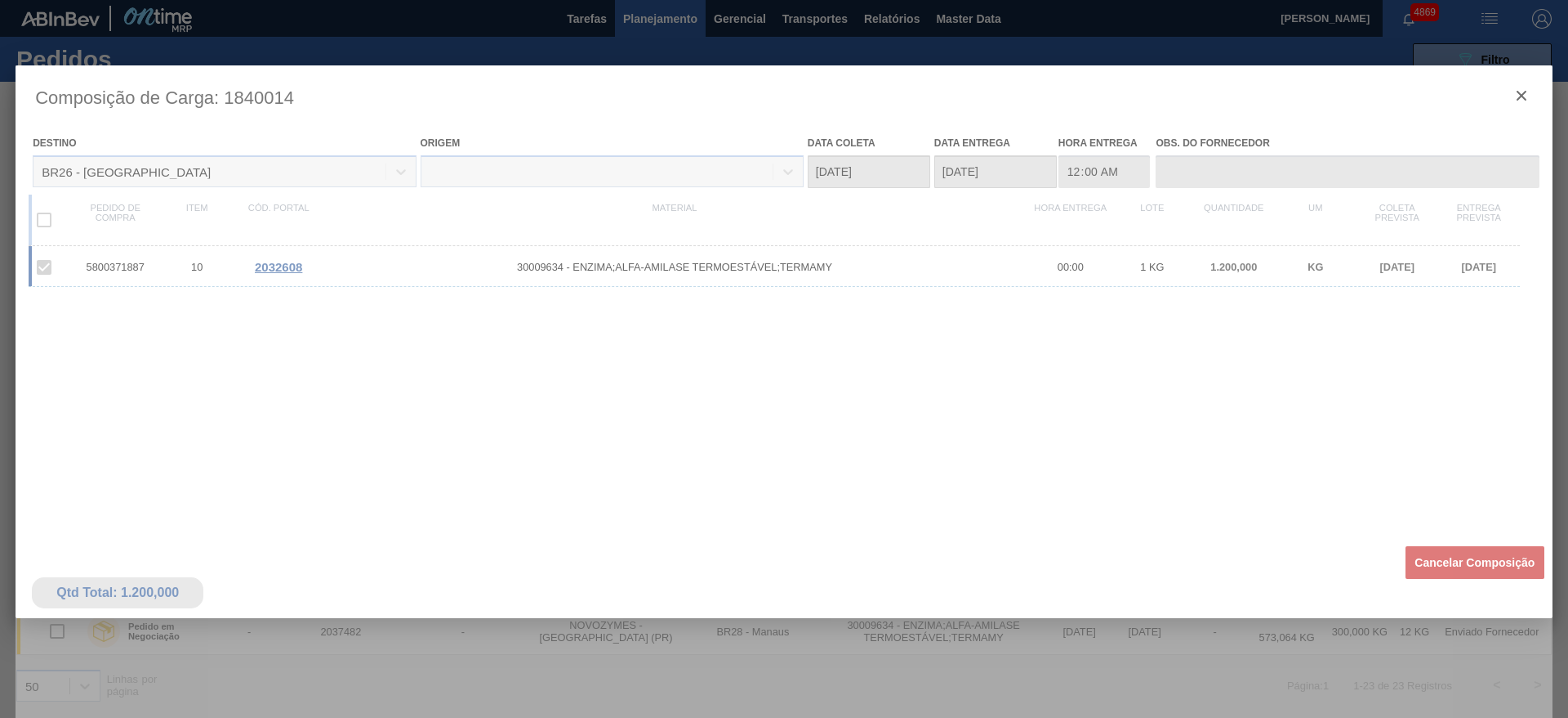
click at [1514, 88] on div at bounding box center [784, 433] width 1537 height 736
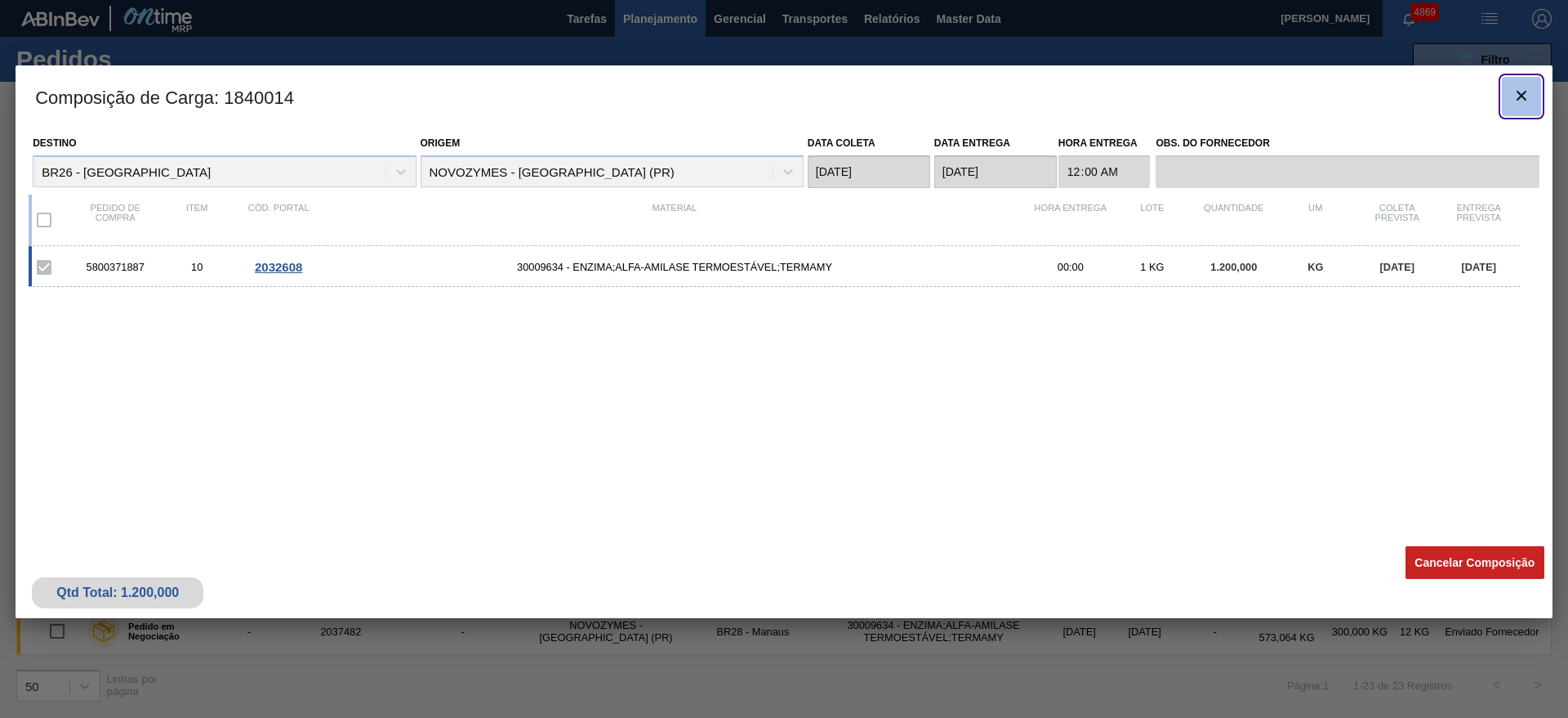
click at [1518, 100] on icon "botão de ícone" at bounding box center [1521, 95] width 20 height 20
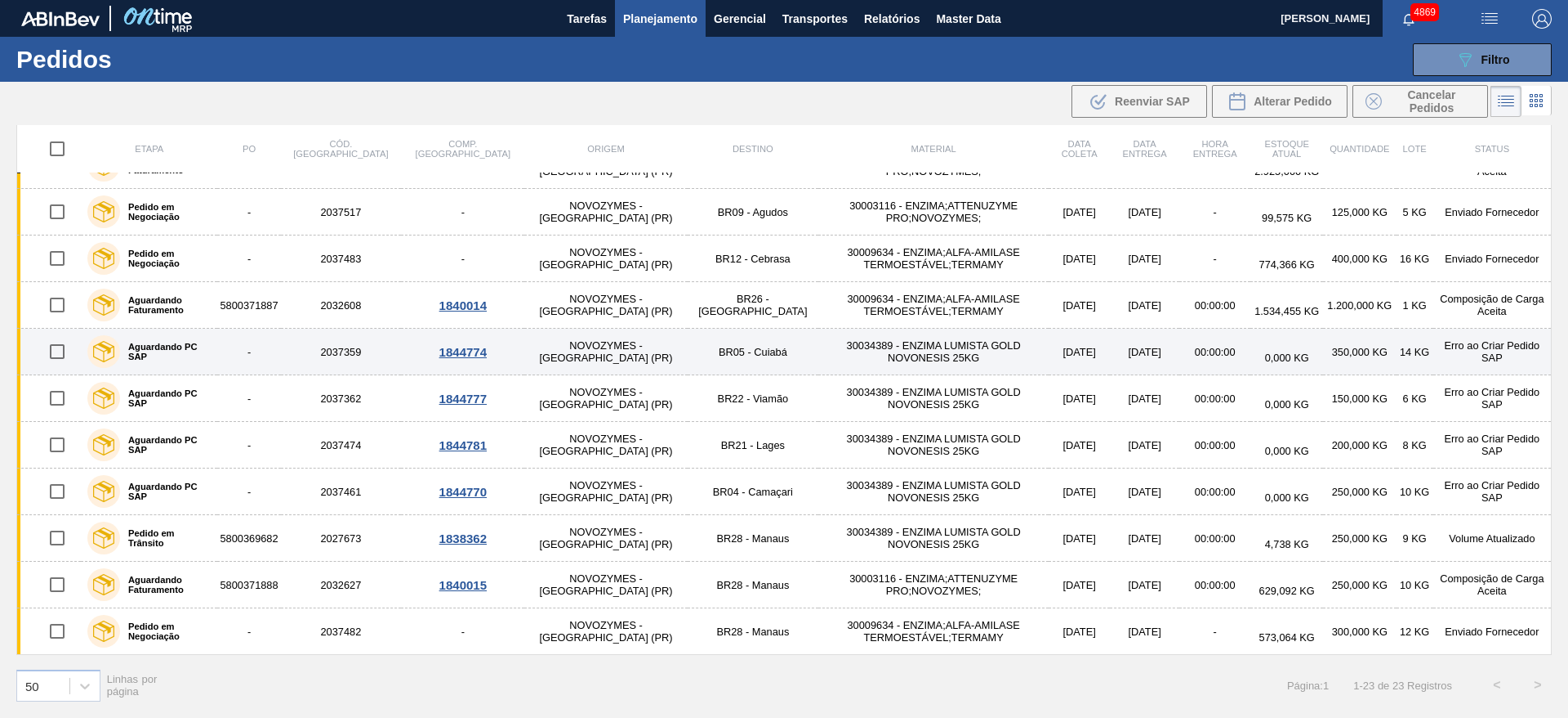
click at [404, 349] on div "1844774" at bounding box center [462, 352] width 118 height 14
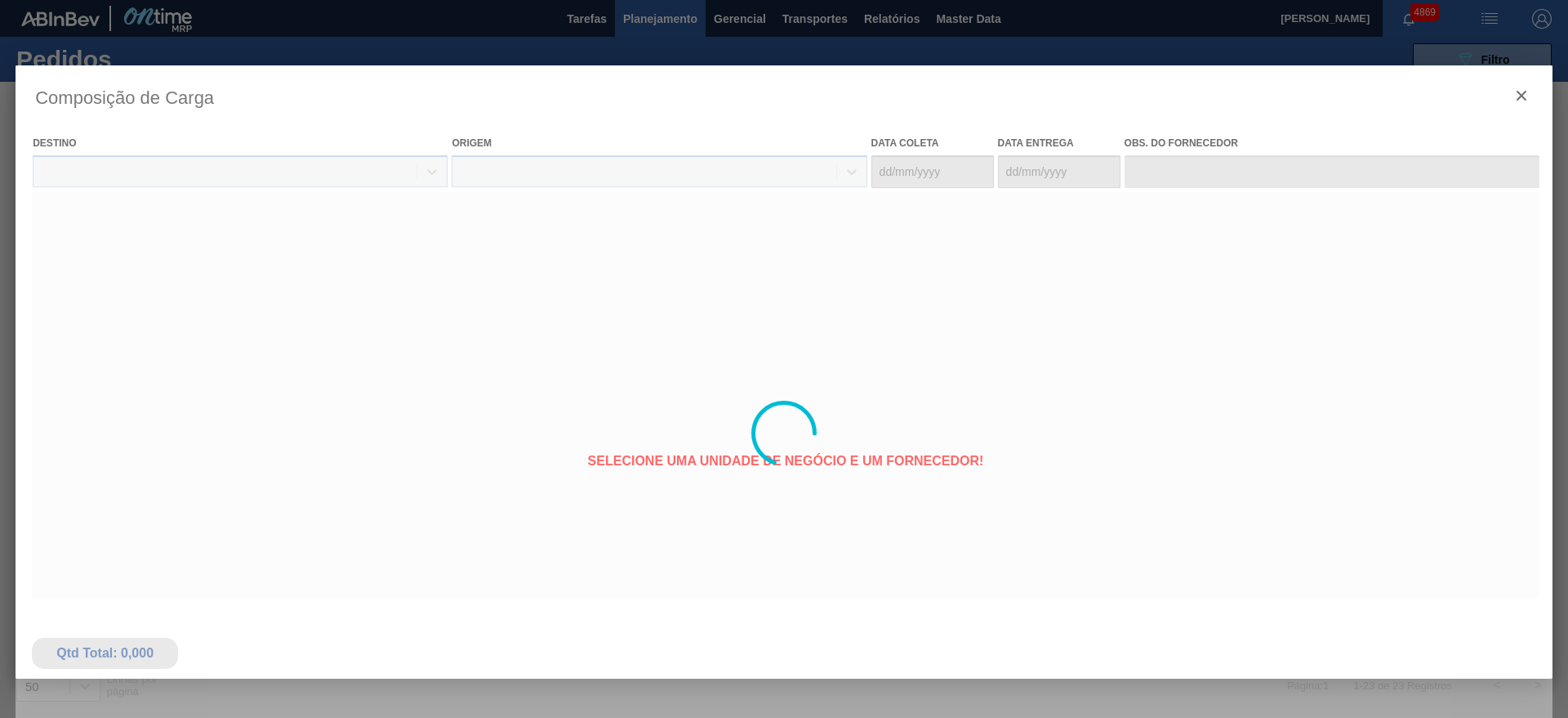
type coleta "30/09/2025"
type entrega "10/10/2025"
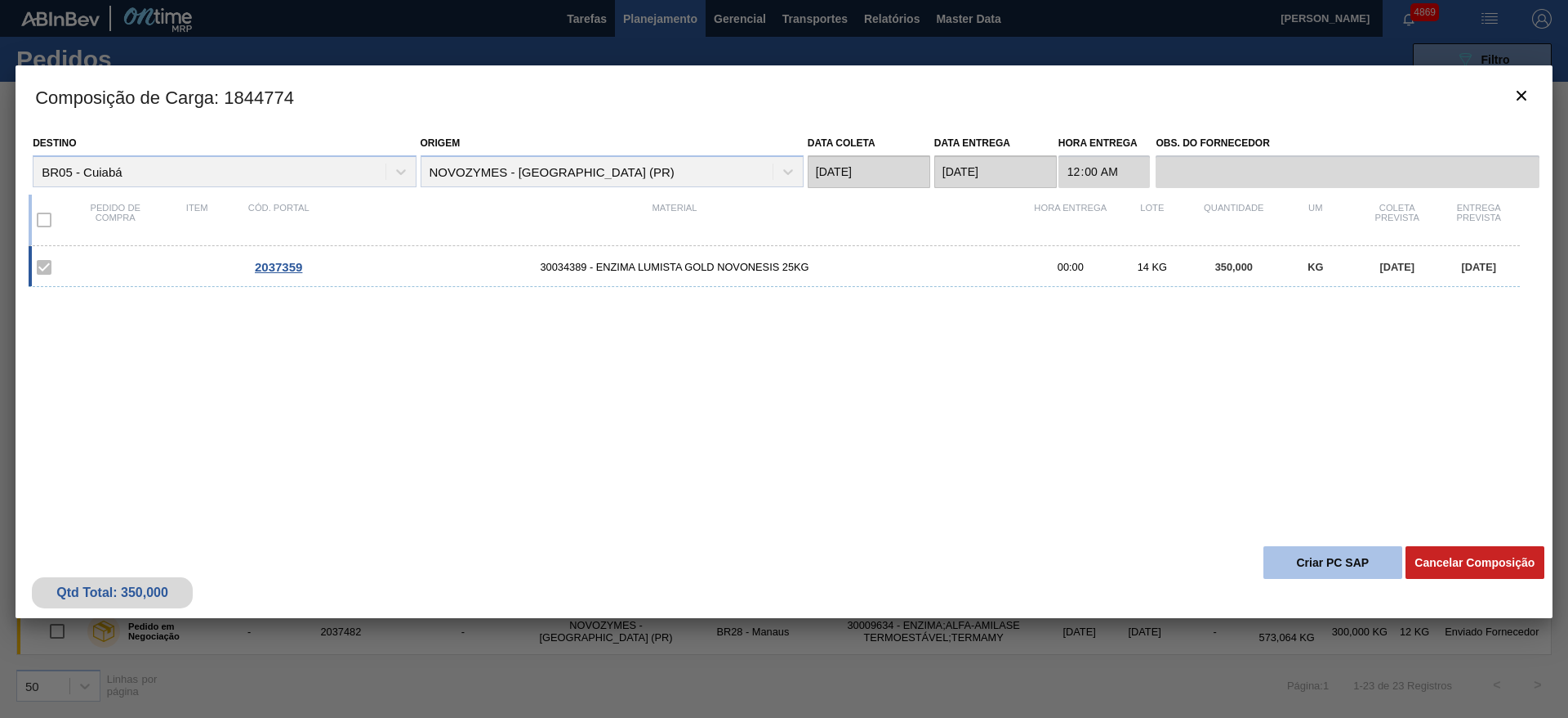
click at [1318, 557] on button "Criar PC SAP" at bounding box center [1333, 562] width 139 height 33
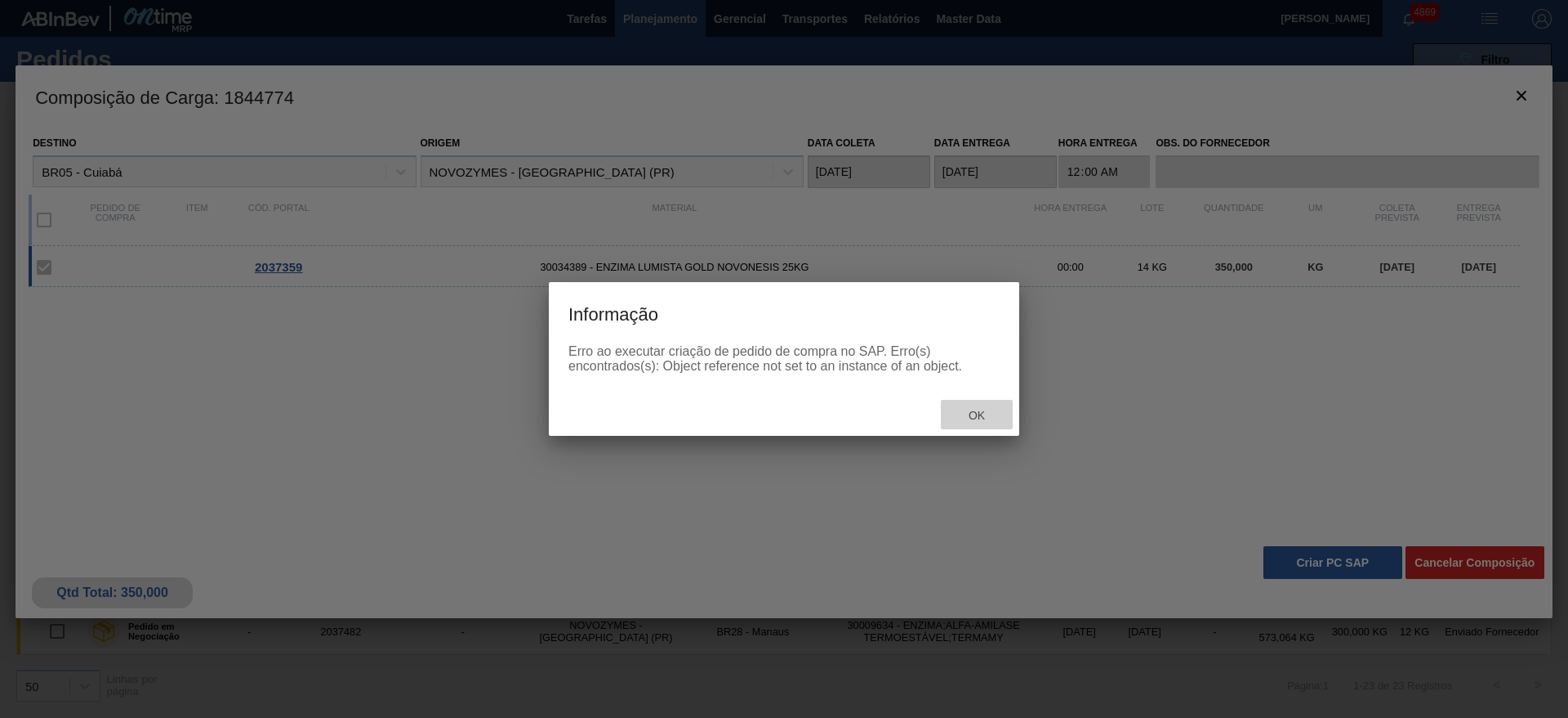
click at [973, 408] on span "Ok" at bounding box center [977, 414] width 43 height 13
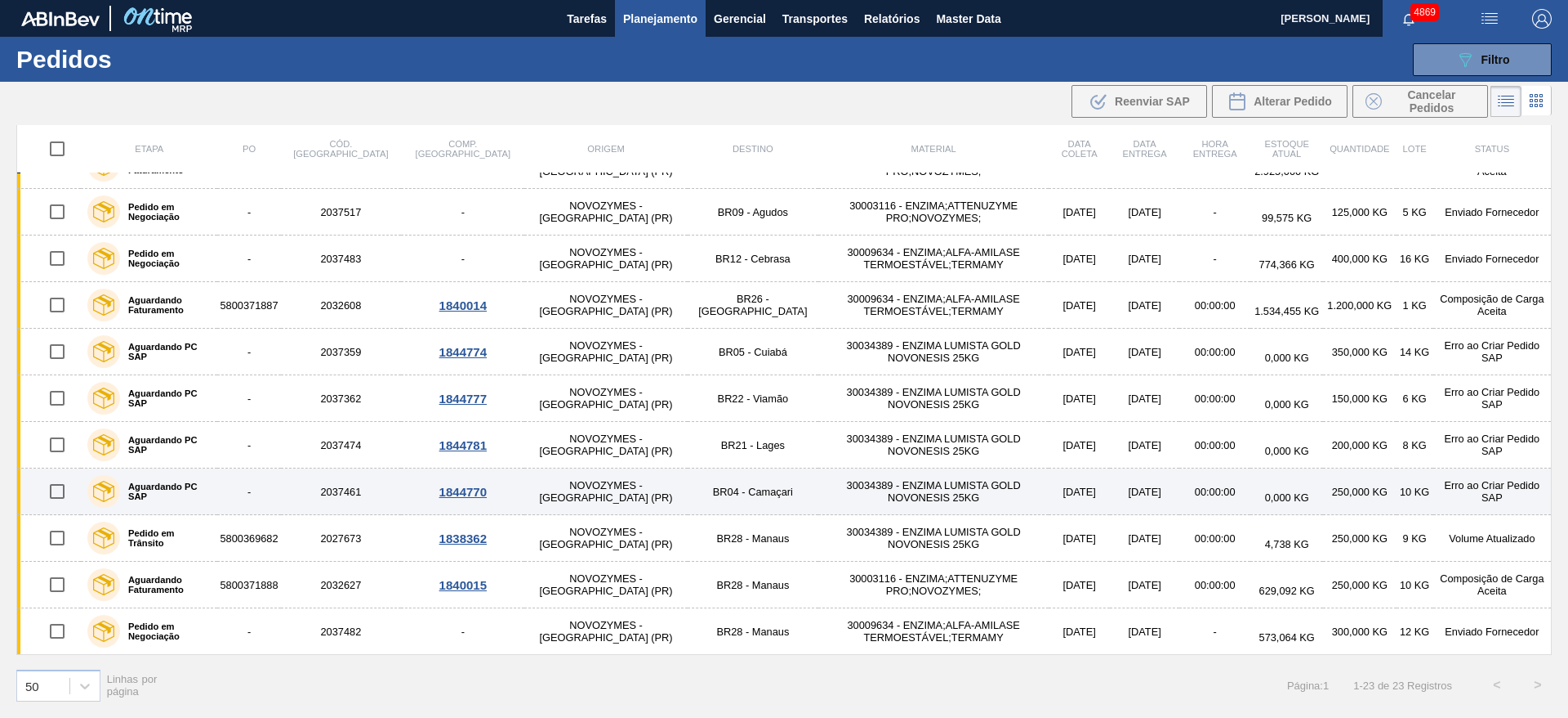
click at [404, 492] on div "1844770" at bounding box center [462, 492] width 118 height 14
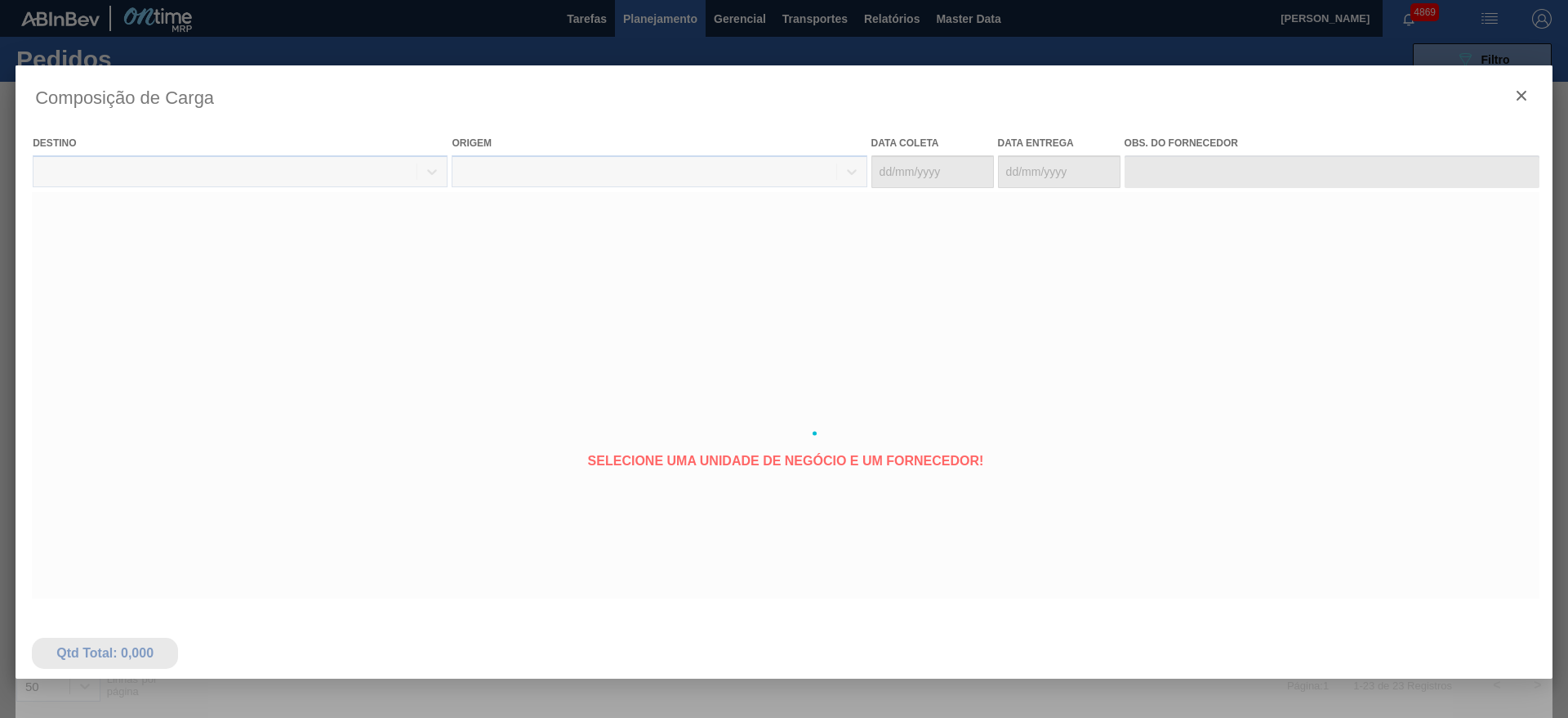
type coleta "07/10/2025"
type entrega "17/10/2025"
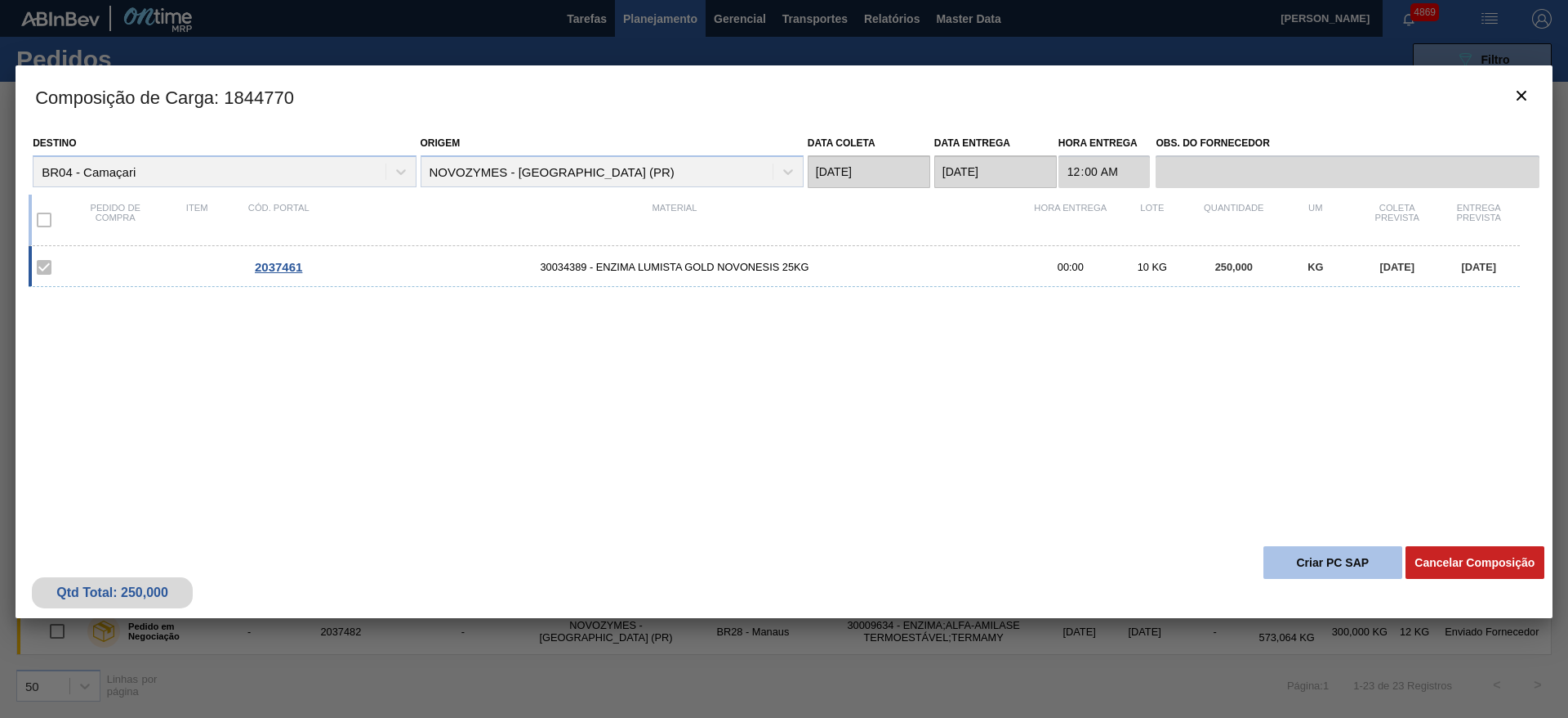
click at [1339, 554] on button "Criar PC SAP" at bounding box center [1333, 562] width 139 height 33
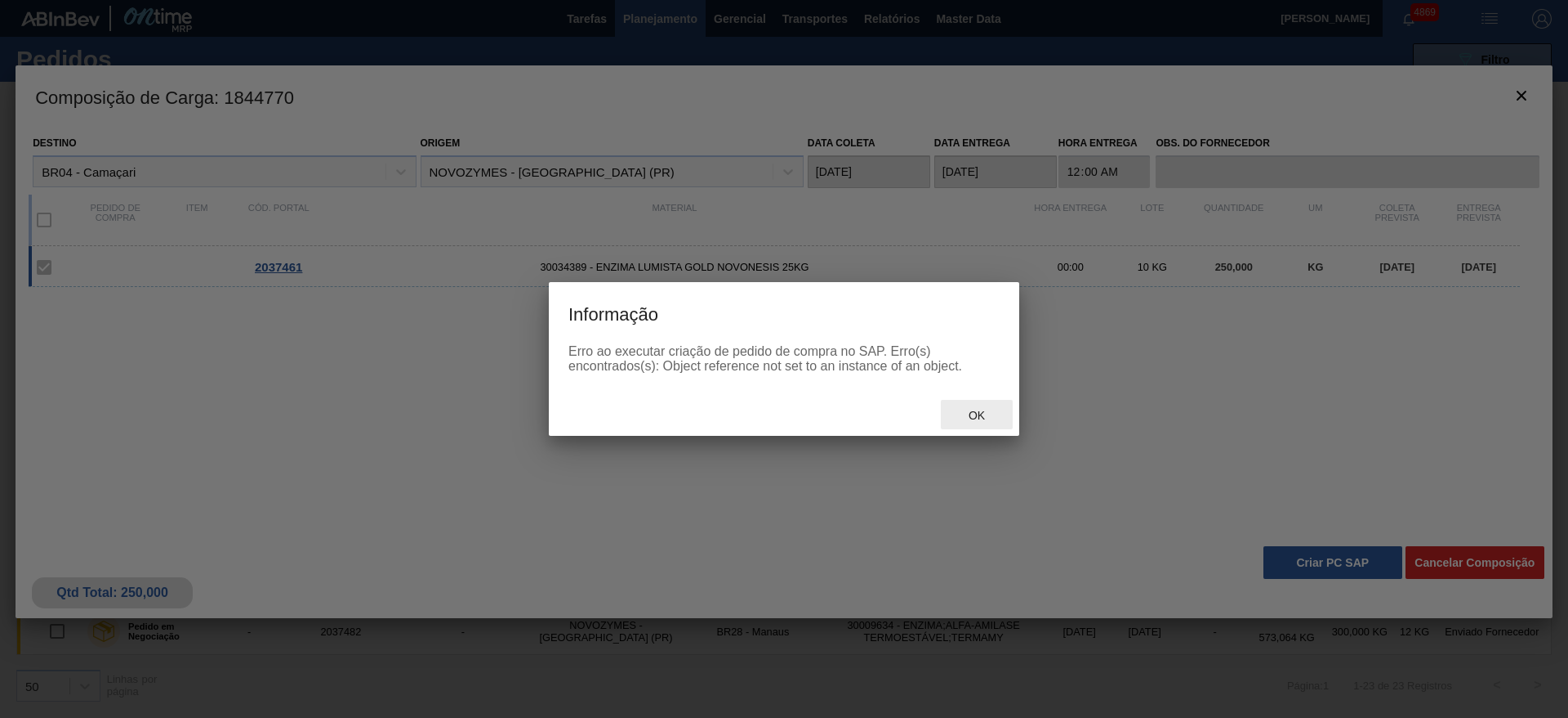
click at [963, 414] on span "Ok" at bounding box center [977, 414] width 43 height 13
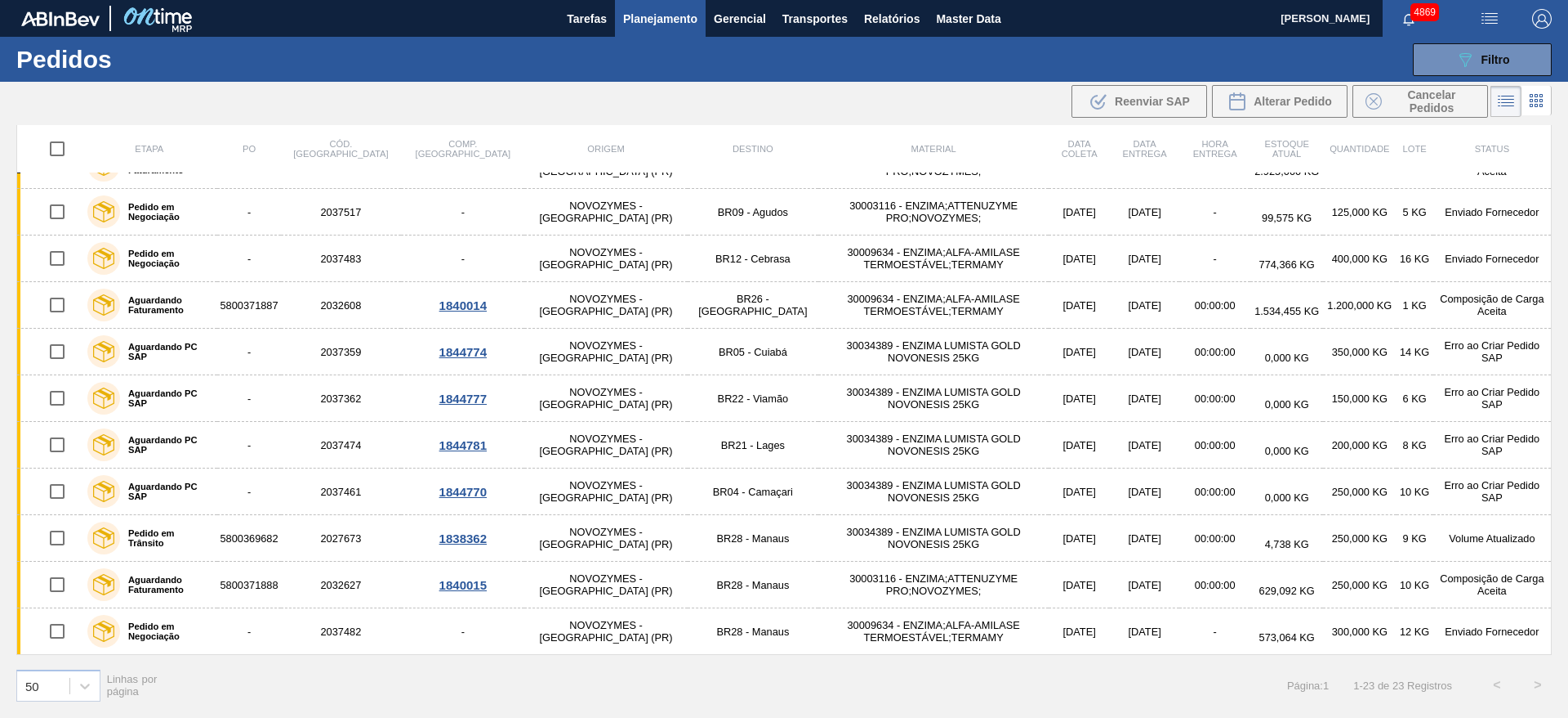
drag, startPoint x: 649, startPoint y: 97, endPoint x: 660, endPoint y: 71, distance: 28.2
click at [657, 76] on main "Tarefas Planejamento Gerencial Transportes Relatórios Master Data JULIA SILVA D…" at bounding box center [784, 359] width 1568 height 718
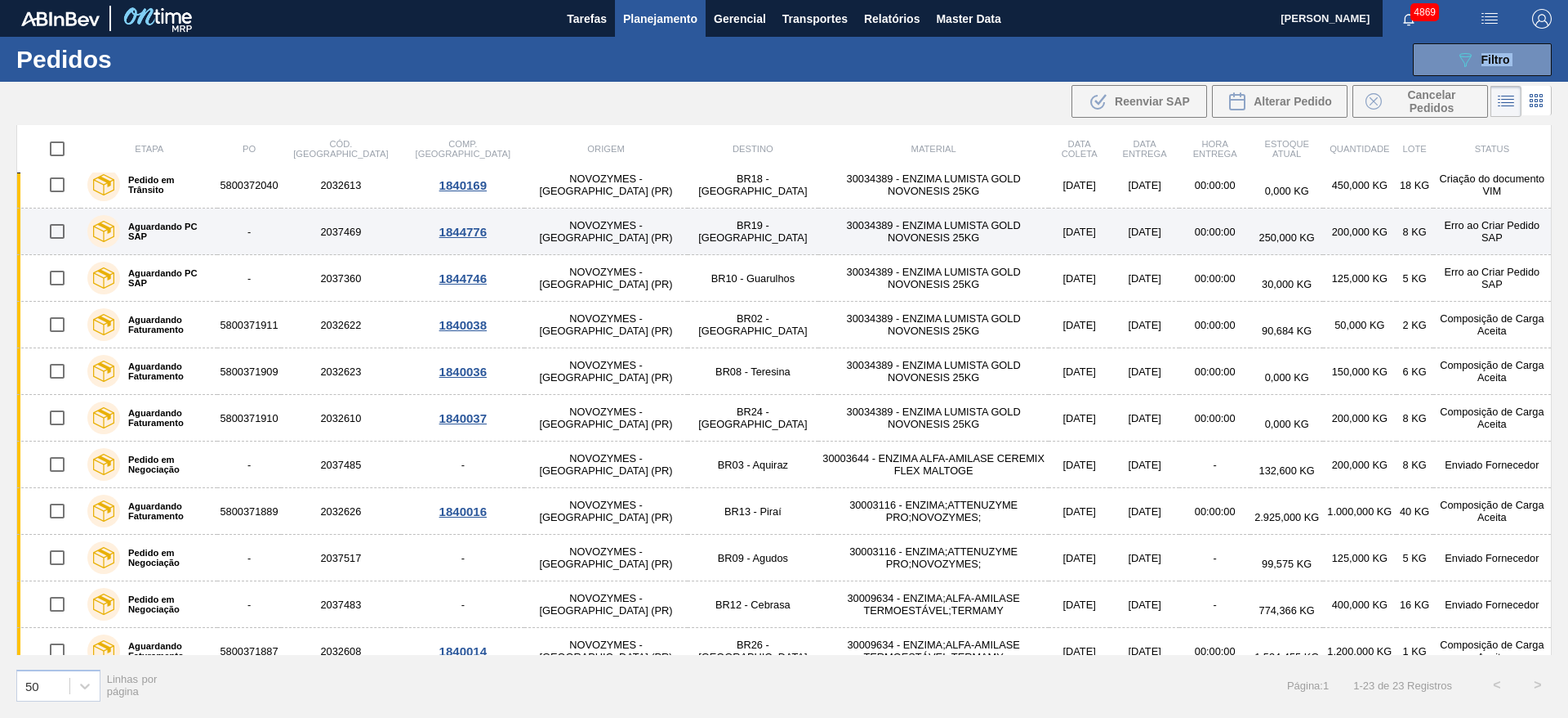
scroll to position [367, 0]
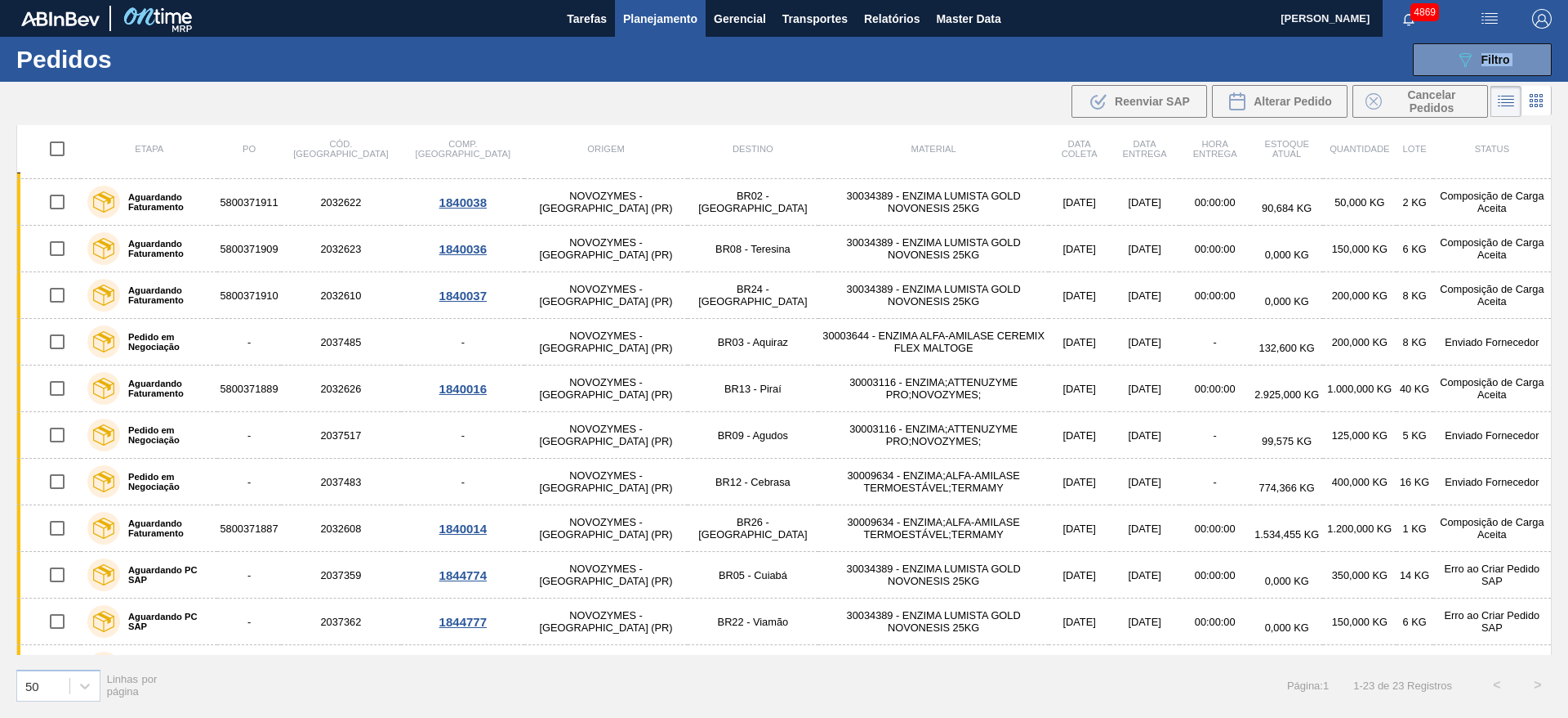
click at [680, 101] on div ".b{fill:var(--color-action-default)} Reenviar SAP Alterar Pedido Cancelar Pedid…" at bounding box center [784, 101] width 1568 height 40
click at [540, 109] on div ".b{fill:var(--color-action-default)} Reenviar SAP Alterar Pedido Cancelar Pedid…" at bounding box center [784, 101] width 1568 height 40
click at [641, 16] on span "Planejamento" at bounding box center [660, 19] width 74 height 20
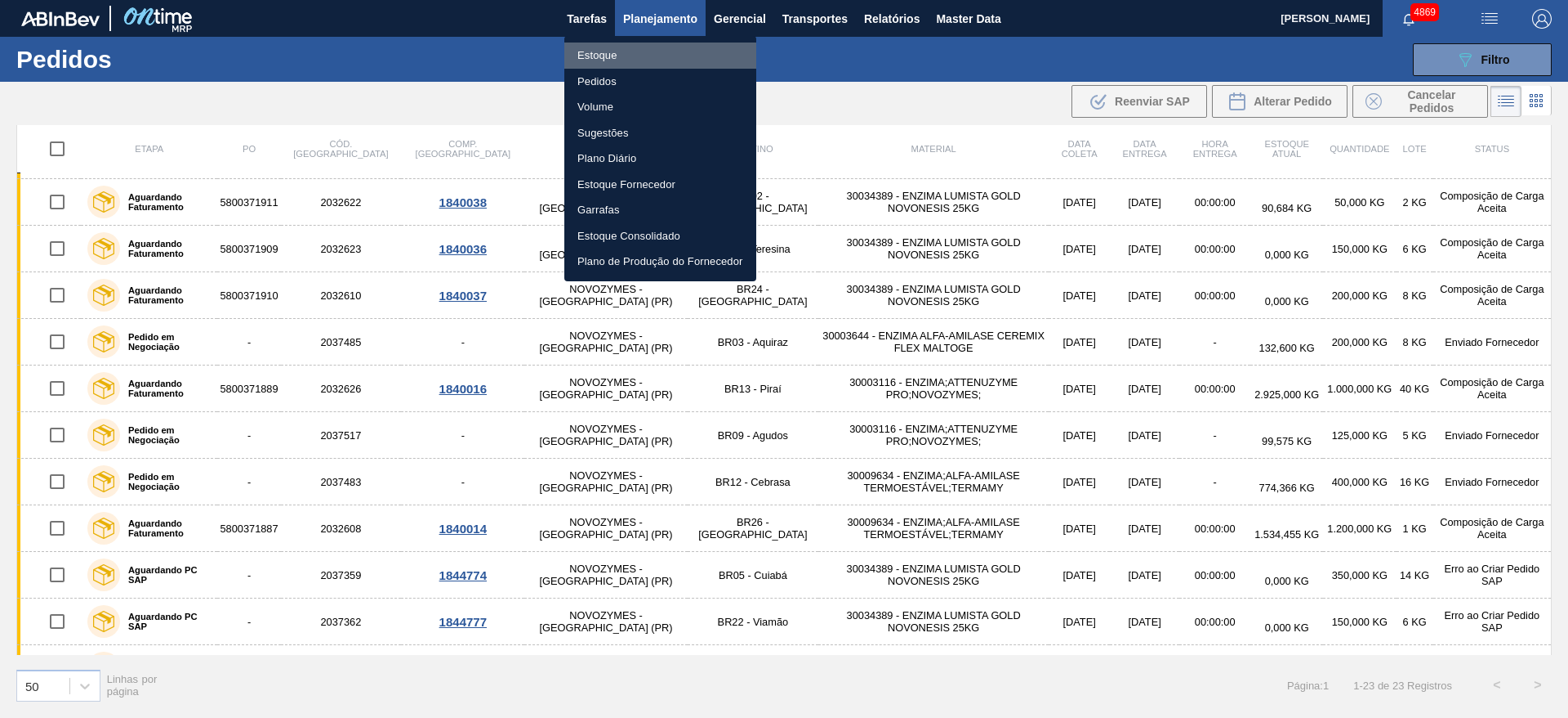
click at [643, 53] on li "Estoque" at bounding box center [660, 56] width 192 height 26
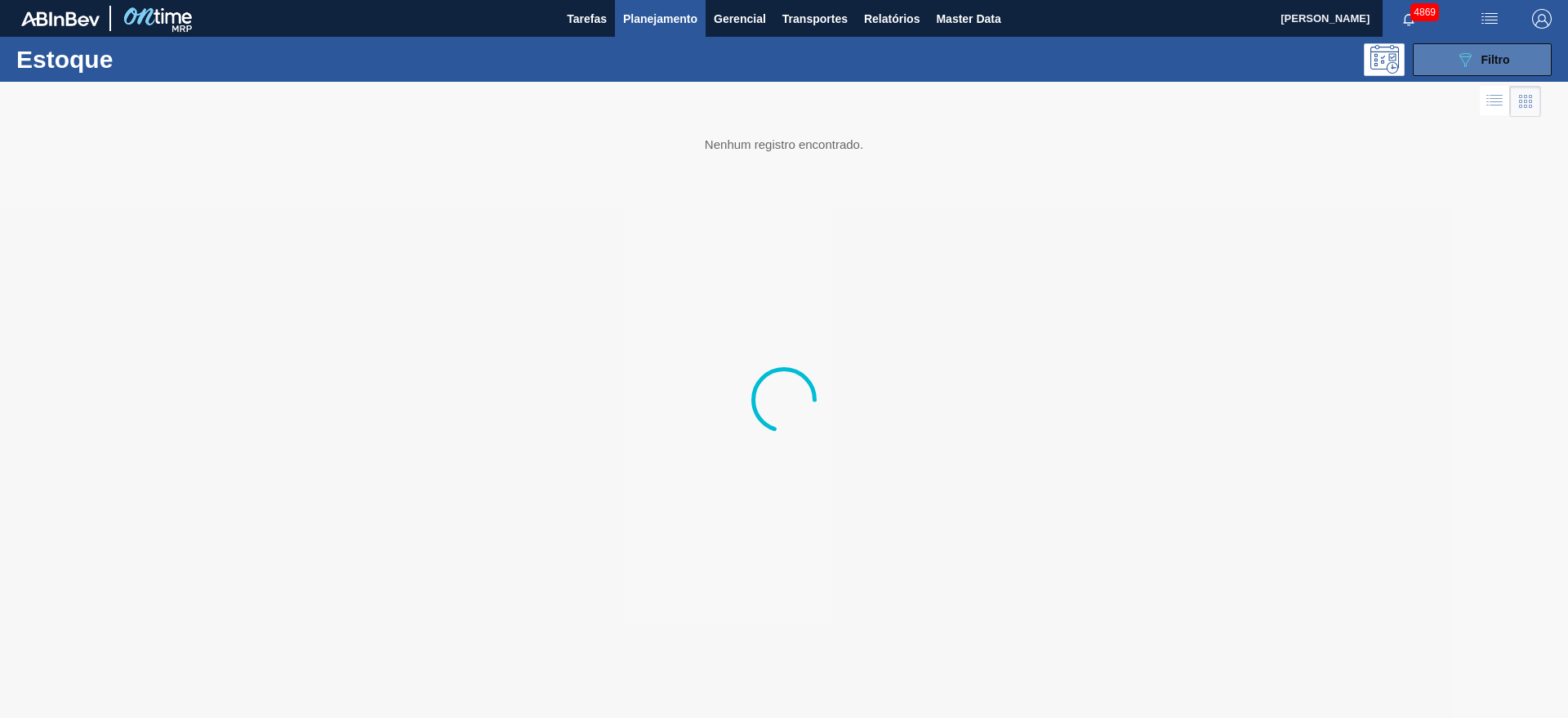
click at [1459, 51] on icon "089F7B8B-B2A5-4AFE-B5C0-19BA573D28AC" at bounding box center [1465, 60] width 20 height 20
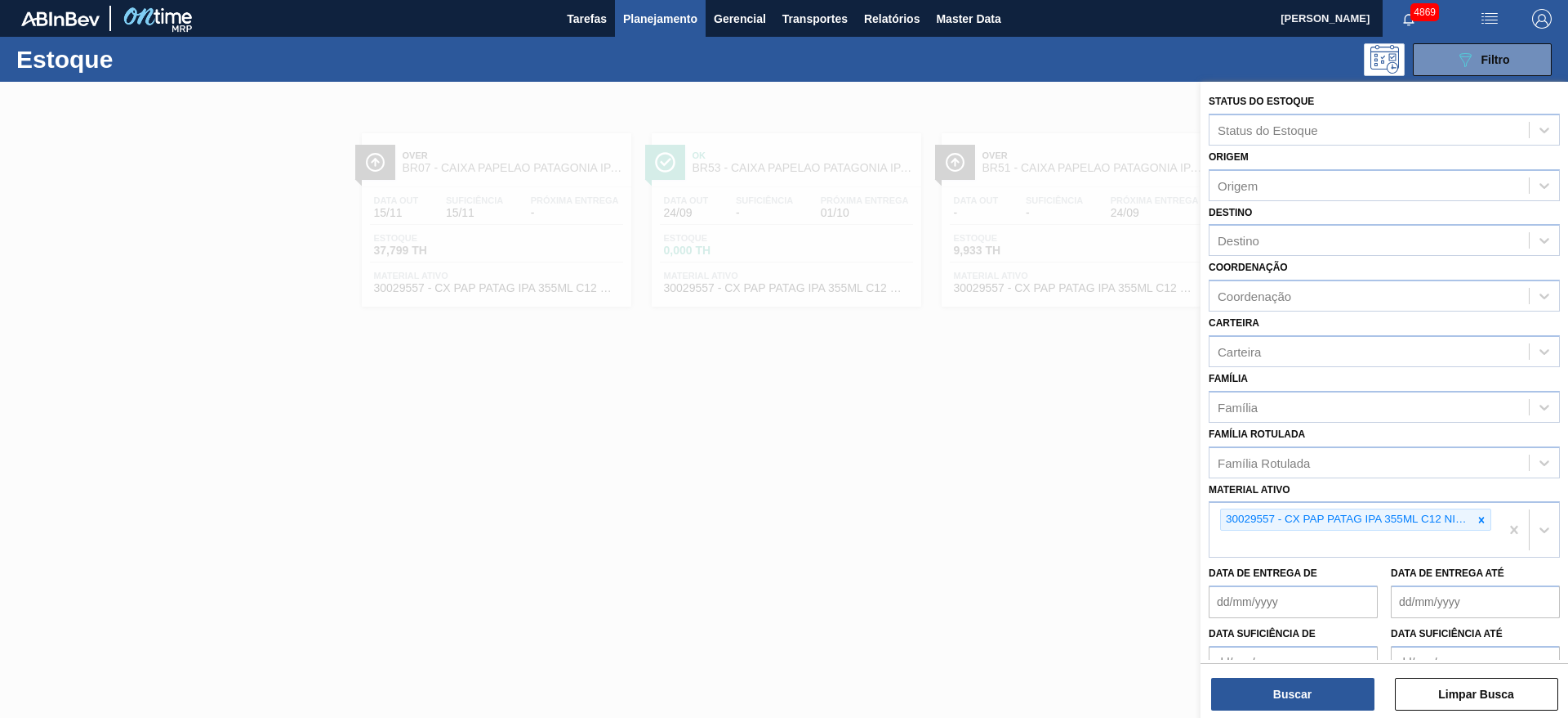
click at [984, 426] on div at bounding box center [784, 440] width 1568 height 718
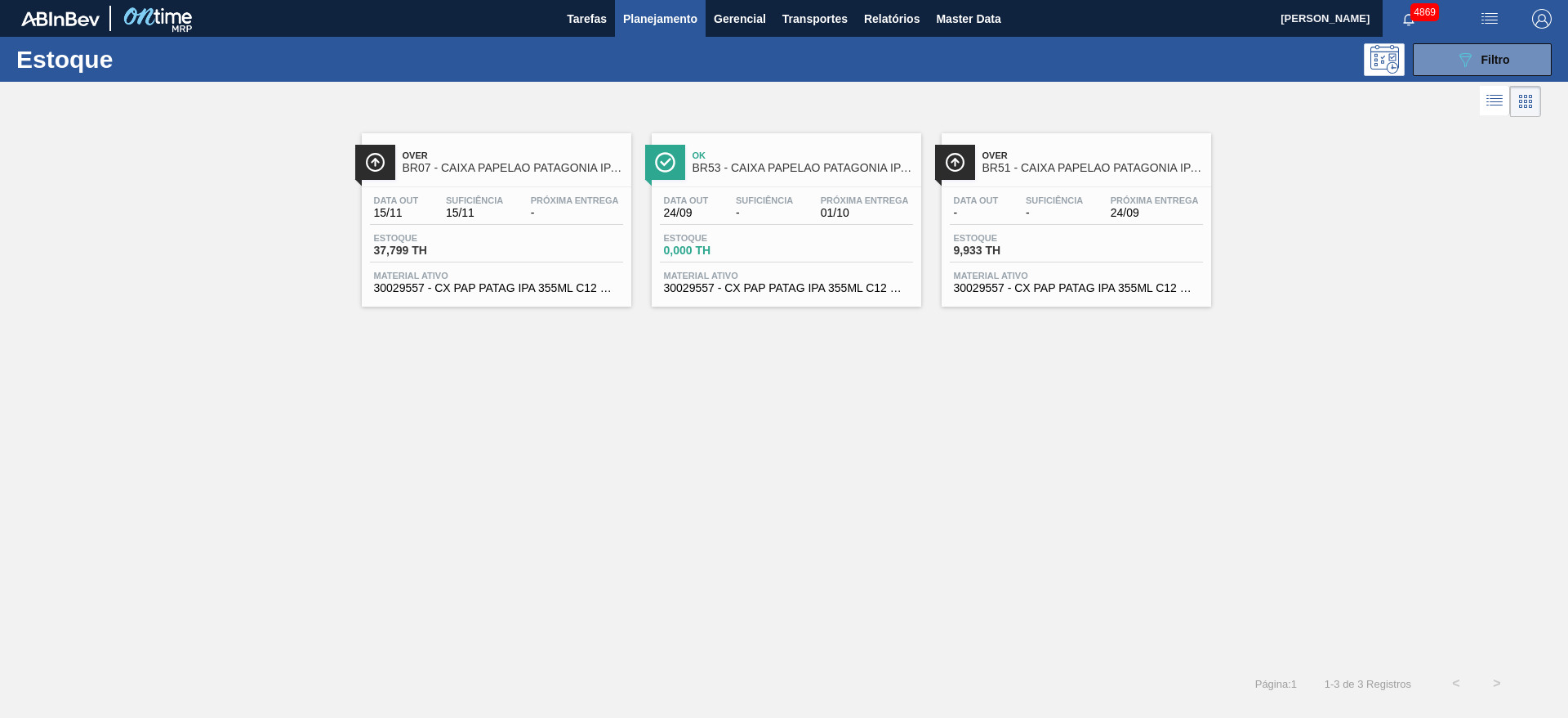
click at [585, 275] on span "Material ativo" at bounding box center [496, 275] width 245 height 10
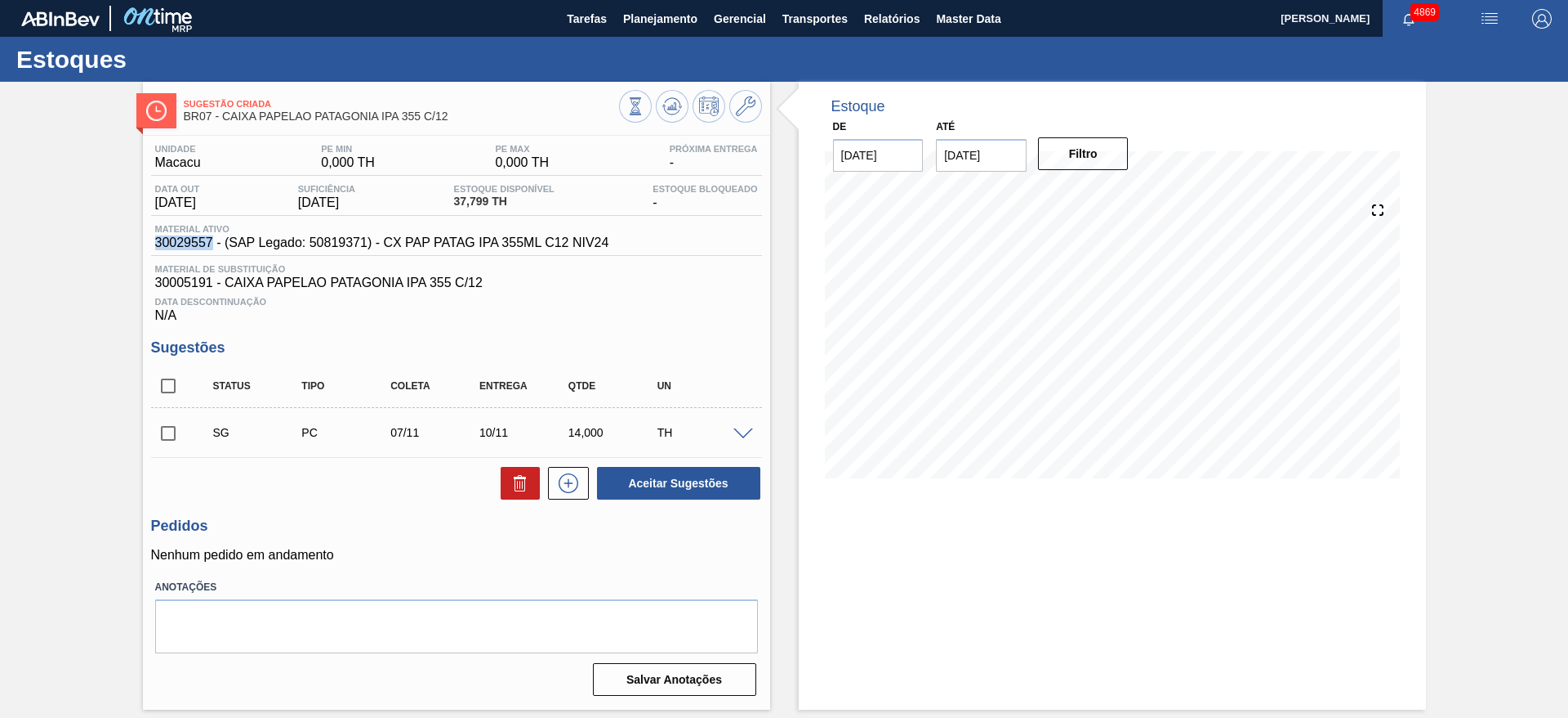
drag, startPoint x: 150, startPoint y: 242, endPoint x: 213, endPoint y: 242, distance: 63.0
click at [213, 242] on div "Unidade Macacu PE MIN 0,000 TH PE MAX 0,000 TH Próxima Entrega - Data out 15/11…" at bounding box center [457, 418] width 627 height 565
copy span "30029557"
click at [683, 10] on span "Planejamento" at bounding box center [660, 19] width 74 height 20
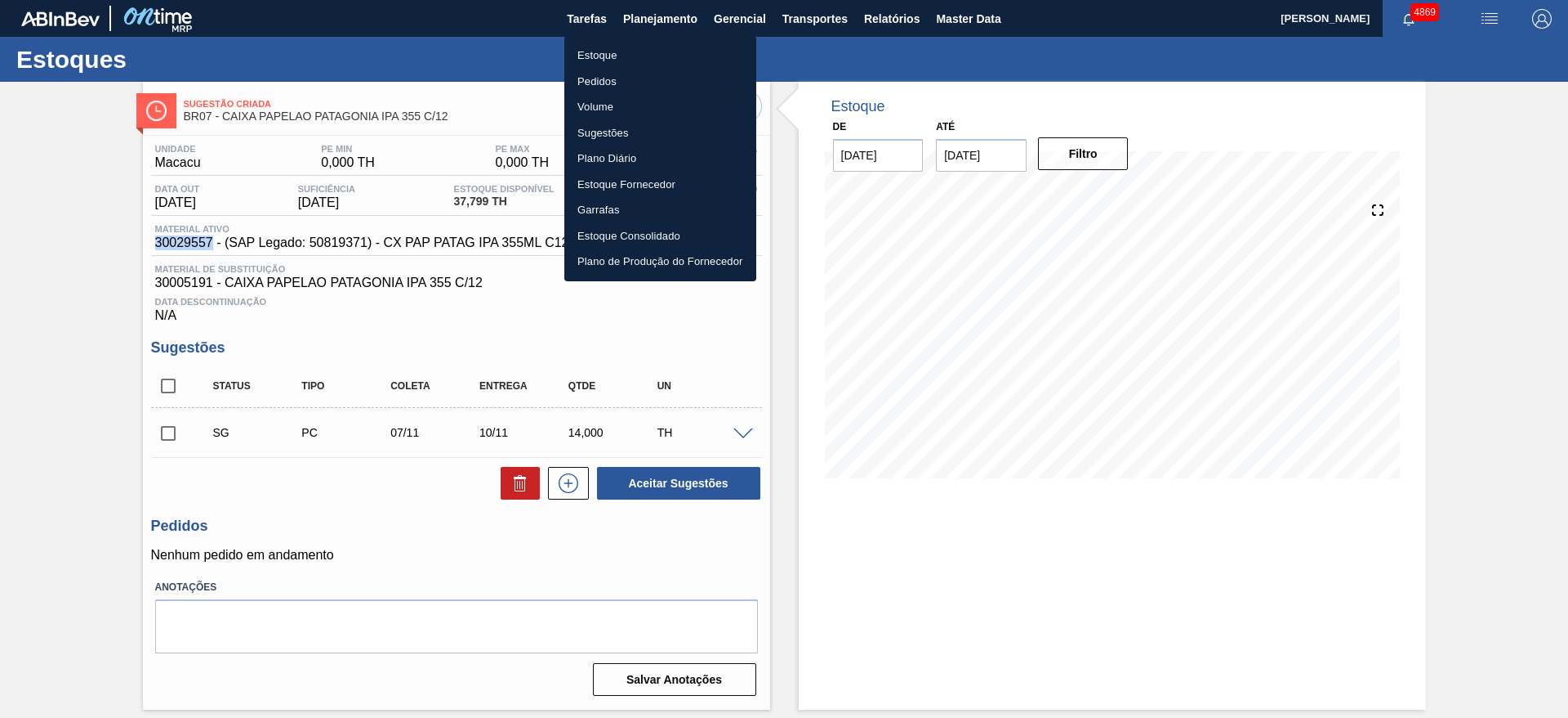
click at [667, 53] on li "Estoque" at bounding box center [660, 56] width 192 height 26
